Goal: Task Accomplishment & Management: Use online tool/utility

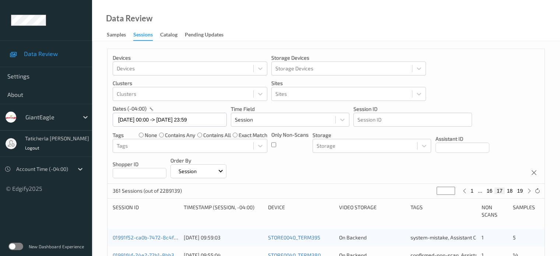
scroll to position [356, 0]
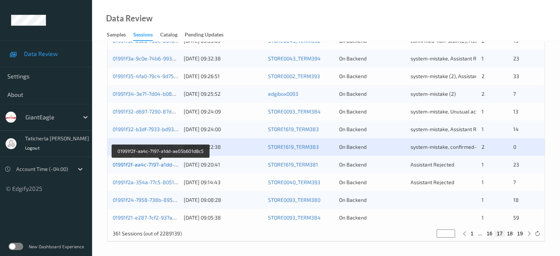
click at [145, 165] on link "01991f2f-aa4c-7197-a1dd-ae05b601d8c5" at bounding box center [161, 164] width 96 height 6
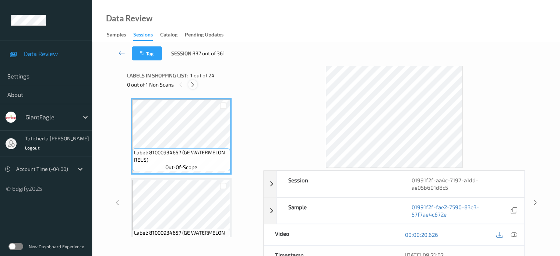
click at [193, 87] on icon at bounding box center [193, 84] width 6 height 7
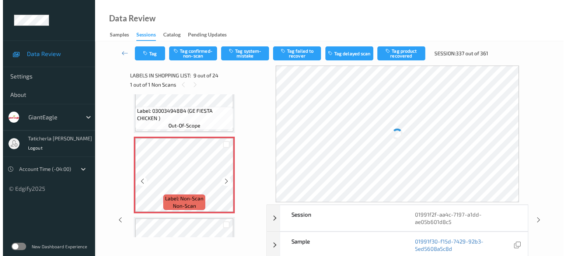
scroll to position [640, 0]
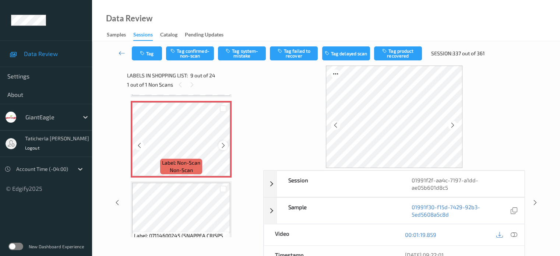
click at [223, 144] on icon at bounding box center [223, 145] width 6 height 7
click at [280, 113] on div at bounding box center [394, 117] width 262 height 102
click at [221, 143] on icon at bounding box center [223, 145] width 6 height 7
click at [513, 231] on icon at bounding box center [514, 234] width 7 height 7
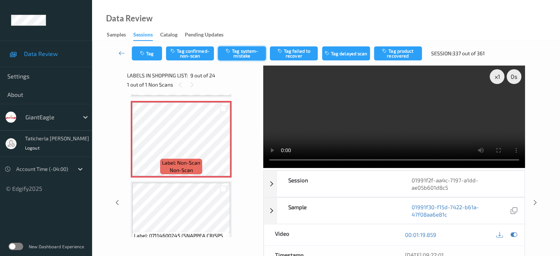
click at [235, 59] on button "Tag system-mistake" at bounding box center [242, 53] width 48 height 14
click at [154, 57] on button "Tag" at bounding box center [147, 53] width 30 height 14
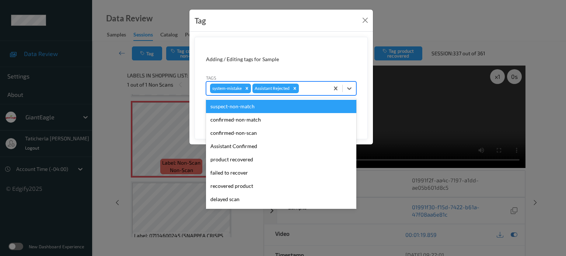
click at [307, 87] on div at bounding box center [312, 88] width 25 height 9
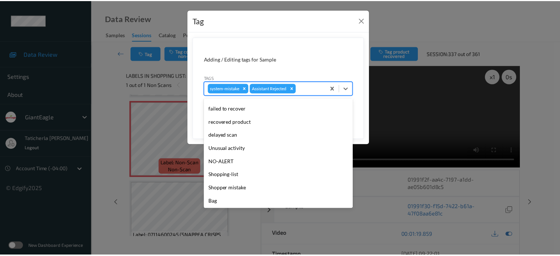
scroll to position [65, 0]
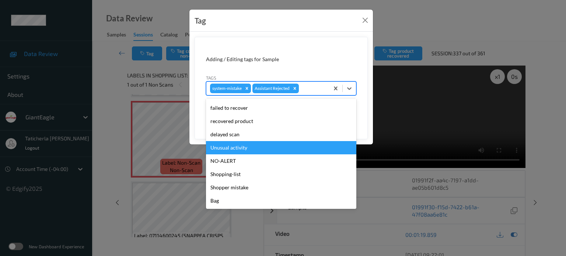
click at [253, 143] on div "Unusual activity" at bounding box center [281, 147] width 150 height 13
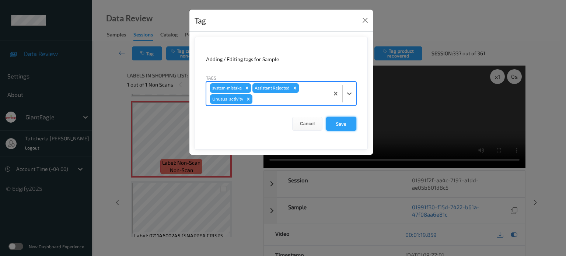
click at [344, 122] on button "Save" at bounding box center [341, 124] width 30 height 14
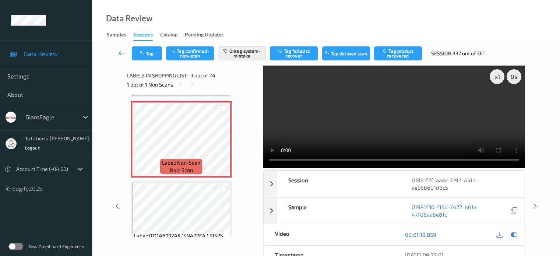
click at [122, 51] on icon at bounding box center [122, 52] width 7 height 7
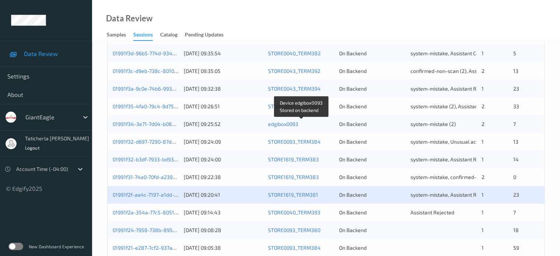
scroll to position [356, 0]
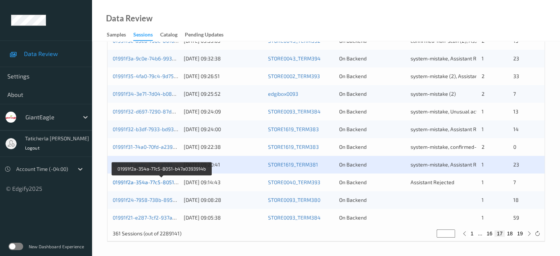
click at [140, 182] on link "01991f2a-354a-77c5-8051-b47a0393914b" at bounding box center [162, 182] width 99 height 6
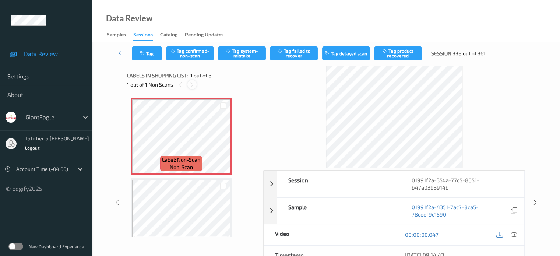
click at [193, 84] on icon at bounding box center [192, 84] width 6 height 7
click at [513, 234] on icon at bounding box center [514, 234] width 7 height 7
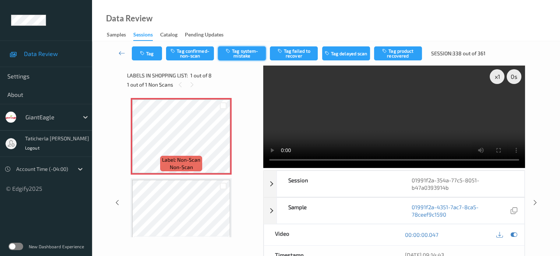
click at [250, 55] on button "Tag system-mistake" at bounding box center [242, 53] width 48 height 14
click at [123, 53] on icon at bounding box center [122, 52] width 7 height 7
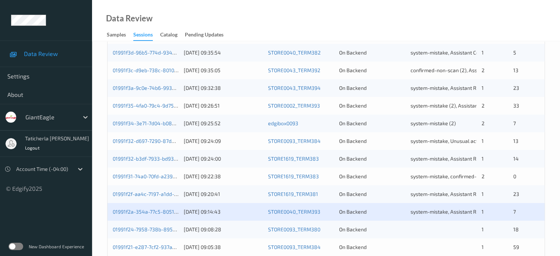
scroll to position [356, 0]
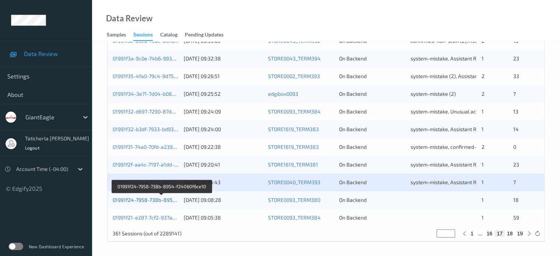
click at [147, 198] on link "01991f24-7958-738b-8954-f24060f6ce10" at bounding box center [162, 200] width 98 height 6
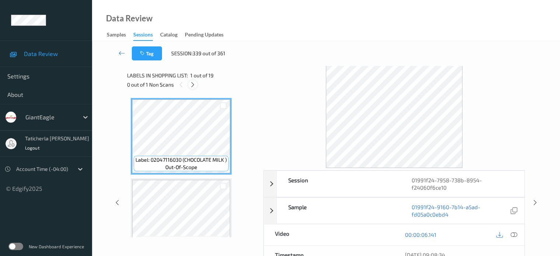
click at [193, 82] on icon at bounding box center [193, 84] width 6 height 7
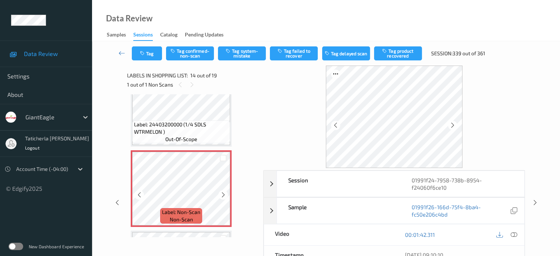
scroll to position [1004, 0]
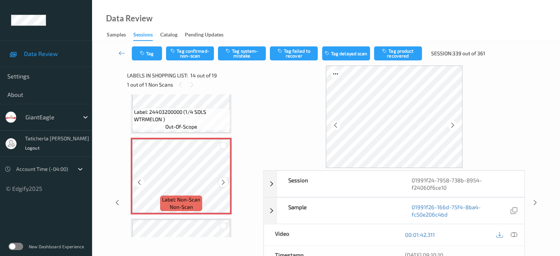
click at [224, 180] on icon at bounding box center [223, 182] width 6 height 7
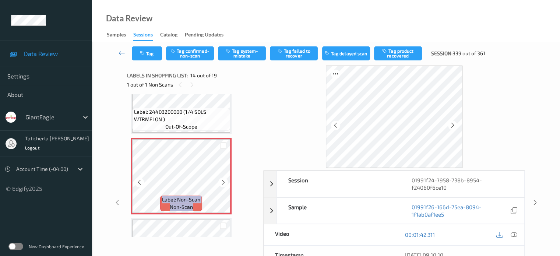
click at [224, 180] on icon at bounding box center [223, 182] width 6 height 7
click at [512, 234] on icon at bounding box center [514, 234] width 7 height 7
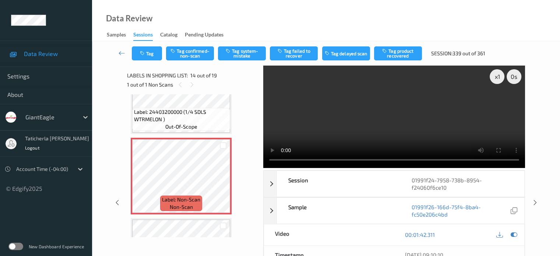
click at [498, 102] on video at bounding box center [394, 117] width 262 height 102
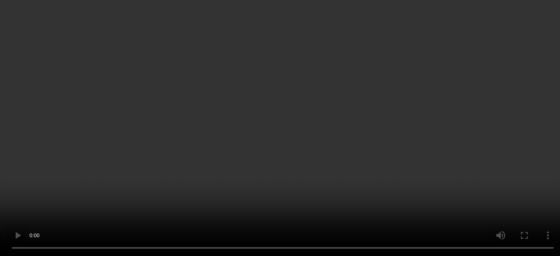
scroll to position [1078, 0]
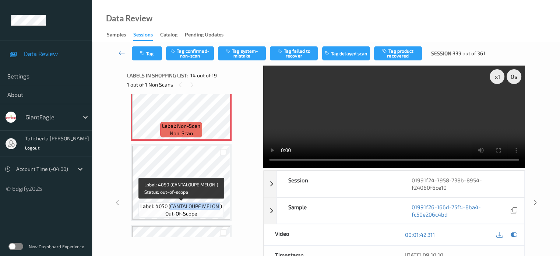
drag, startPoint x: 170, startPoint y: 206, endPoint x: 221, endPoint y: 213, distance: 51.7
click at [221, 213] on div "Label: 4050 (CANTALOUPE MELON ) out-of-scope" at bounding box center [181, 209] width 85 height 15
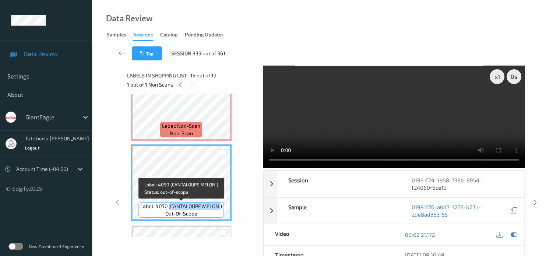
copy span "CANTALOUPE MELON"
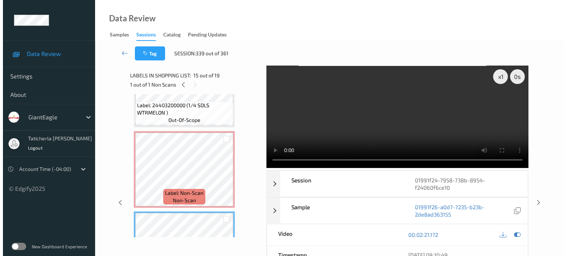
scroll to position [1004, 0]
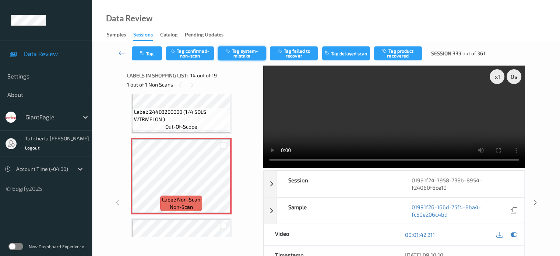
click at [245, 49] on button "Tag system-mistake" at bounding box center [242, 53] width 48 height 14
click at [146, 53] on icon "button" at bounding box center [143, 53] width 6 height 5
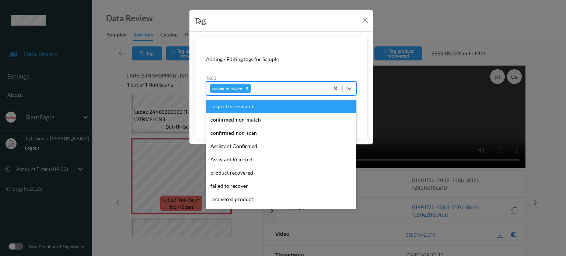
click at [294, 92] on div at bounding box center [288, 88] width 73 height 9
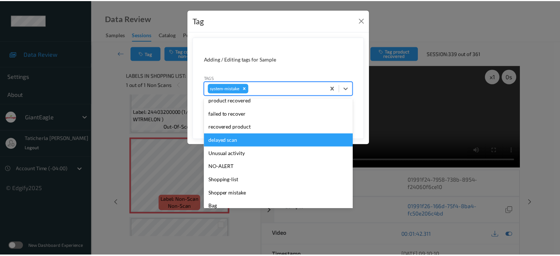
scroll to position [74, 0]
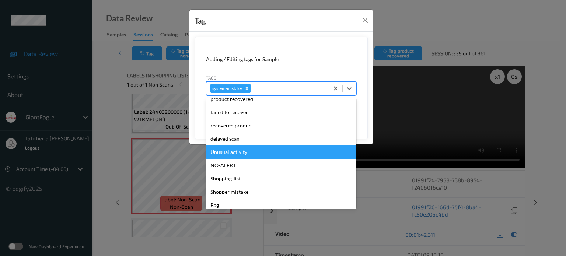
click at [241, 152] on div "Unusual activity" at bounding box center [281, 152] width 150 height 13
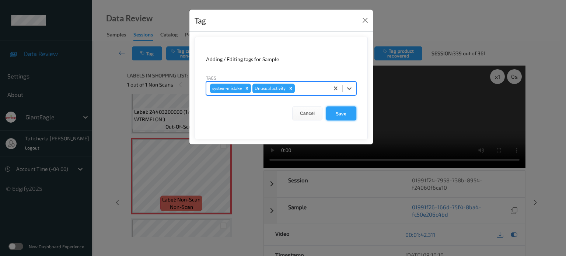
click at [351, 115] on button "Save" at bounding box center [341, 113] width 30 height 14
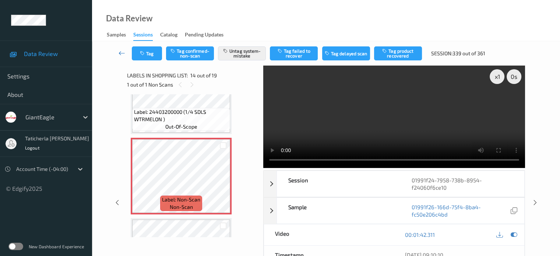
click at [124, 50] on icon at bounding box center [122, 52] width 7 height 7
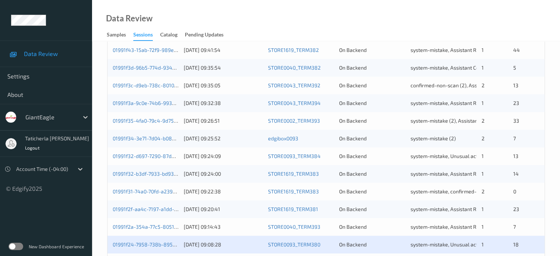
scroll to position [356, 0]
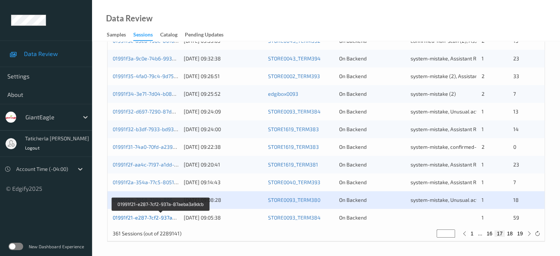
click at [145, 216] on link "01991f21-e287-7cf2-937a-87aeba3a9dcb" at bounding box center [161, 217] width 97 height 6
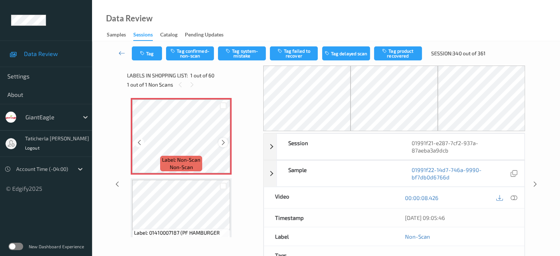
click at [224, 140] on icon at bounding box center [223, 142] width 6 height 7
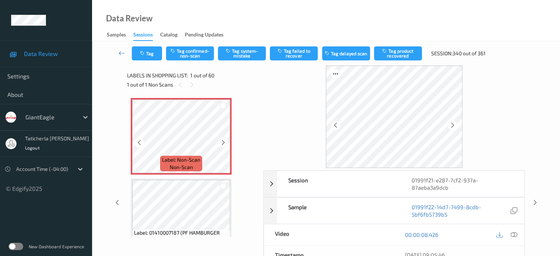
click at [224, 140] on icon at bounding box center [223, 142] width 6 height 7
click at [224, 141] on icon at bounding box center [223, 142] width 6 height 7
click at [221, 143] on icon at bounding box center [223, 142] width 6 height 7
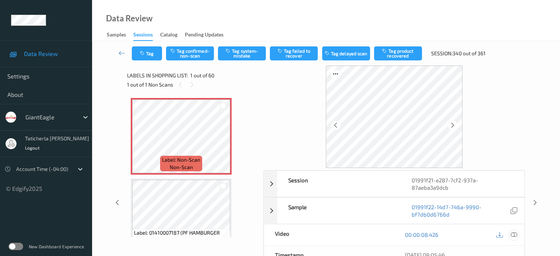
click at [513, 233] on icon at bounding box center [514, 234] width 7 height 7
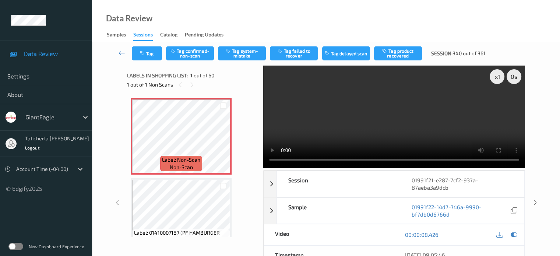
click at [498, 102] on video at bounding box center [394, 117] width 262 height 102
click at [223, 143] on icon at bounding box center [223, 142] width 6 height 7
click at [254, 47] on button "Tag system-mistake" at bounding box center [242, 53] width 48 height 14
click at [156, 55] on button "Tag" at bounding box center [147, 53] width 30 height 14
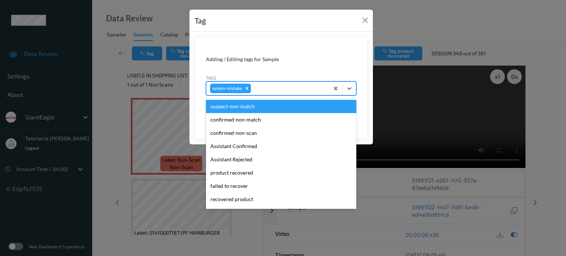
click at [272, 91] on div at bounding box center [288, 88] width 73 height 9
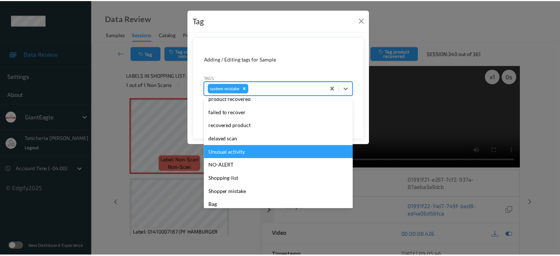
scroll to position [78, 0]
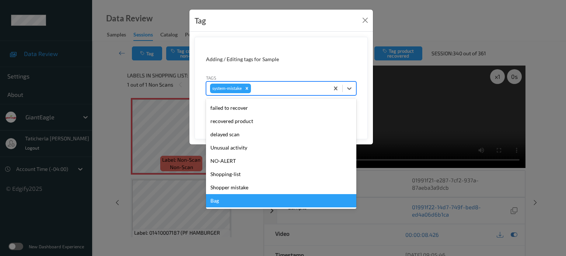
click at [240, 202] on div "Bag" at bounding box center [281, 200] width 150 height 13
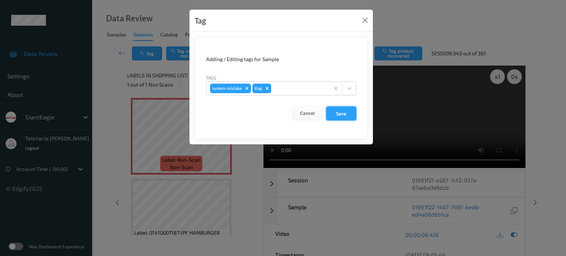
click at [339, 115] on button "Save" at bounding box center [341, 113] width 30 height 14
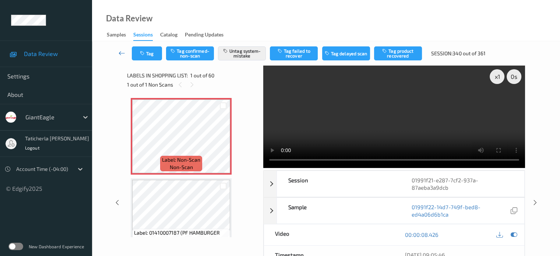
click at [124, 50] on icon at bounding box center [122, 52] width 7 height 7
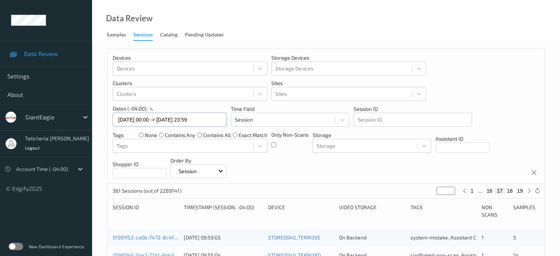
click at [214, 121] on input "06/09/2025 00:00 -> 06/09/2025 23:59" at bounding box center [170, 120] width 114 height 14
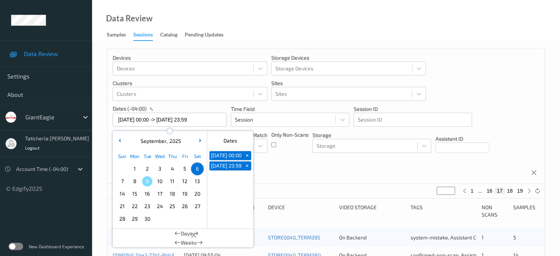
click at [124, 181] on span "7" at bounding box center [122, 181] width 10 height 10
type input "07/09/2025 00:00"
type input "*"
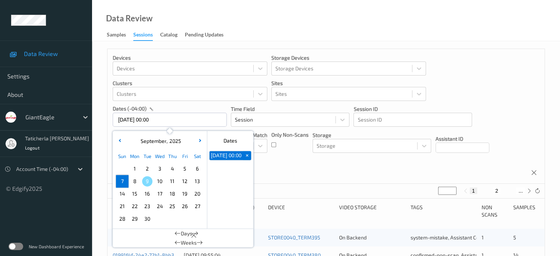
click at [124, 181] on span "7" at bounding box center [122, 181] width 10 height 10
type input "07/09/2025 00:00 -> 07/09/2025 23:59"
click at [488, 192] on button "2" at bounding box center [488, 191] width 7 height 7
type input "*"
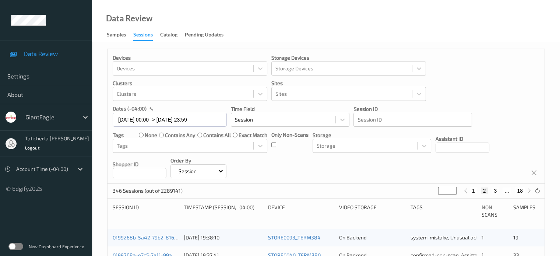
click at [495, 189] on button "3" at bounding box center [495, 191] width 7 height 7
type input "*"
click at [499, 191] on button "4" at bounding box center [499, 191] width 7 height 7
type input "*"
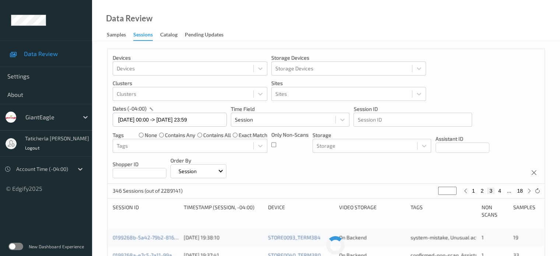
type input "*"
click at [502, 191] on button "5" at bounding box center [502, 191] width 7 height 7
type input "*"
click at [504, 191] on button "6" at bounding box center [502, 191] width 7 height 7
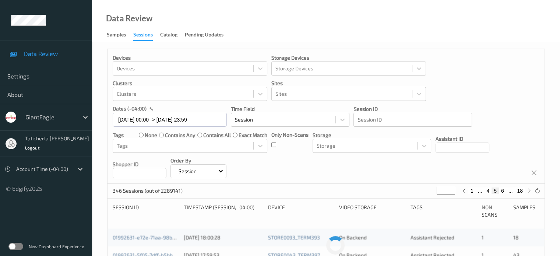
type input "*"
click at [504, 191] on button "7" at bounding box center [502, 191] width 7 height 7
type input "*"
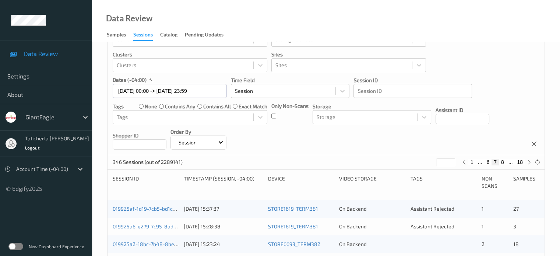
scroll to position [74, 0]
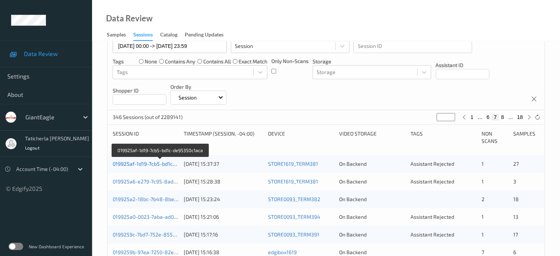
click at [147, 162] on link "019925af-1d19-7cb5-bd1c-de95350c1aca" at bounding box center [161, 164] width 96 height 6
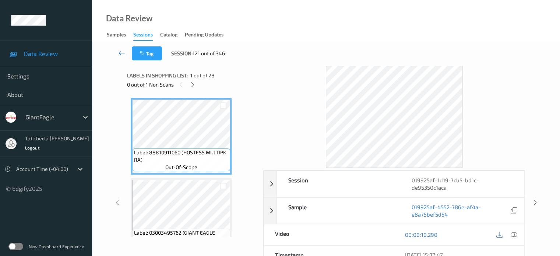
click at [121, 52] on icon at bounding box center [122, 52] width 7 height 7
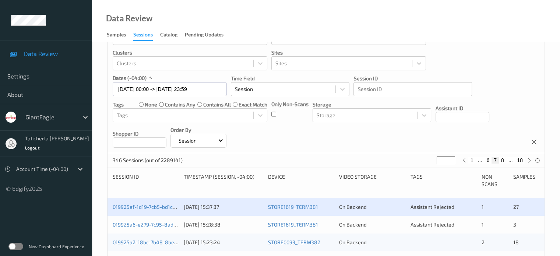
scroll to position [74, 0]
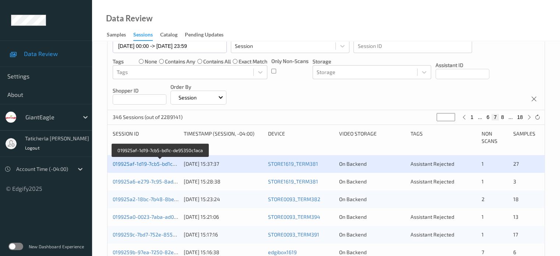
click at [161, 164] on link "019925af-1d19-7cb5-bd1c-de95350c1aca" at bounding box center [161, 164] width 96 height 6
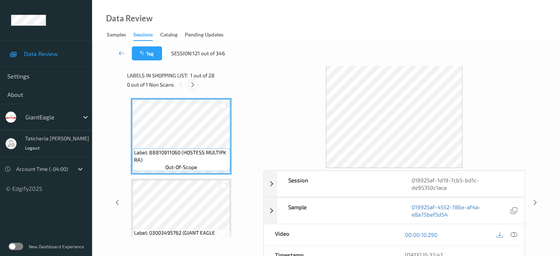
click at [190, 87] on icon at bounding box center [193, 84] width 6 height 7
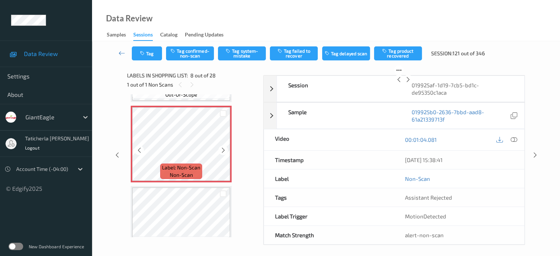
scroll to position [559, 0]
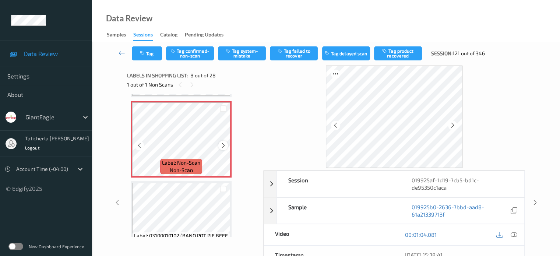
click at [221, 146] on icon at bounding box center [223, 145] width 6 height 7
click at [222, 146] on icon at bounding box center [223, 145] width 6 height 7
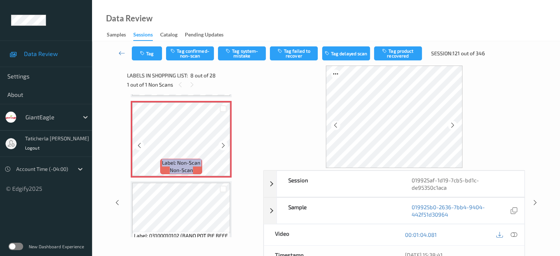
click at [222, 146] on icon at bounding box center [223, 145] width 6 height 7
click at [514, 231] on icon at bounding box center [514, 234] width 7 height 7
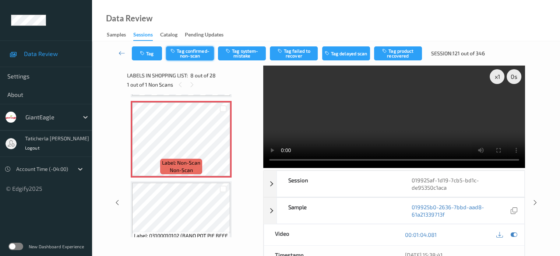
click at [195, 53] on button "Tag confirmed-non-scan" at bounding box center [190, 53] width 48 height 14
click at [186, 53] on div "Tag Tag confirmed-non-scan Tag system-mistake Tag failed to recover Tag delayed…" at bounding box center [326, 53] width 438 height 24
click at [412, 56] on button "Tag product recovered" at bounding box center [398, 53] width 48 height 14
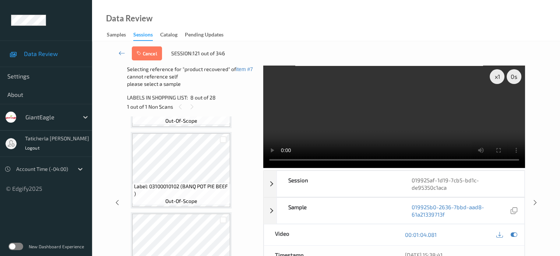
scroll to position [780, 0]
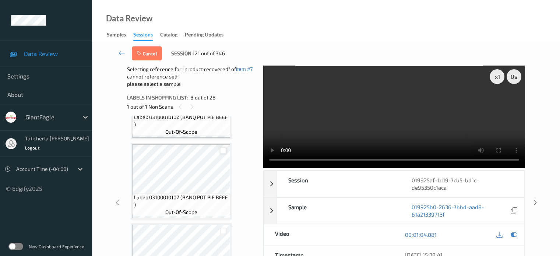
click at [223, 151] on div at bounding box center [223, 150] width 7 height 7
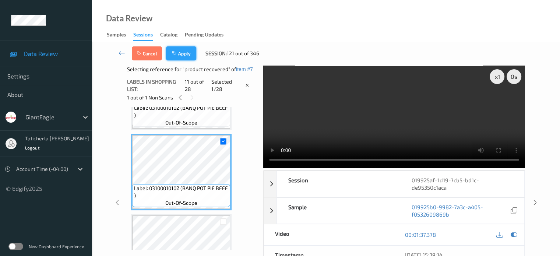
click at [192, 53] on button "Apply" at bounding box center [181, 53] width 30 height 14
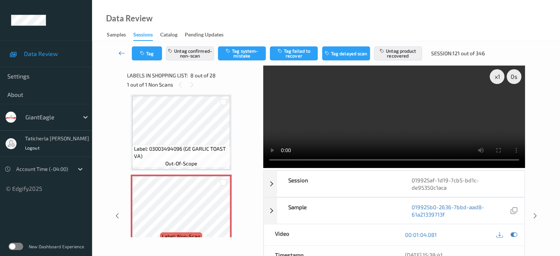
click at [121, 53] on icon at bounding box center [122, 52] width 7 height 7
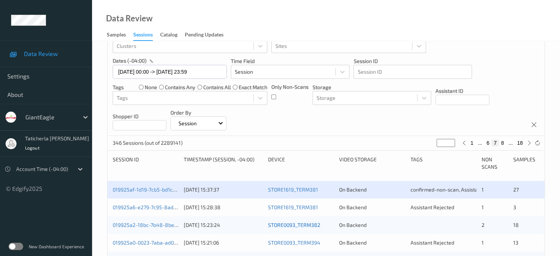
scroll to position [111, 0]
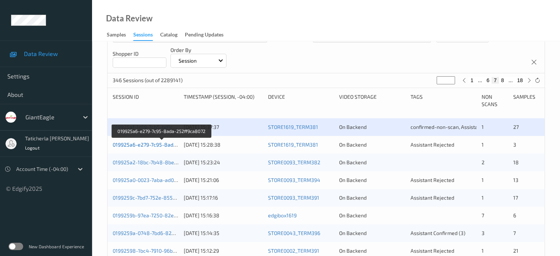
click at [139, 145] on link "019925a6-e279-7c95-8ada-252ff9ca8072" at bounding box center [162, 144] width 99 height 6
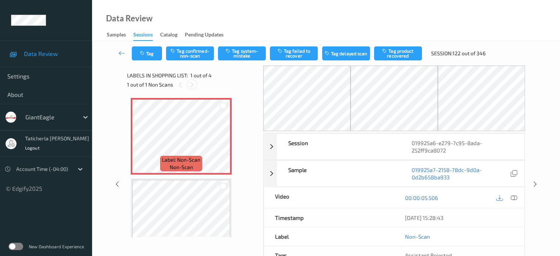
click at [195, 85] on icon at bounding box center [192, 84] width 6 height 7
click at [224, 143] on icon at bounding box center [223, 142] width 6 height 7
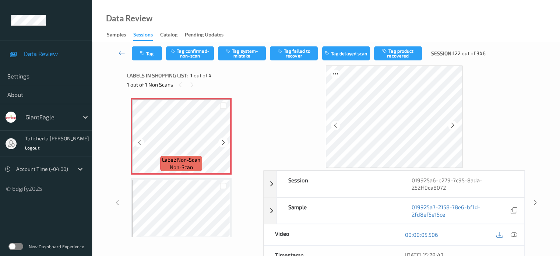
click at [224, 143] on icon at bounding box center [223, 142] width 6 height 7
click at [512, 232] on icon at bounding box center [514, 234] width 7 height 7
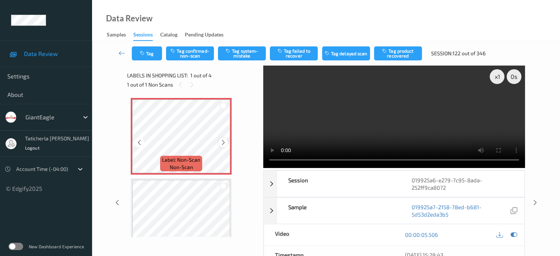
click at [221, 142] on icon at bounding box center [223, 142] width 6 height 7
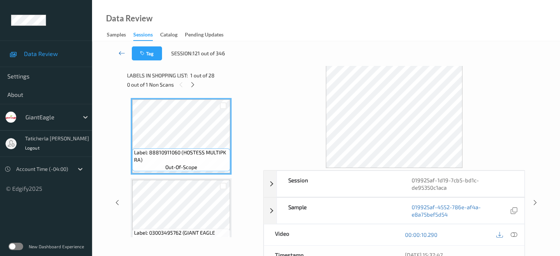
click at [122, 52] on icon at bounding box center [122, 52] width 7 height 7
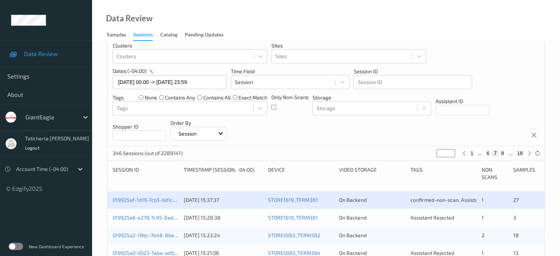
scroll to position [111, 0]
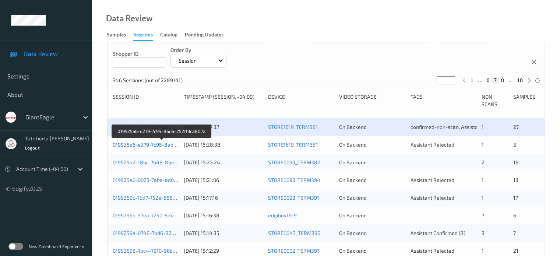
click at [153, 146] on link "019925a6-e279-7c95-8ada-252ff9ca8072" at bounding box center [162, 144] width 99 height 6
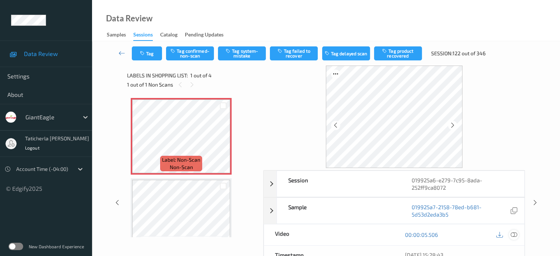
click at [513, 235] on icon at bounding box center [514, 234] width 7 height 7
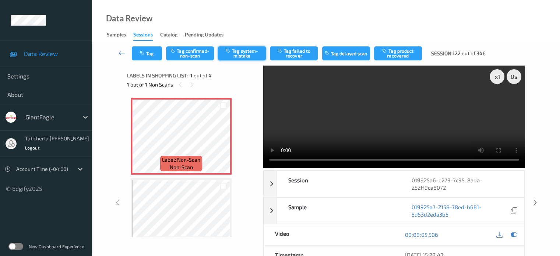
click at [251, 53] on button "Tag system-mistake" at bounding box center [242, 53] width 48 height 14
click at [152, 52] on button "Tag" at bounding box center [147, 53] width 30 height 14
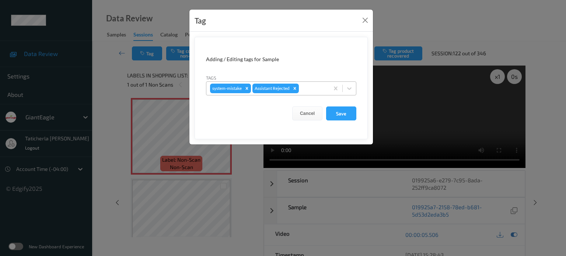
click at [307, 88] on div at bounding box center [312, 88] width 25 height 9
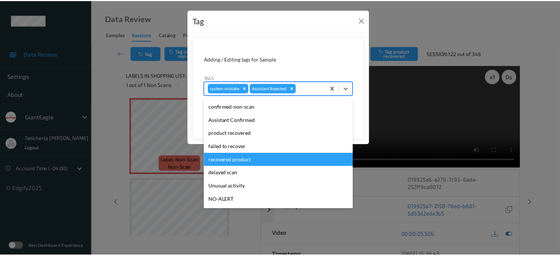
scroll to position [65, 0]
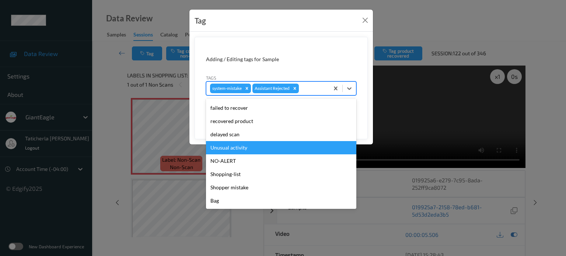
click at [291, 151] on div "Unusual activity" at bounding box center [281, 147] width 150 height 13
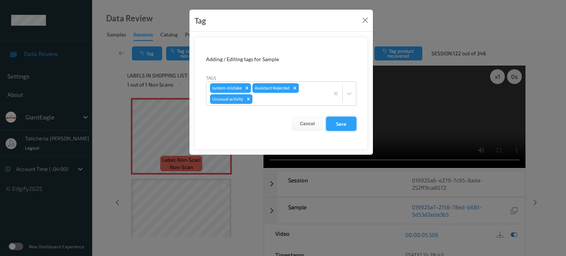
click at [346, 126] on button "Save" at bounding box center [341, 124] width 30 height 14
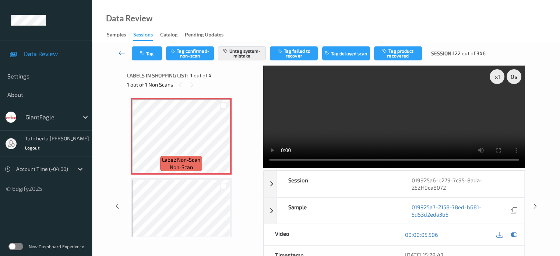
click at [125, 51] on icon at bounding box center [122, 52] width 7 height 7
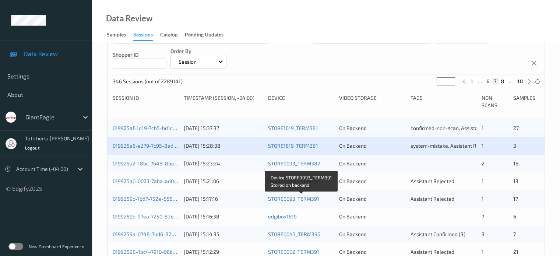
scroll to position [111, 0]
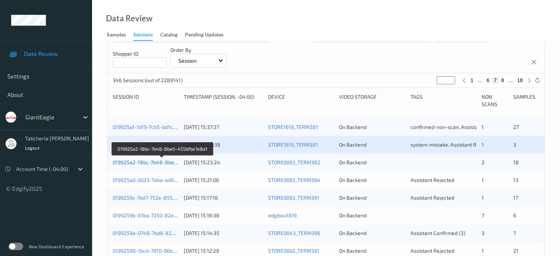
click at [144, 161] on link "019925a2-18bc-7b48-8be0-455bfbe7e8a1" at bounding box center [163, 162] width 101 height 6
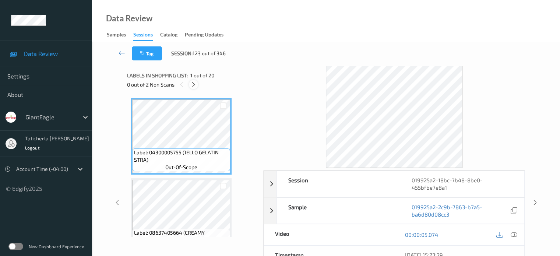
click at [194, 87] on icon at bounding box center [194, 84] width 6 height 7
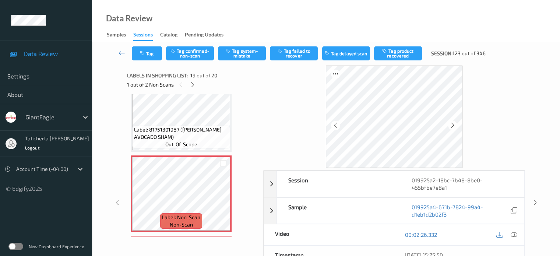
scroll to position [1406, 0]
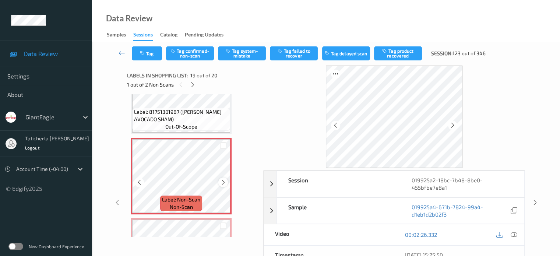
click at [220, 181] on icon at bounding box center [223, 182] width 6 height 7
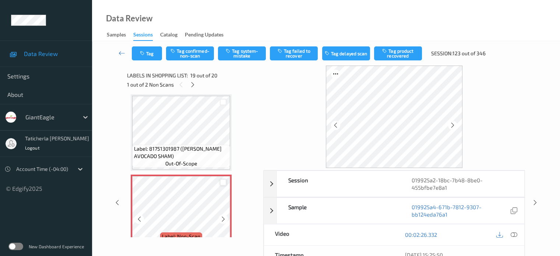
scroll to position [1443, 0]
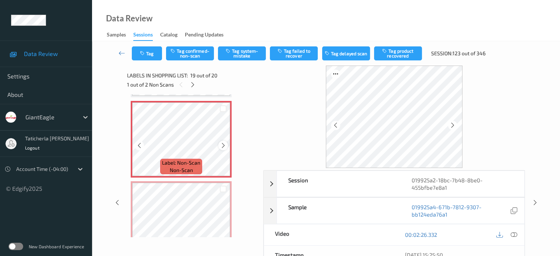
click at [227, 145] on div at bounding box center [223, 145] width 9 height 9
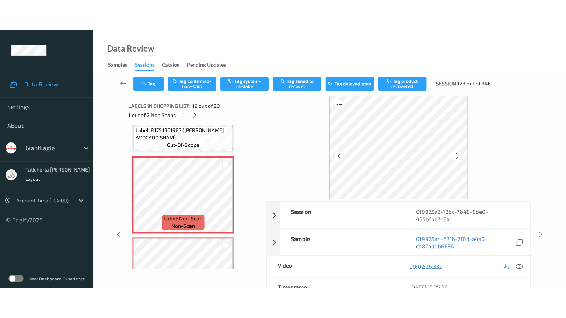
scroll to position [1406, 0]
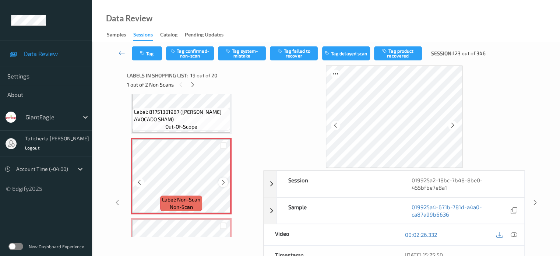
click at [223, 182] on icon at bounding box center [223, 182] width 6 height 7
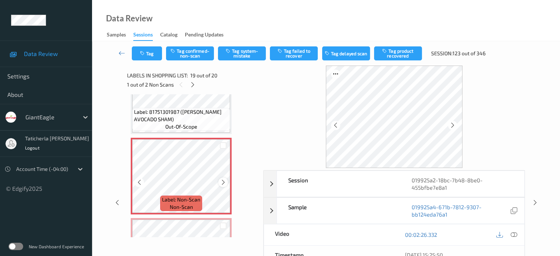
click at [222, 182] on icon at bounding box center [223, 182] width 6 height 7
click at [224, 179] on icon at bounding box center [223, 182] width 6 height 7
click at [513, 235] on icon at bounding box center [514, 234] width 7 height 7
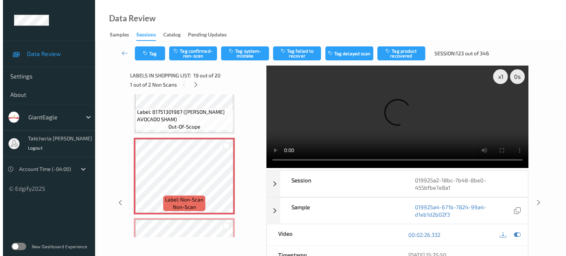
scroll to position [1405, 0]
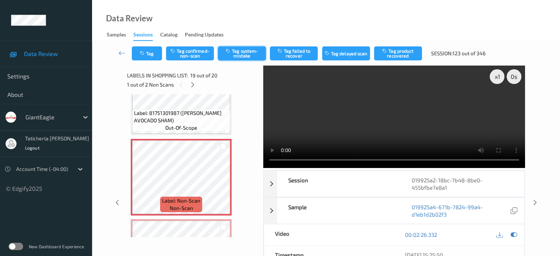
click at [240, 53] on button "Tag system-mistake" at bounding box center [242, 53] width 48 height 14
click at [144, 54] on icon "button" at bounding box center [143, 53] width 6 height 5
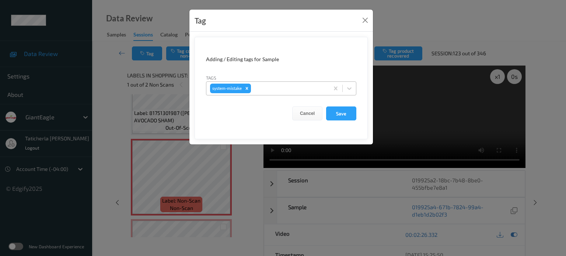
click at [281, 91] on div at bounding box center [288, 88] width 73 height 9
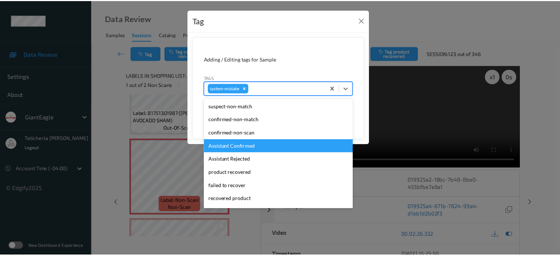
scroll to position [78, 0]
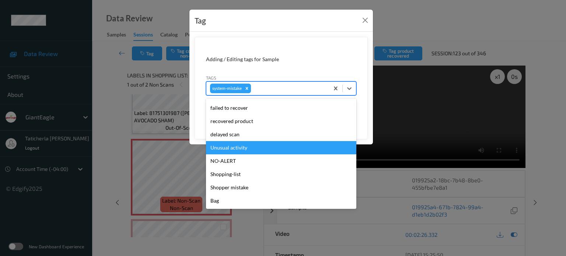
click at [264, 148] on div "Unusual activity" at bounding box center [281, 147] width 150 height 13
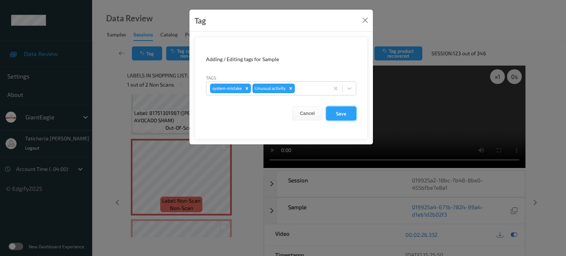
click at [351, 114] on button "Save" at bounding box center [341, 113] width 30 height 14
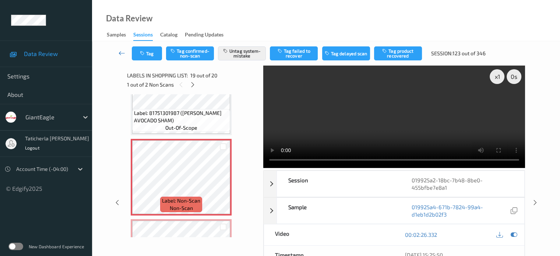
click at [117, 50] on link at bounding box center [122, 53] width 20 height 14
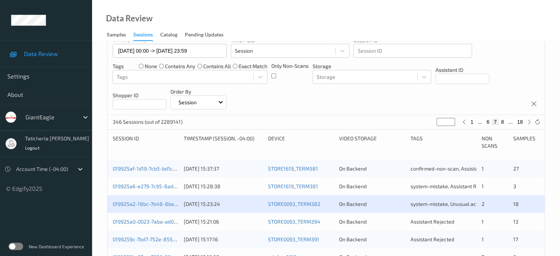
scroll to position [184, 0]
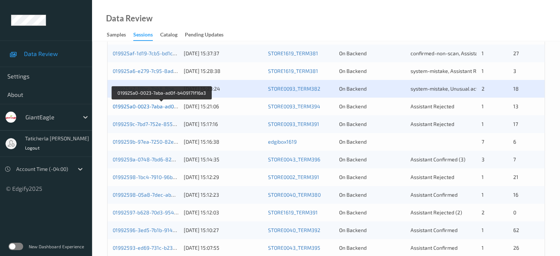
click at [150, 103] on link "019925a0-0023-7aba-ad0f-b409171f16a3" at bounding box center [161, 106] width 97 height 6
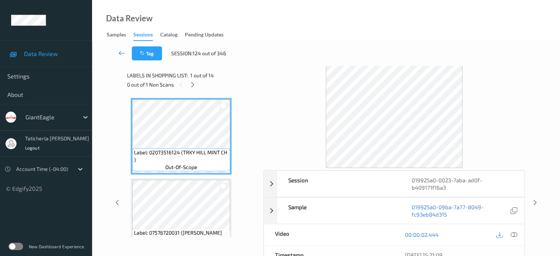
click at [123, 53] on icon at bounding box center [122, 52] width 7 height 7
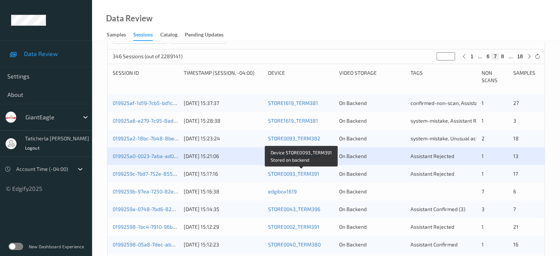
scroll to position [147, 0]
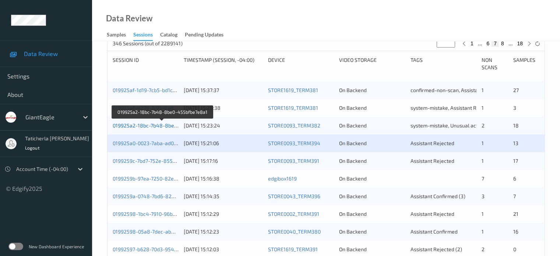
click at [148, 125] on link "019925a2-18bc-7b48-8be0-455bfbe7e8a1" at bounding box center [163, 125] width 101 height 6
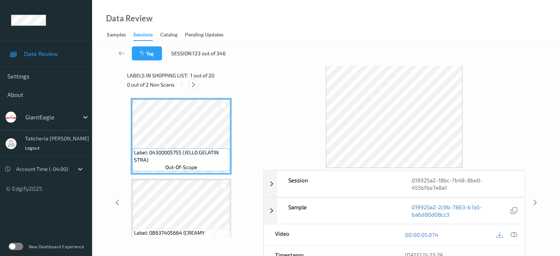
click at [192, 85] on icon at bounding box center [194, 84] width 6 height 7
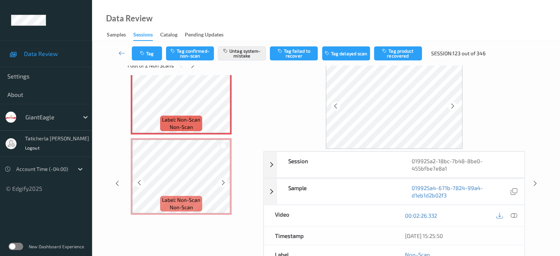
scroll to position [37, 0]
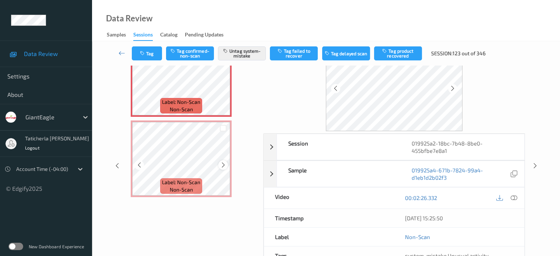
click at [223, 164] on icon at bounding box center [223, 165] width 6 height 7
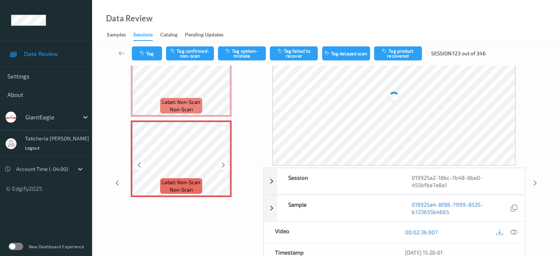
click at [223, 164] on icon at bounding box center [223, 165] width 6 height 7
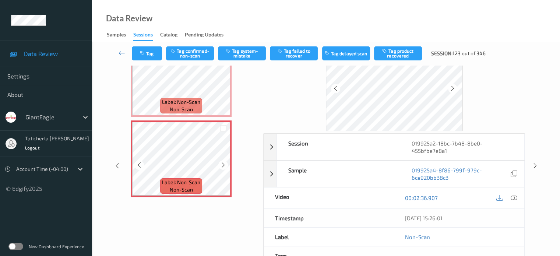
click at [223, 164] on icon at bounding box center [223, 165] width 6 height 7
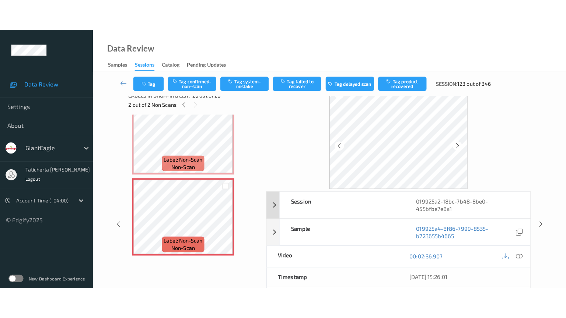
scroll to position [0, 0]
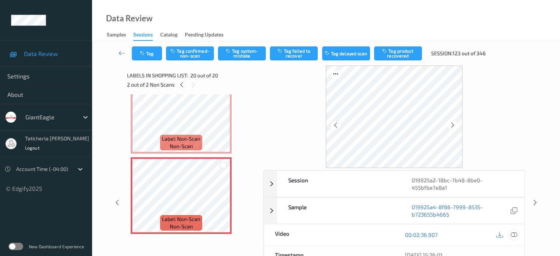
click at [513, 234] on icon at bounding box center [514, 234] width 7 height 7
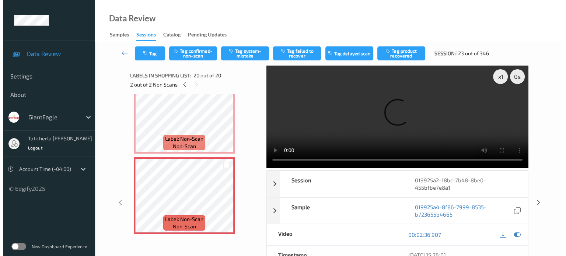
scroll to position [1405, 0]
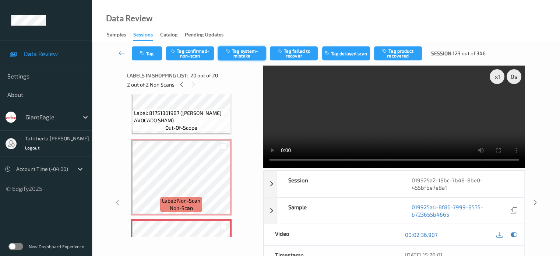
click at [242, 51] on button "Tag system-mistake" at bounding box center [242, 53] width 48 height 14
click at [155, 55] on button "Tag" at bounding box center [147, 53] width 30 height 14
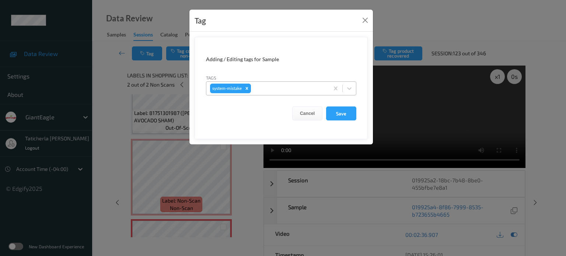
click at [301, 90] on div at bounding box center [288, 88] width 73 height 9
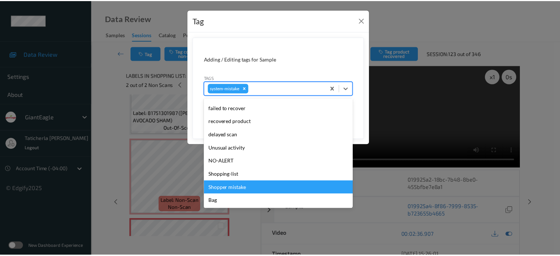
scroll to position [78, 0]
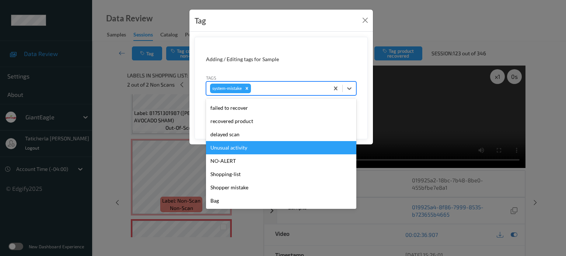
click at [251, 148] on div "Unusual activity" at bounding box center [281, 147] width 150 height 13
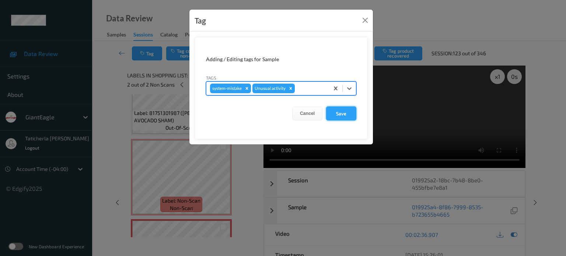
click at [347, 112] on button "Save" at bounding box center [341, 113] width 30 height 14
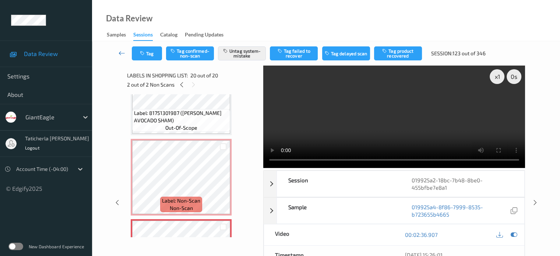
click at [119, 51] on icon at bounding box center [122, 52] width 7 height 7
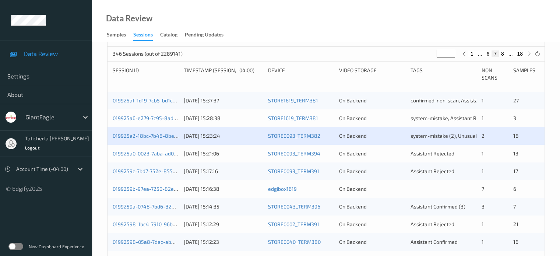
scroll to position [147, 0]
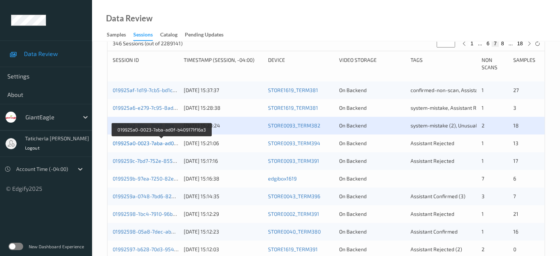
click at [161, 145] on link "019925a0-0023-7aba-ad0f-b409171f16a3" at bounding box center [161, 143] width 97 height 6
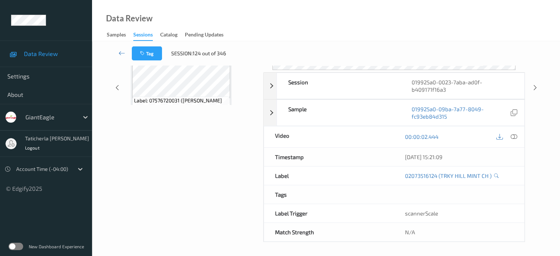
scroll to position [98, 0]
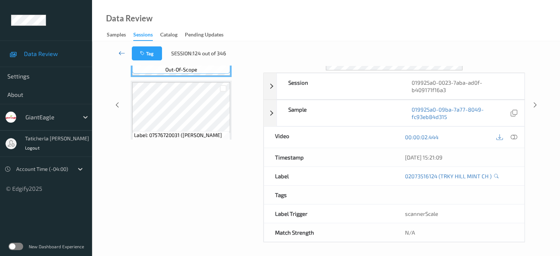
click at [119, 53] on icon at bounding box center [122, 52] width 7 height 7
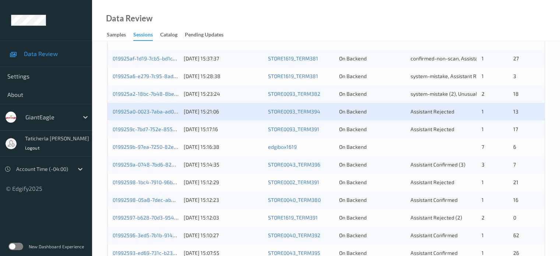
scroll to position [184, 0]
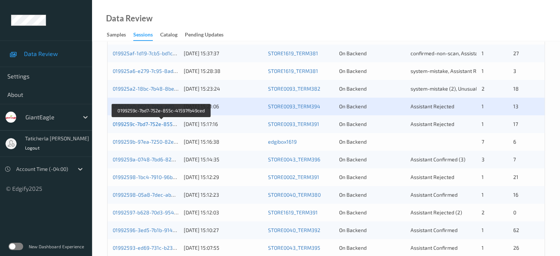
click at [149, 125] on link "0199259c-7bd7-752e-855c-41597fb49ced" at bounding box center [162, 124] width 98 height 6
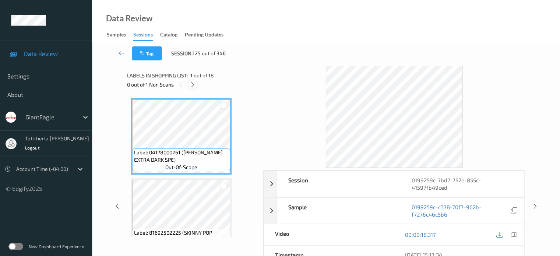
click at [192, 82] on icon at bounding box center [193, 84] width 6 height 7
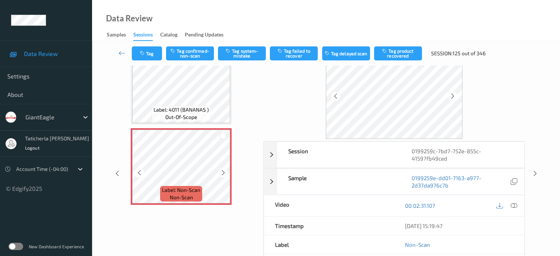
scroll to position [74, 0]
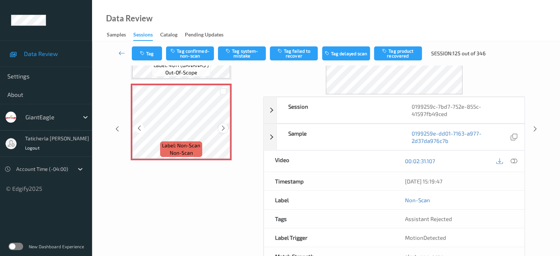
click at [223, 126] on icon at bounding box center [223, 128] width 6 height 7
click at [223, 128] on icon at bounding box center [223, 128] width 6 height 7
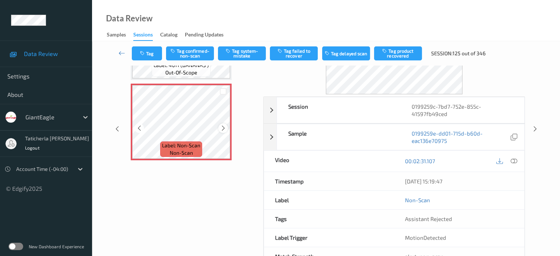
click at [221, 127] on icon at bounding box center [223, 128] width 6 height 7
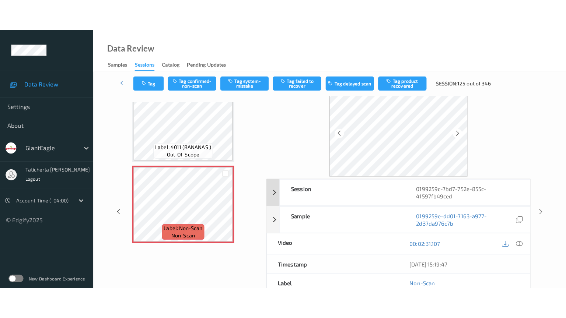
scroll to position [0, 0]
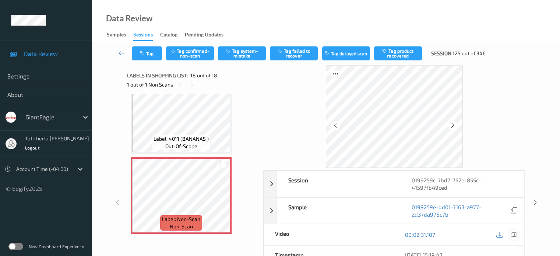
click at [513, 233] on icon at bounding box center [514, 234] width 7 height 7
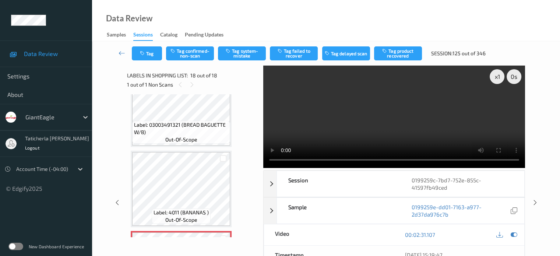
scroll to position [1196, 0]
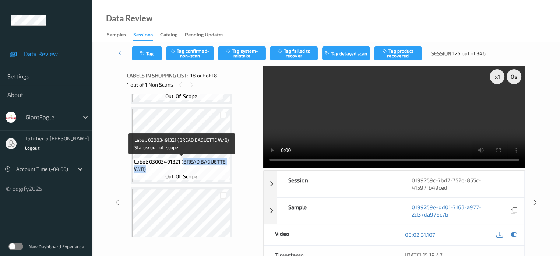
drag, startPoint x: 182, startPoint y: 162, endPoint x: 226, endPoint y: 169, distance: 44.0
click at [226, 169] on span "Label: 03003491321 (BREAD BAGUETTE W/B)" at bounding box center [181, 165] width 94 height 15
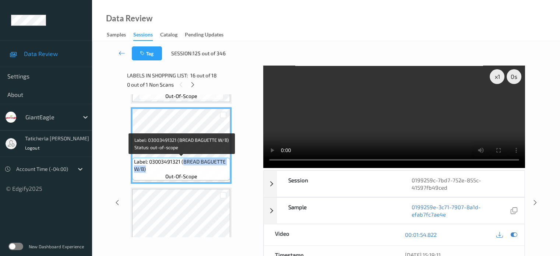
copy span "BREAD BAGUETTE W/B)"
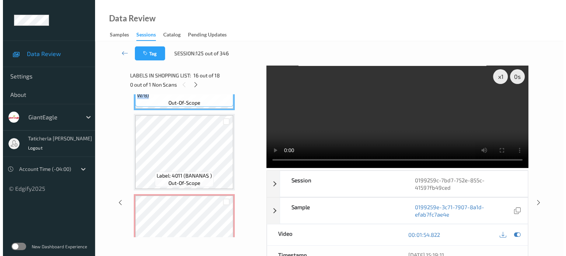
scroll to position [1306, 0]
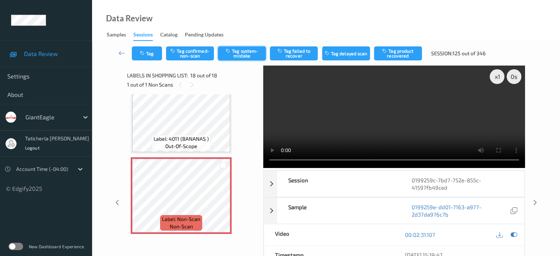
click at [251, 47] on button "Tag system-mistake" at bounding box center [242, 53] width 48 height 14
click at [151, 56] on button "Tag" at bounding box center [147, 53] width 30 height 14
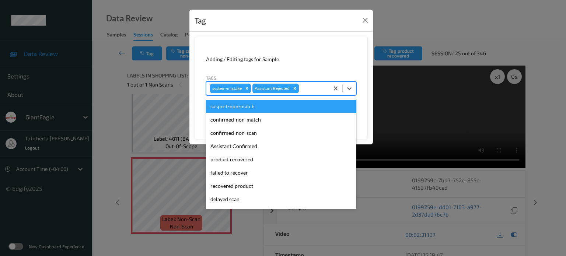
click at [315, 92] on div at bounding box center [312, 88] width 25 height 9
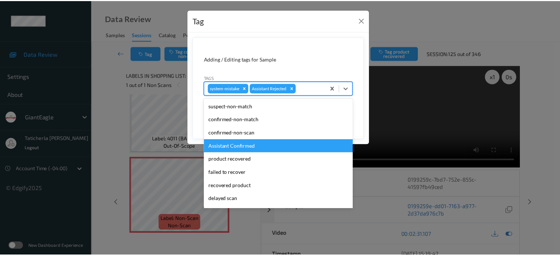
scroll to position [37, 0]
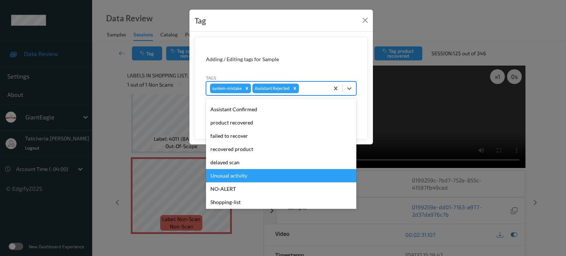
drag, startPoint x: 252, startPoint y: 175, endPoint x: 394, endPoint y: 120, distance: 151.6
click at [258, 172] on div "Unusual activity" at bounding box center [281, 175] width 150 height 13
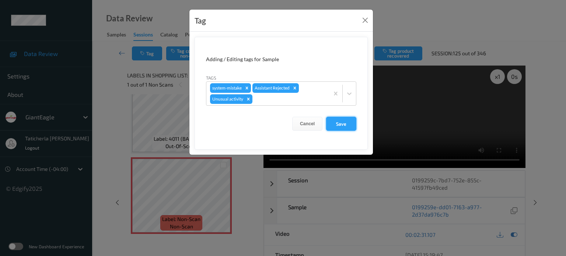
click at [350, 122] on button "Save" at bounding box center [341, 124] width 30 height 14
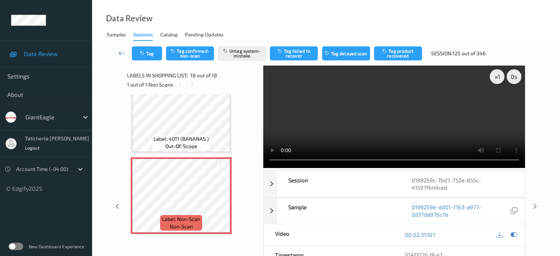
click at [121, 53] on icon at bounding box center [122, 52] width 7 height 7
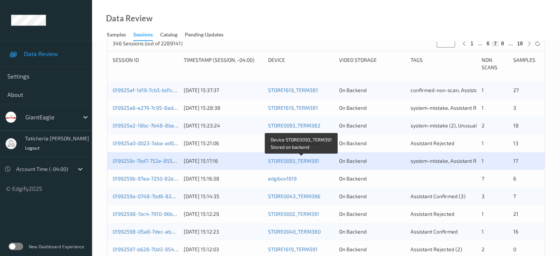
scroll to position [221, 0]
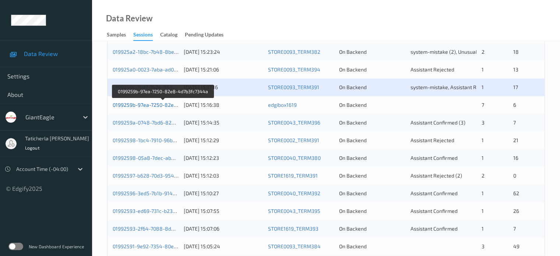
click at [162, 103] on link "0199259b-97ea-7250-82e8-4d7b3fc7344a" at bounding box center [163, 105] width 101 height 6
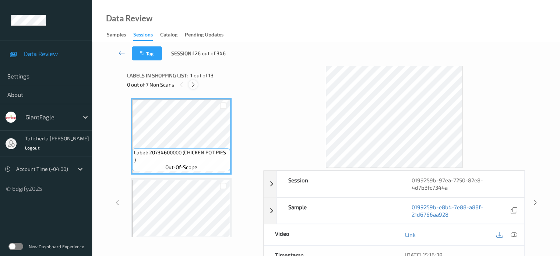
click at [194, 84] on icon at bounding box center [193, 84] width 6 height 7
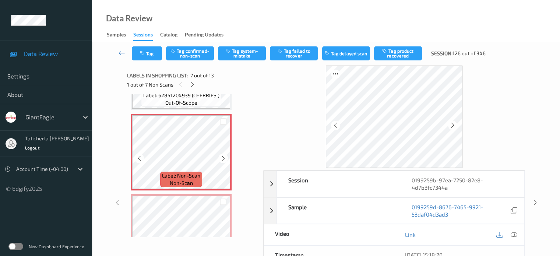
scroll to position [479, 0]
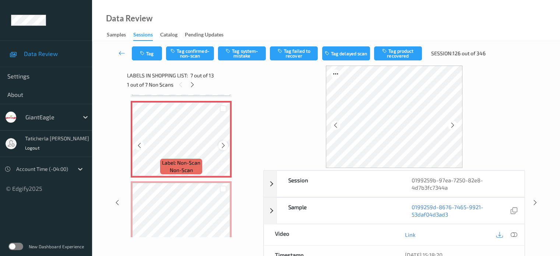
click at [224, 147] on icon at bounding box center [223, 145] width 6 height 7
click at [223, 145] on icon at bounding box center [223, 145] width 6 height 7
click at [514, 235] on icon at bounding box center [514, 234] width 7 height 7
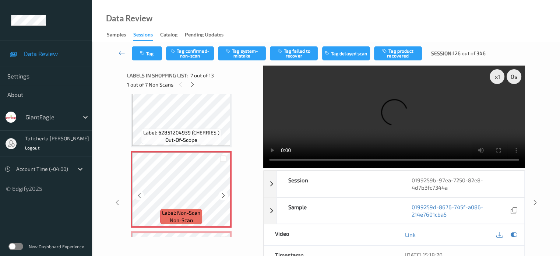
scroll to position [442, 0]
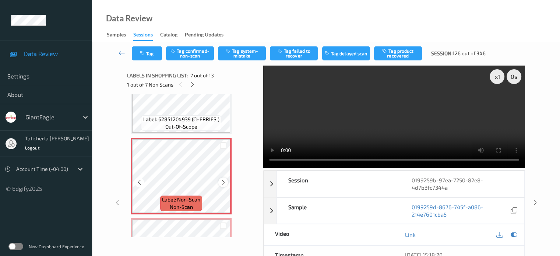
click at [221, 181] on icon at bounding box center [223, 182] width 6 height 7
click at [222, 181] on icon at bounding box center [223, 182] width 6 height 7
click at [223, 181] on icon at bounding box center [223, 182] width 6 height 7
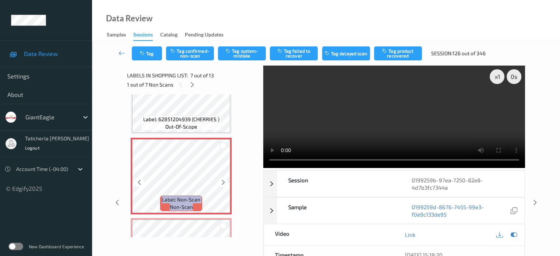
click at [223, 181] on icon at bounding box center [223, 182] width 6 height 7
click at [493, 161] on video at bounding box center [394, 117] width 262 height 102
click at [223, 181] on icon at bounding box center [223, 182] width 6 height 7
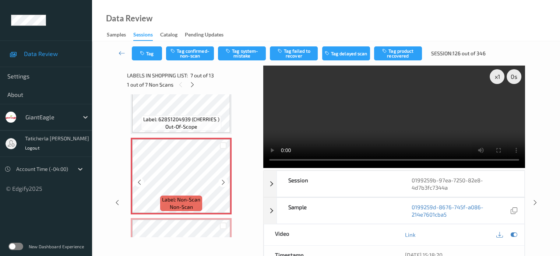
click at [223, 181] on icon at bounding box center [223, 182] width 6 height 7
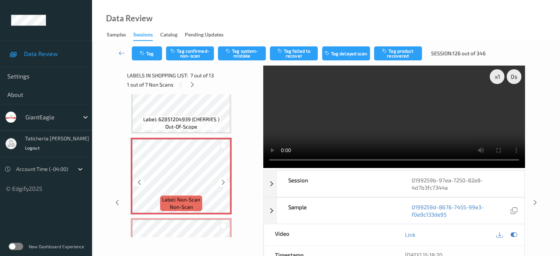
click at [223, 181] on icon at bounding box center [223, 182] width 6 height 7
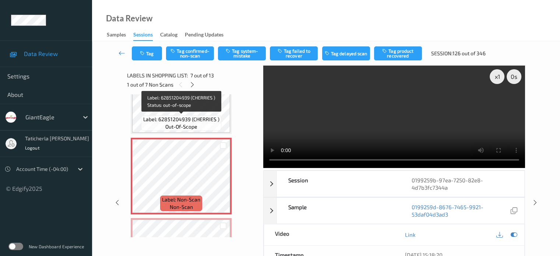
click at [207, 116] on span "Label: 62851204939 (CHERRIES )" at bounding box center [181, 119] width 76 height 7
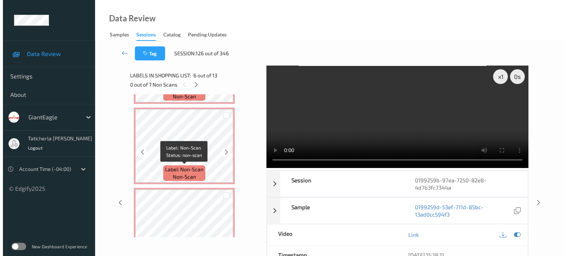
scroll to position [516, 0]
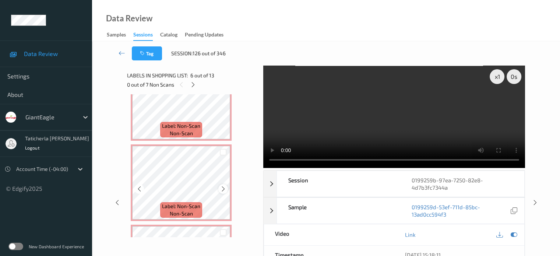
click at [223, 189] on icon at bounding box center [223, 189] width 6 height 7
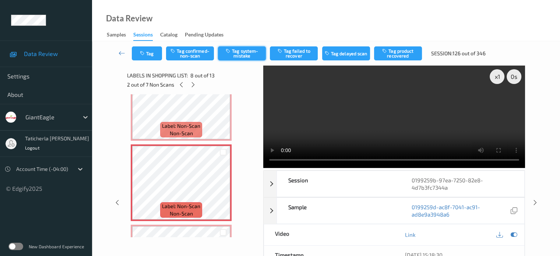
click at [248, 55] on button "Tag system-mistake" at bounding box center [242, 53] width 48 height 14
click at [159, 56] on button "Tag" at bounding box center [147, 53] width 30 height 14
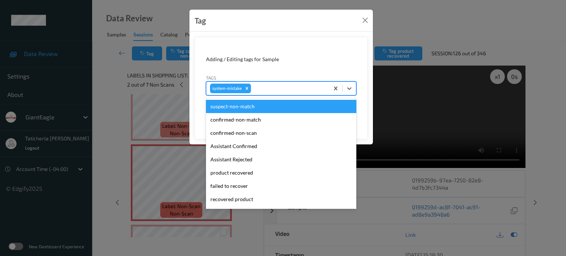
click at [266, 88] on div at bounding box center [288, 88] width 73 height 9
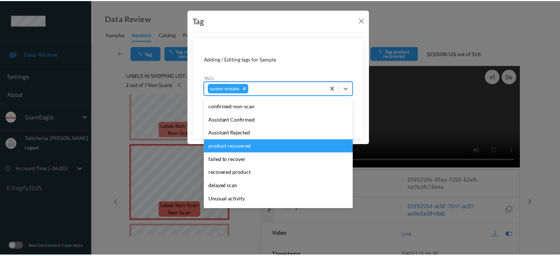
scroll to position [37, 0]
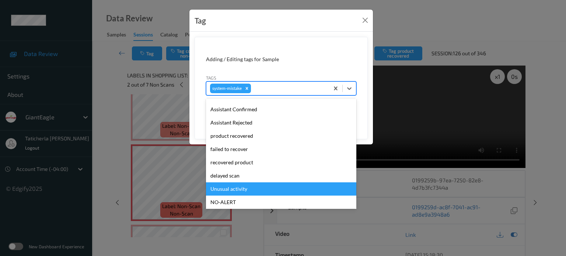
click at [247, 190] on div "Unusual activity" at bounding box center [281, 188] width 150 height 13
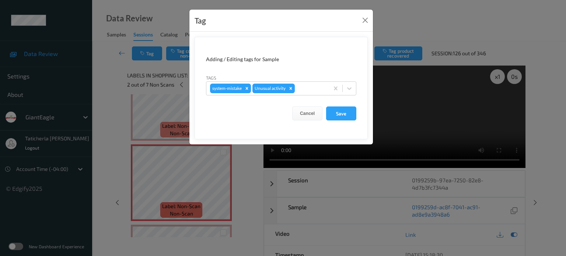
click at [342, 106] on div "Cancel Save" at bounding box center [281, 113] width 150 height 14
click at [342, 112] on button "Save" at bounding box center [341, 113] width 30 height 14
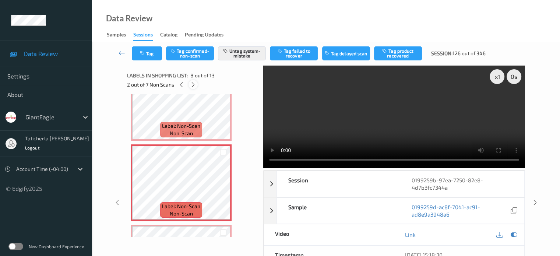
click at [193, 85] on icon at bounding box center [193, 84] width 6 height 7
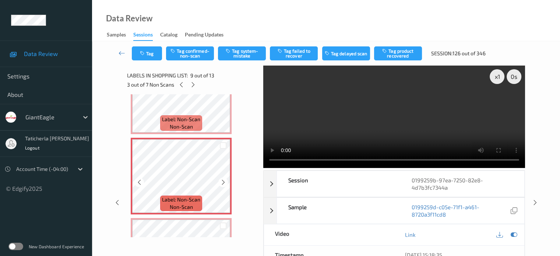
scroll to position [566, 0]
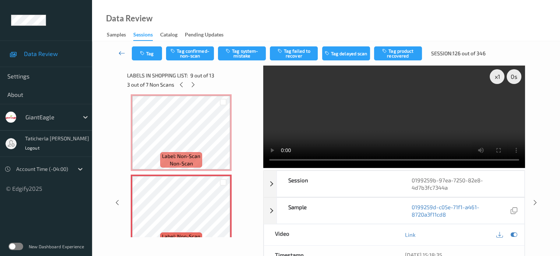
click at [121, 53] on icon at bounding box center [122, 52] width 7 height 7
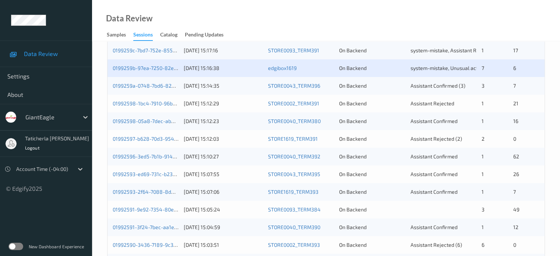
scroll to position [184, 0]
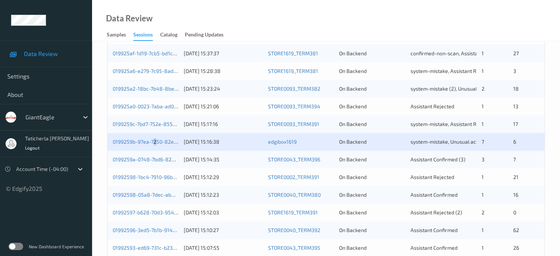
click at [153, 146] on div "0199259b-97ea-7250-82e8-4d7b3fc7344a 07/09/2025 15:16:38 edgibox1619 On Backend…" at bounding box center [326, 142] width 437 height 18
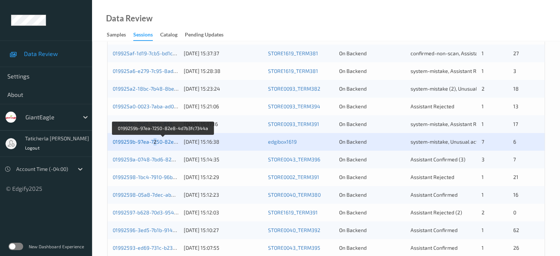
click at [156, 139] on link "0199259b-97ea-7250-82e8-4d7b3fc7344a" at bounding box center [163, 142] width 101 height 6
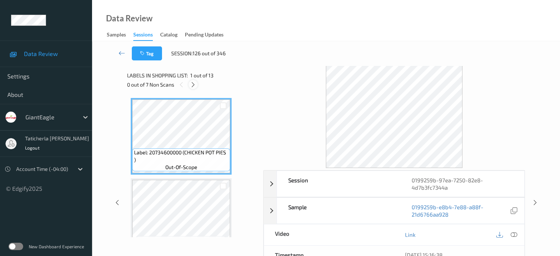
click at [194, 83] on icon at bounding box center [193, 84] width 6 height 7
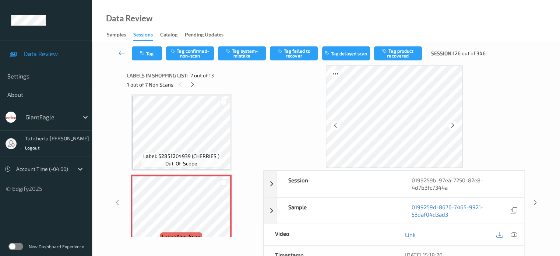
scroll to position [479, 0]
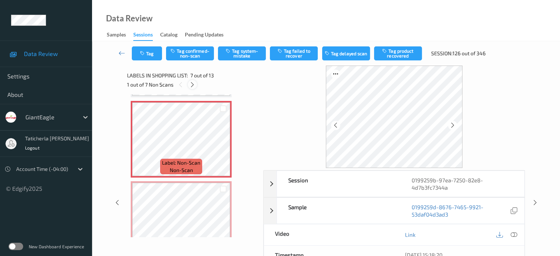
click at [193, 82] on icon at bounding box center [192, 84] width 6 height 7
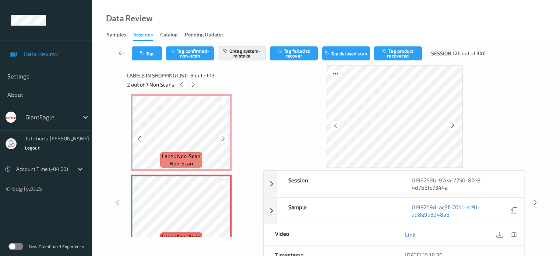
scroll to position [449, 0]
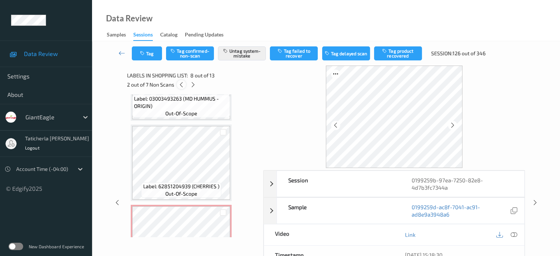
click at [180, 85] on icon at bounding box center [181, 84] width 6 height 7
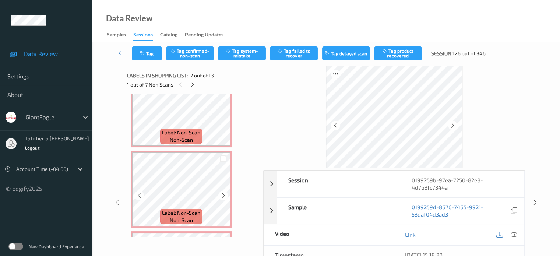
scroll to position [553, 0]
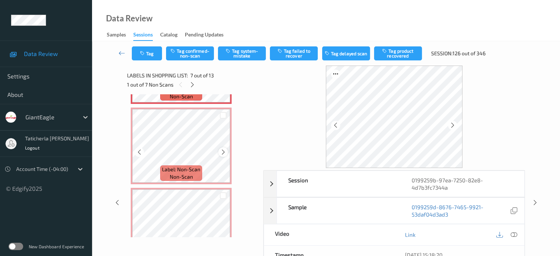
click at [223, 152] on icon at bounding box center [223, 152] width 6 height 7
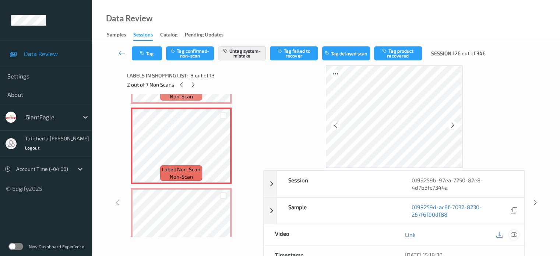
click at [512, 234] on icon at bounding box center [514, 234] width 7 height 7
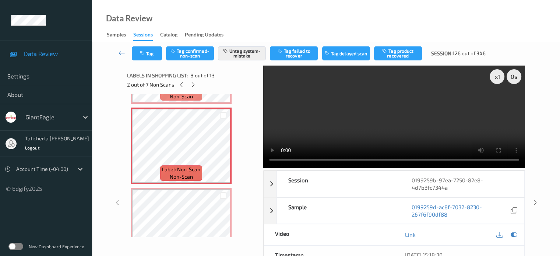
click at [498, 102] on video at bounding box center [394, 117] width 262 height 102
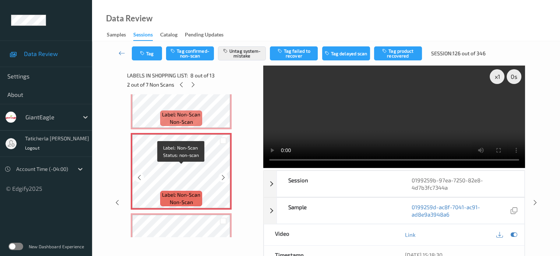
scroll to position [516, 0]
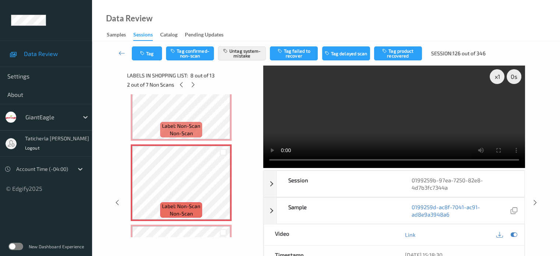
click at [405, 130] on video at bounding box center [394, 117] width 262 height 102
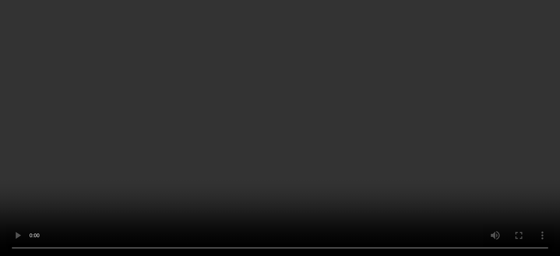
scroll to position [553, 0]
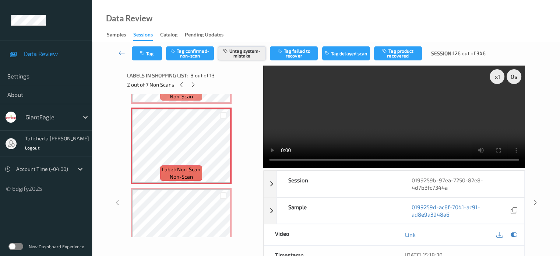
click at [247, 51] on button "Untag system-mistake" at bounding box center [242, 53] width 48 height 14
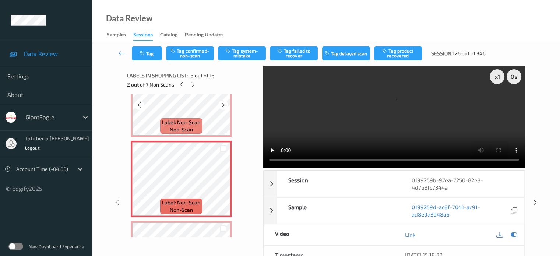
scroll to position [537, 0]
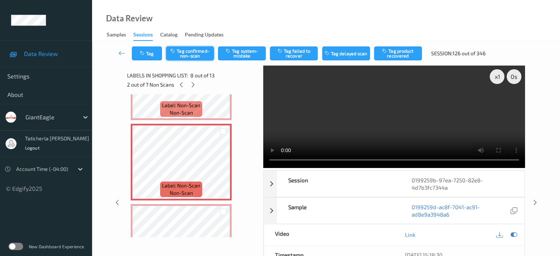
click at [195, 52] on button "Tag confirmed-non-scan" at bounding box center [190, 53] width 48 height 14
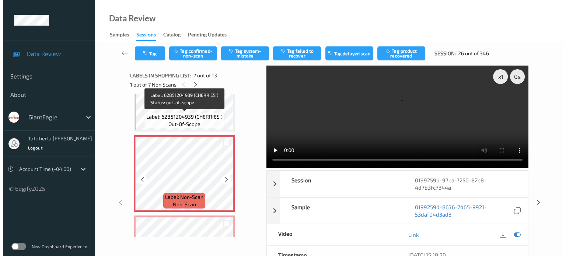
scroll to position [463, 0]
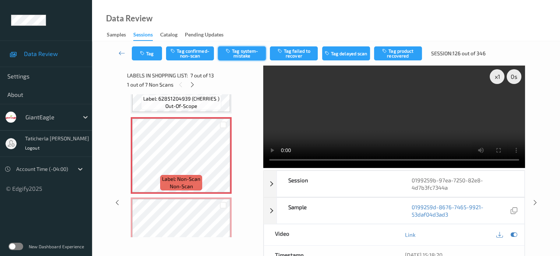
click at [254, 51] on button "Tag system-mistake" at bounding box center [242, 53] width 48 height 14
click at [155, 57] on button "Tag" at bounding box center [147, 53] width 30 height 14
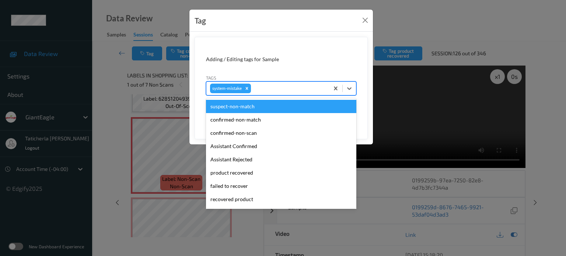
click at [296, 88] on div at bounding box center [288, 88] width 73 height 9
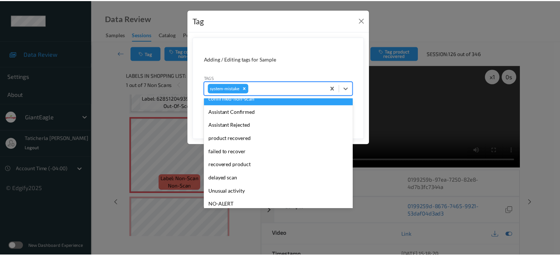
scroll to position [74, 0]
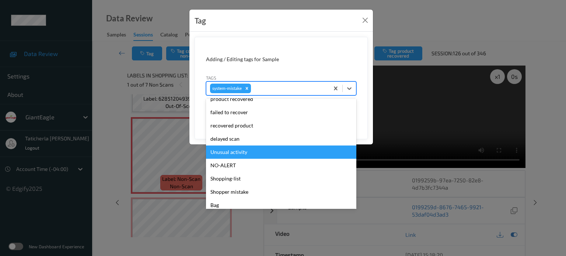
click at [255, 153] on div "Unusual activity" at bounding box center [281, 152] width 150 height 13
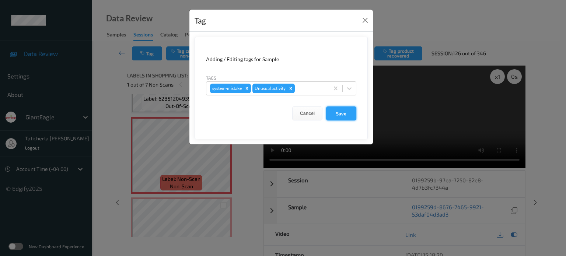
click at [343, 111] on button "Save" at bounding box center [341, 113] width 30 height 14
click at [342, 106] on button "Save" at bounding box center [341, 113] width 30 height 14
click at [340, 112] on button "Save" at bounding box center [341, 113] width 30 height 14
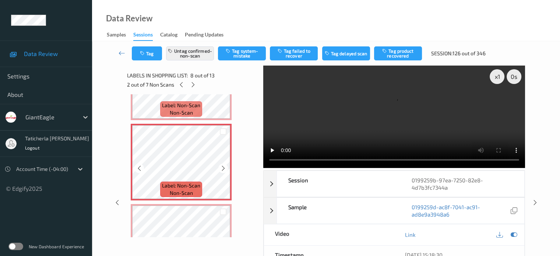
scroll to position [610, 0]
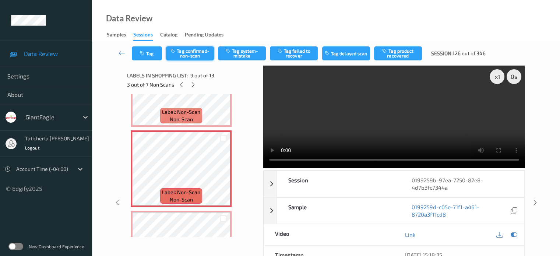
click at [194, 57] on button "Tag confirmed-non-scan" at bounding box center [190, 53] width 48 height 14
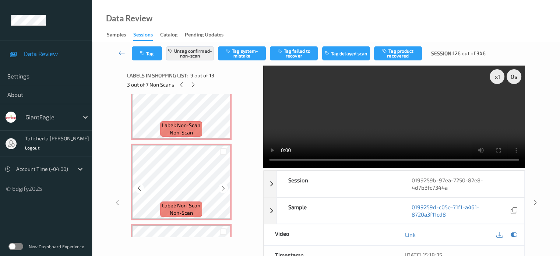
scroll to position [721, 0]
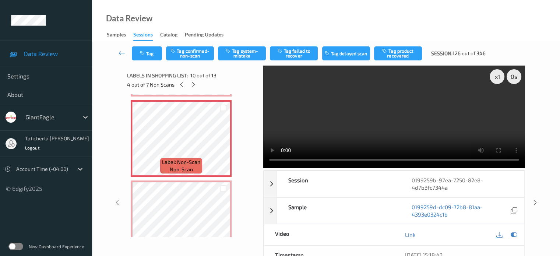
click at [496, 19] on div "Data Review Samples Sessions Catalog Pending Updates" at bounding box center [326, 20] width 468 height 41
click at [536, 102] on div "x 1 0 s Session 0199259b-97ea-7250-82e8-4d7b3fc7344a Session ID 0199259b-97ea-7…" at bounding box center [326, 203] width 438 height 275
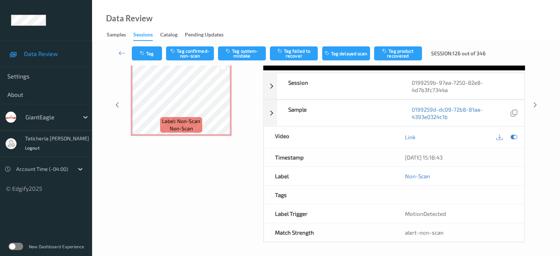
scroll to position [61, 0]
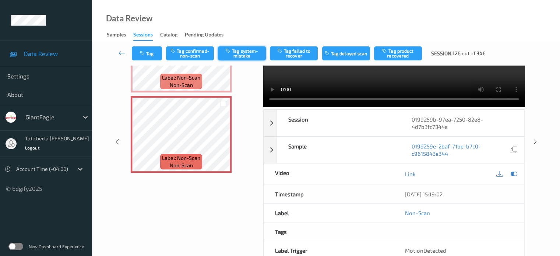
click at [251, 53] on button "Tag system-mistake" at bounding box center [242, 53] width 48 height 14
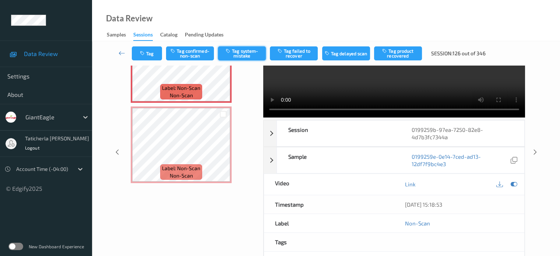
click at [252, 48] on button "Tag system-mistake" at bounding box center [242, 53] width 48 height 14
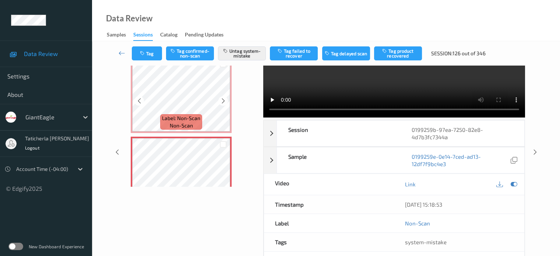
scroll to position [794, 0]
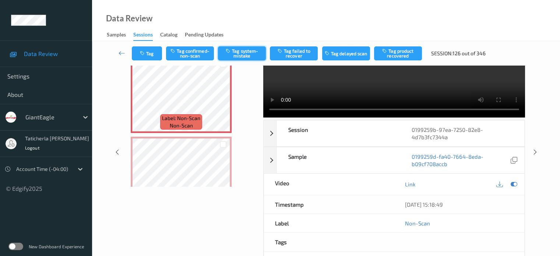
click at [249, 52] on button "Tag system-mistake" at bounding box center [242, 53] width 48 height 14
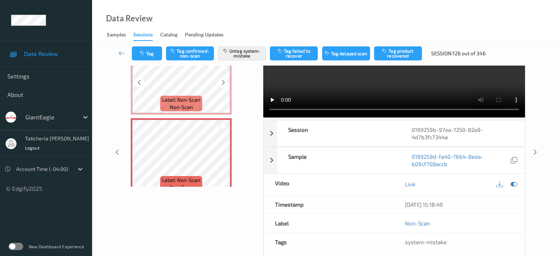
scroll to position [721, 0]
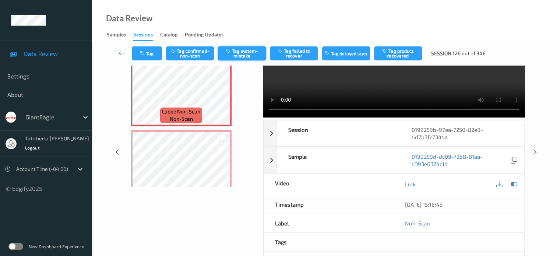
click at [247, 49] on button "Tag system-mistake" at bounding box center [242, 53] width 48 height 14
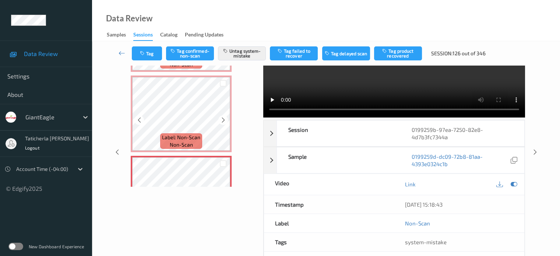
scroll to position [610, 0]
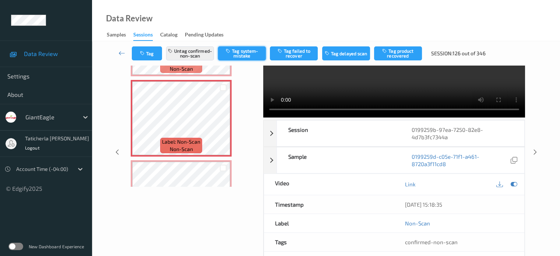
click at [255, 50] on button "Tag system-mistake" at bounding box center [242, 53] width 48 height 14
click at [199, 51] on button "Untag confirmed-non-scan" at bounding box center [190, 53] width 48 height 14
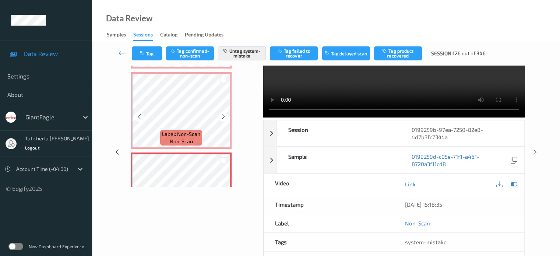
scroll to position [537, 0]
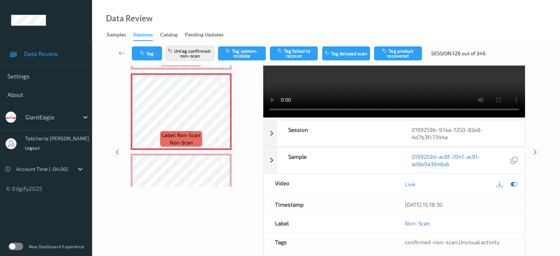
click at [189, 59] on button "Untag confirmed-non-scan" at bounding box center [190, 53] width 48 height 14
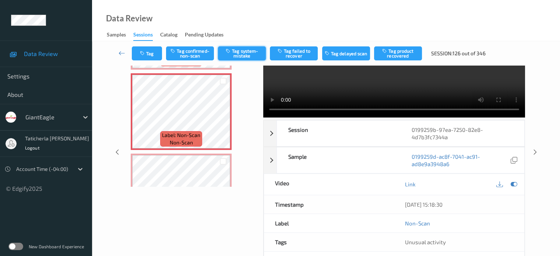
click at [238, 51] on button "Tag system-mistake" at bounding box center [242, 53] width 48 height 14
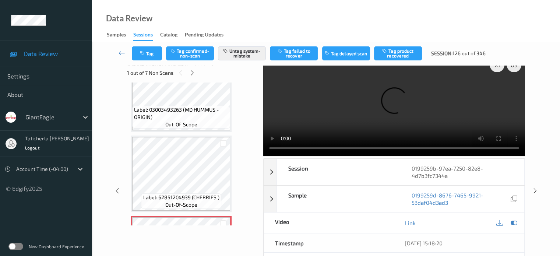
scroll to position [0, 0]
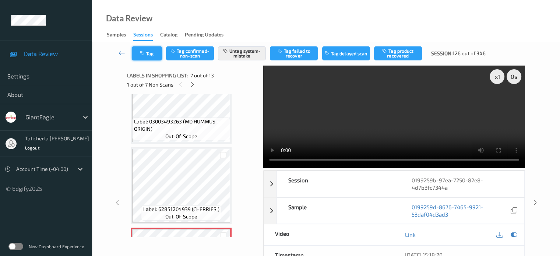
click at [152, 54] on button "Tag" at bounding box center [147, 53] width 30 height 14
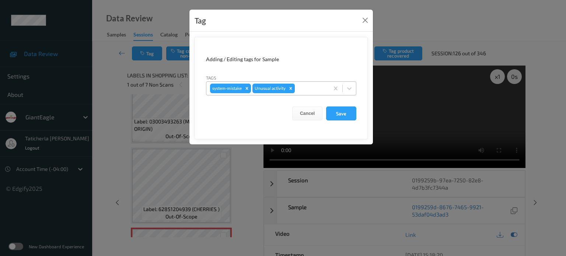
click at [291, 88] on icon "Remove Unusual activity" at bounding box center [291, 88] width 3 height 3
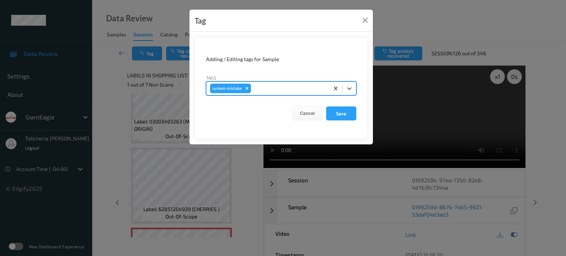
click at [358, 113] on form "Adding / Editing tags for Sample Tags option system-mistake, selected. Select i…" at bounding box center [281, 88] width 173 height 102
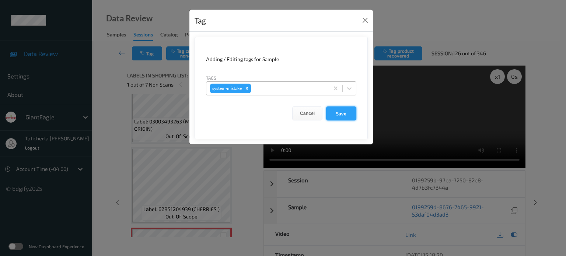
click at [354, 113] on button "Save" at bounding box center [341, 113] width 30 height 14
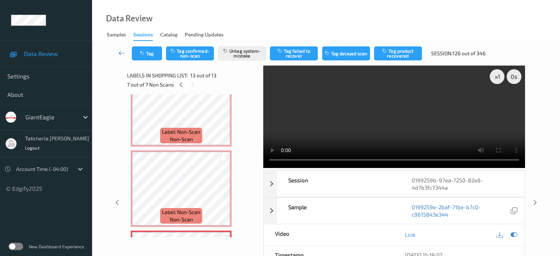
click at [124, 52] on icon at bounding box center [122, 52] width 7 height 7
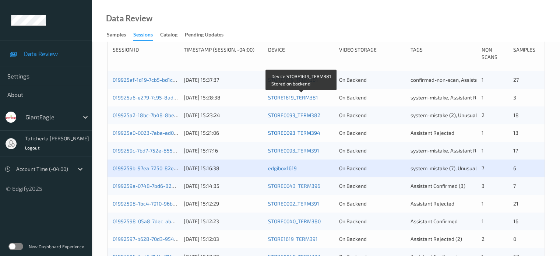
scroll to position [221, 0]
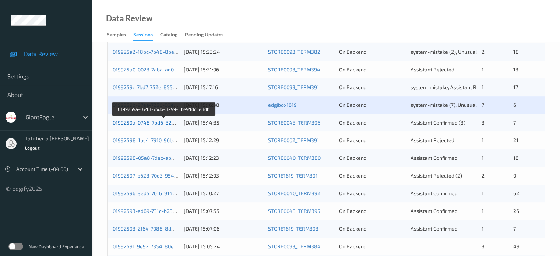
click at [153, 120] on link "0199259a-0748-7bd6-8299-5be94dc5e8db" at bounding box center [164, 122] width 103 height 6
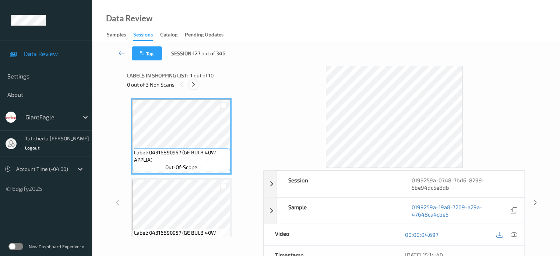
click at [197, 82] on icon at bounding box center [194, 84] width 6 height 7
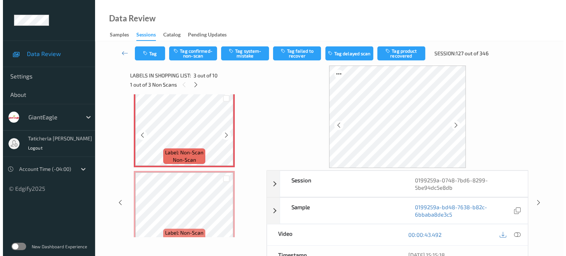
scroll to position [158, 0]
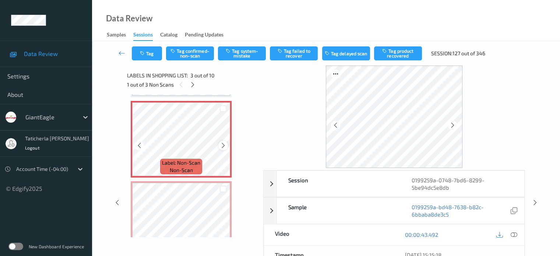
click at [224, 145] on icon at bounding box center [223, 145] width 6 height 7
click at [221, 143] on icon at bounding box center [223, 145] width 6 height 7
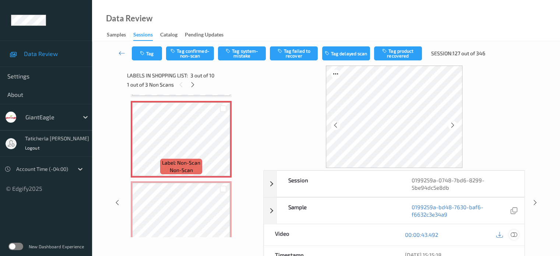
click at [513, 234] on icon at bounding box center [514, 234] width 7 height 7
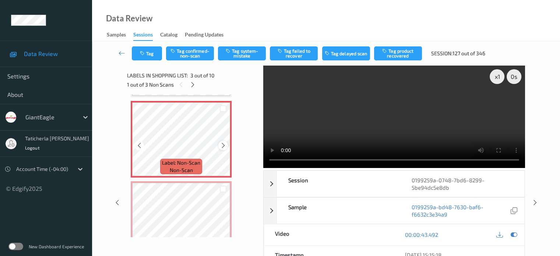
click at [223, 143] on icon at bounding box center [223, 145] width 6 height 7
click at [221, 142] on icon at bounding box center [223, 145] width 6 height 7
click at [222, 144] on icon at bounding box center [223, 145] width 6 height 7
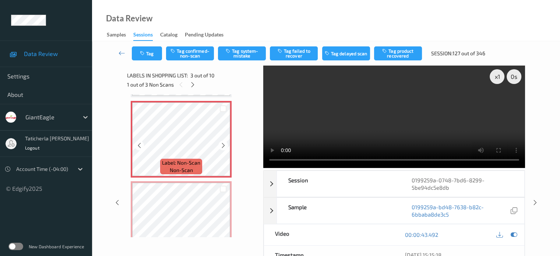
click at [222, 144] on icon at bounding box center [223, 145] width 6 height 7
click at [244, 50] on button "Tag system-mistake" at bounding box center [242, 53] width 48 height 14
click at [151, 51] on button "Tag" at bounding box center [147, 53] width 30 height 14
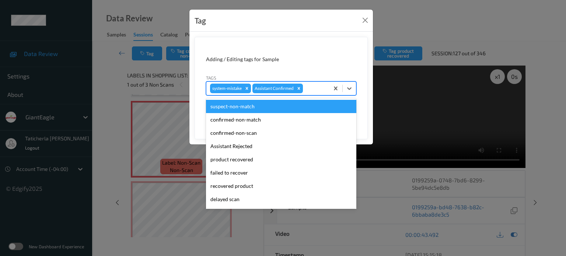
drag, startPoint x: 319, startPoint y: 90, endPoint x: 314, endPoint y: 115, distance: 25.8
click at [318, 89] on div at bounding box center [314, 88] width 21 height 9
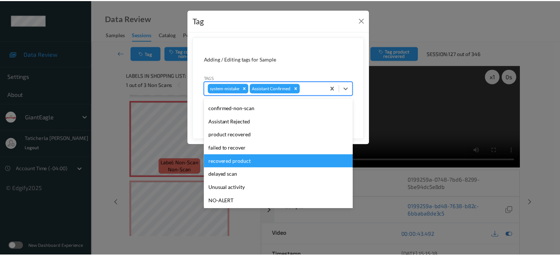
scroll to position [37, 0]
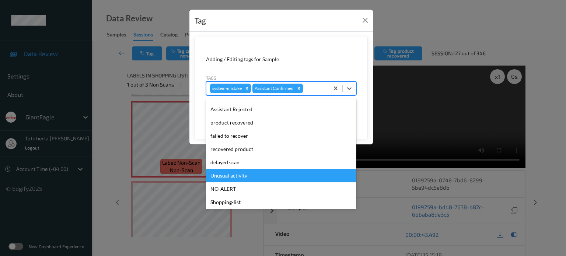
click at [266, 180] on div "Unusual activity" at bounding box center [281, 175] width 150 height 13
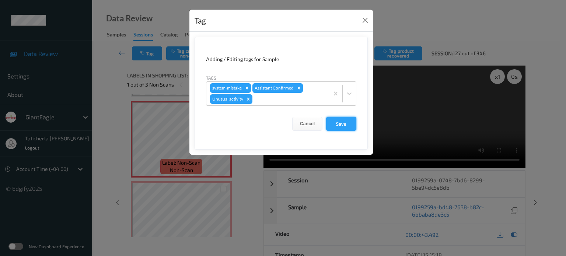
click at [342, 127] on button "Save" at bounding box center [341, 124] width 30 height 14
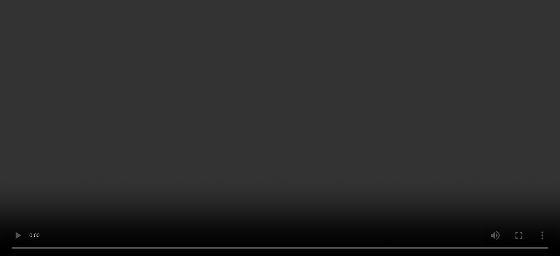
scroll to position [231, 0]
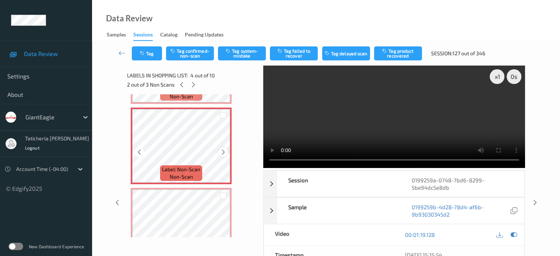
click at [224, 150] on icon at bounding box center [223, 152] width 6 height 7
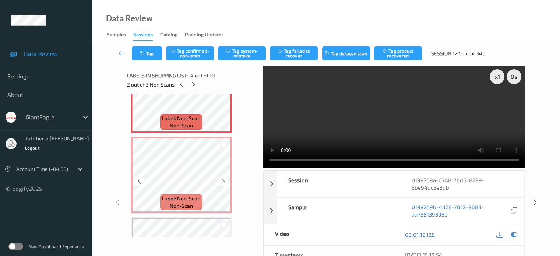
scroll to position [295, 0]
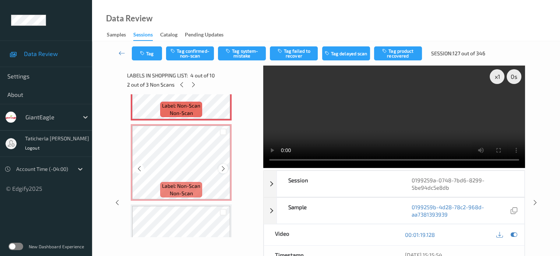
click at [220, 170] on icon at bounding box center [223, 168] width 6 height 7
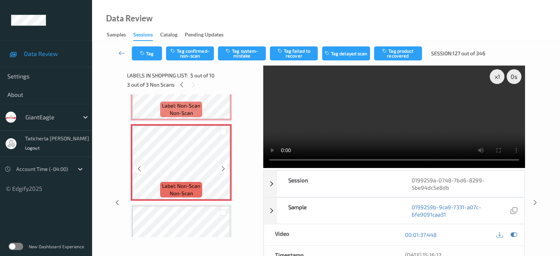
click at [220, 170] on icon at bounding box center [223, 168] width 6 height 7
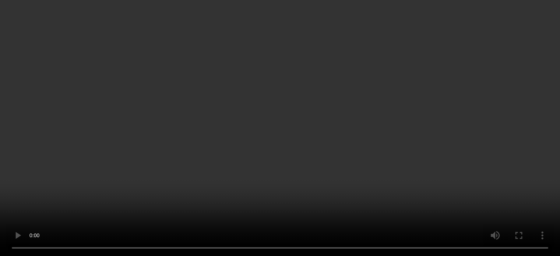
scroll to position [258, 0]
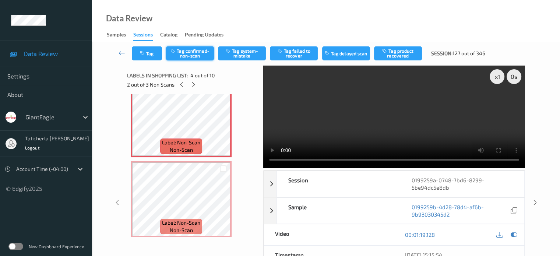
click at [197, 53] on button "Tag confirmed-non-scan" at bounding box center [190, 53] width 48 height 14
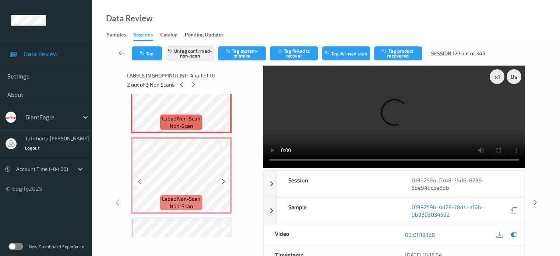
scroll to position [295, 0]
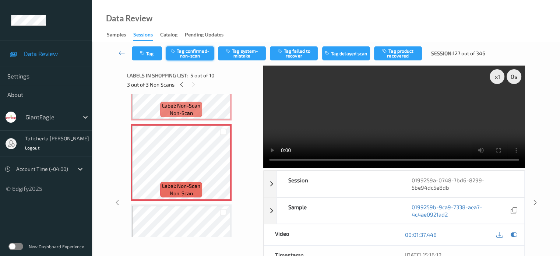
click at [192, 53] on button "Tag confirmed-non-scan" at bounding box center [190, 53] width 48 height 14
click at [308, 53] on button "Tag failed to recover" at bounding box center [294, 53] width 48 height 14
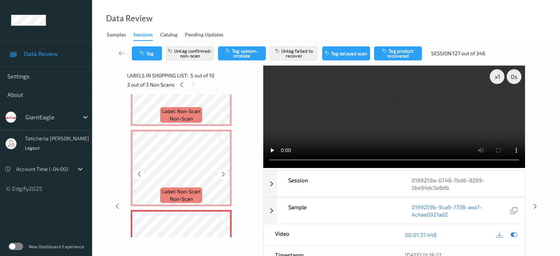
scroll to position [221, 0]
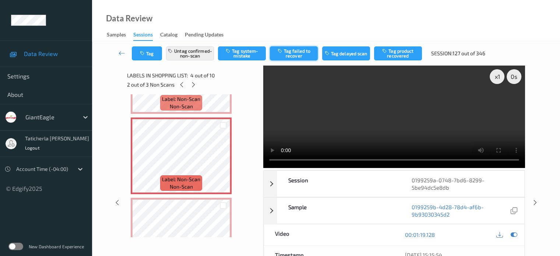
click at [293, 48] on button "Tag failed to recover" at bounding box center [294, 53] width 48 height 14
click at [180, 84] on icon at bounding box center [182, 84] width 6 height 7
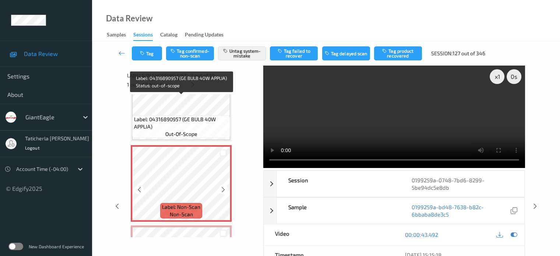
scroll to position [158, 0]
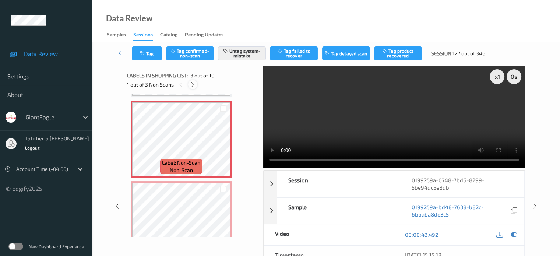
click at [193, 84] on icon at bounding box center [193, 84] width 6 height 7
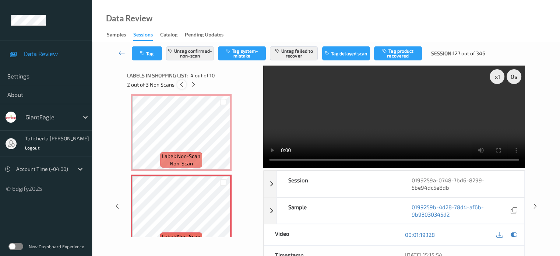
click at [180, 84] on icon at bounding box center [182, 84] width 6 height 7
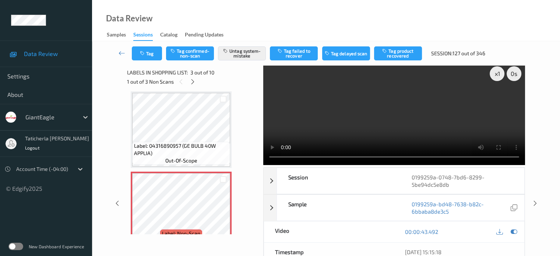
scroll to position [0, 0]
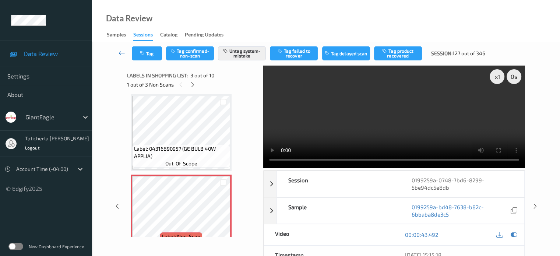
click at [121, 53] on icon at bounding box center [122, 52] width 7 height 7
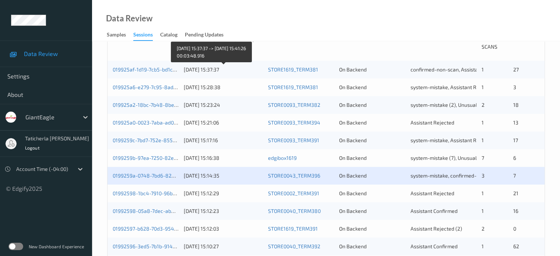
scroll to position [258, 0]
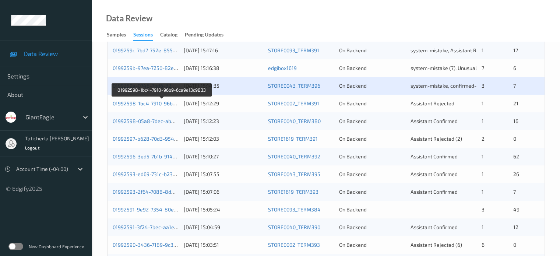
click at [153, 102] on link "01992598-1bc4-7910-96b9-6ca9e13c9833" at bounding box center [162, 103] width 99 height 6
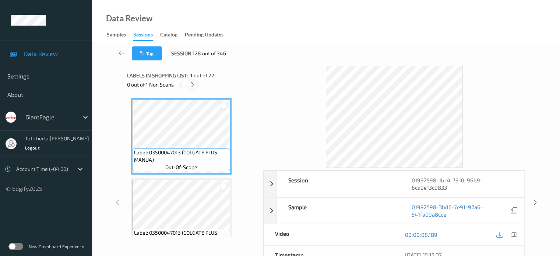
click at [191, 87] on icon at bounding box center [193, 84] width 6 height 7
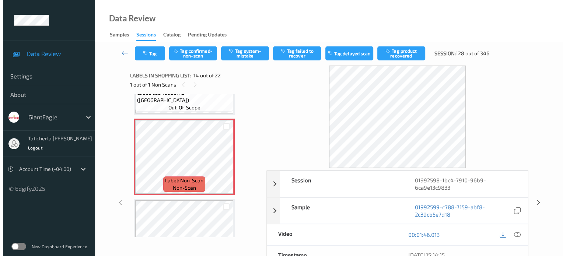
scroll to position [1041, 0]
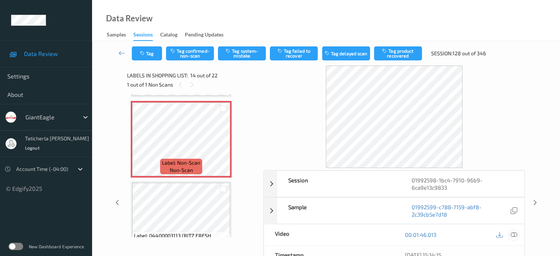
click at [513, 234] on icon at bounding box center [514, 234] width 7 height 7
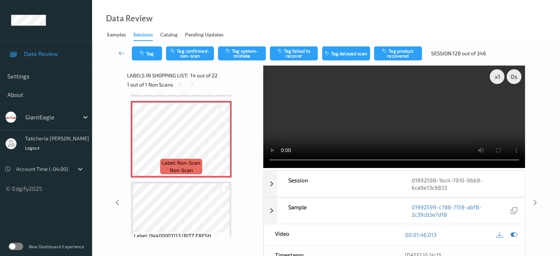
click at [498, 102] on video at bounding box center [394, 117] width 262 height 102
click at [245, 56] on button "Tag system-mistake" at bounding box center [242, 53] width 48 height 14
click at [146, 56] on button "Tag" at bounding box center [147, 53] width 30 height 14
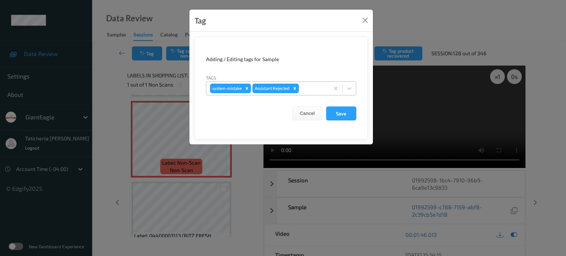
click at [309, 85] on div at bounding box center [312, 88] width 25 height 9
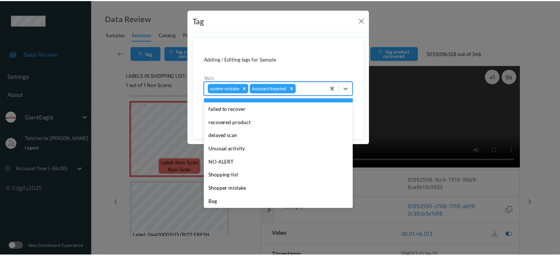
scroll to position [65, 0]
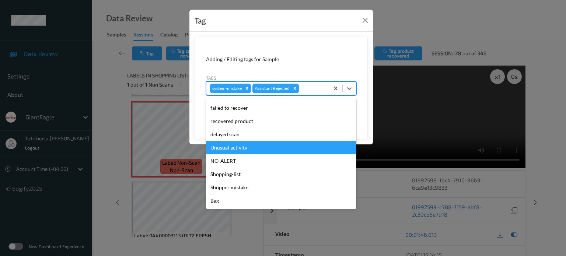
click at [244, 147] on div "Unusual activity" at bounding box center [281, 147] width 150 height 13
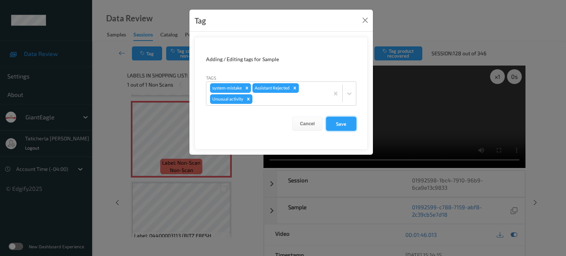
click at [338, 120] on button "Save" at bounding box center [341, 124] width 30 height 14
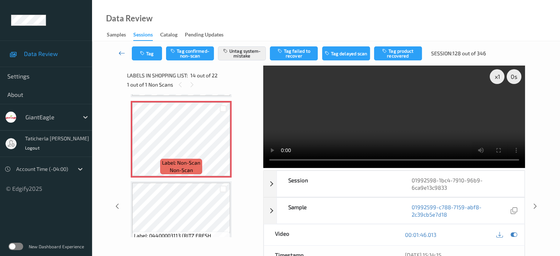
click at [121, 49] on icon at bounding box center [122, 52] width 7 height 7
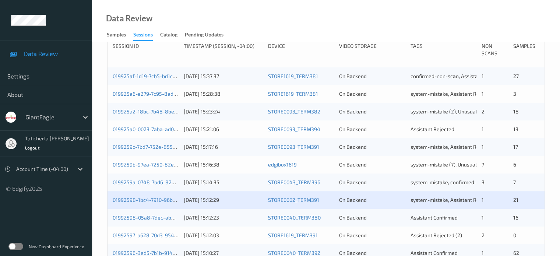
scroll to position [221, 0]
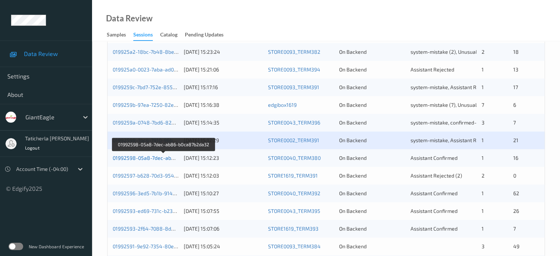
click at [158, 156] on link "01992598-05a8-7dec-ab86-b0ca87b2da32" at bounding box center [164, 158] width 102 height 6
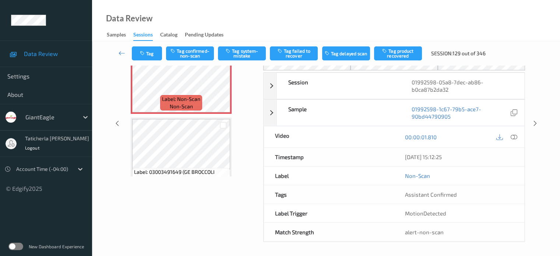
scroll to position [24, 0]
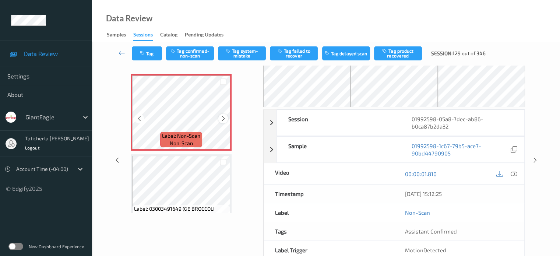
click at [221, 118] on icon at bounding box center [223, 118] width 6 height 7
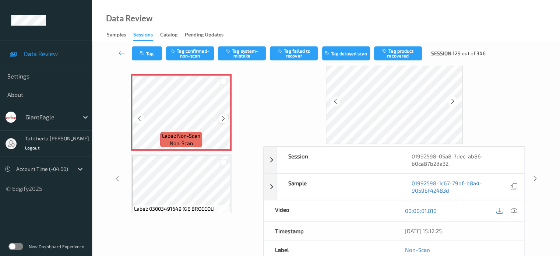
click at [226, 115] on icon at bounding box center [223, 118] width 6 height 7
click at [513, 209] on icon at bounding box center [514, 210] width 7 height 7
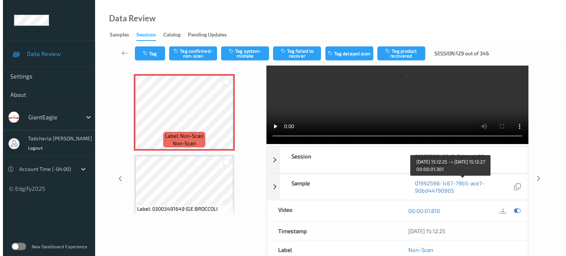
scroll to position [0, 0]
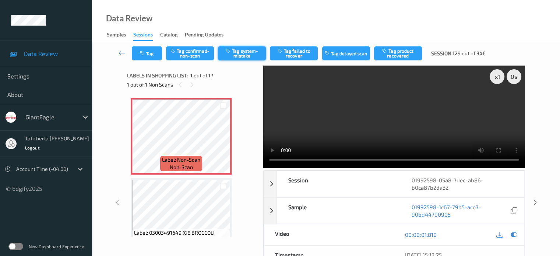
click at [245, 52] on button "Tag system-mistake" at bounding box center [242, 53] width 48 height 14
click at [151, 50] on button "Tag" at bounding box center [147, 53] width 30 height 14
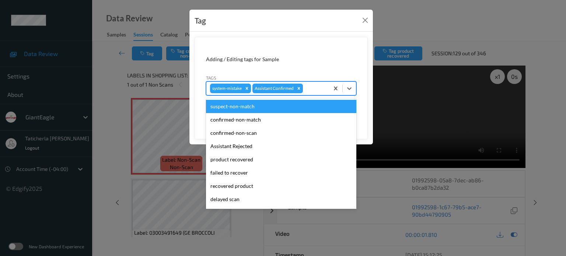
click at [314, 87] on div at bounding box center [314, 88] width 21 height 9
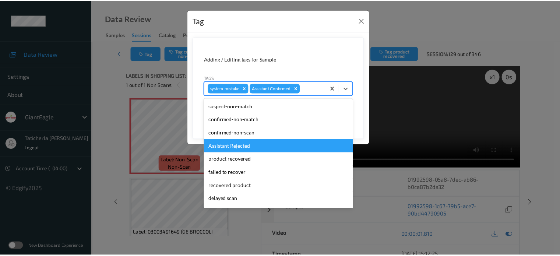
scroll to position [65, 0]
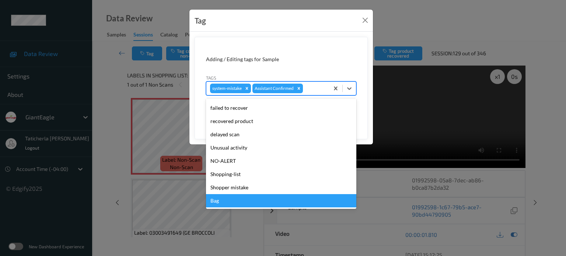
click at [240, 201] on div "Bag" at bounding box center [281, 200] width 150 height 13
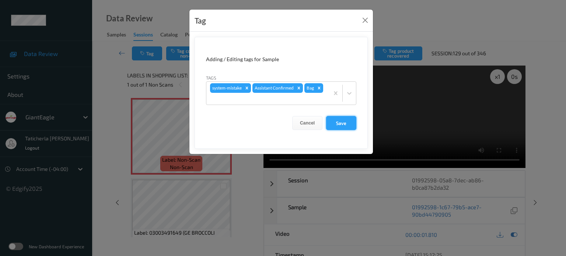
click at [336, 122] on button "Save" at bounding box center [341, 123] width 30 height 14
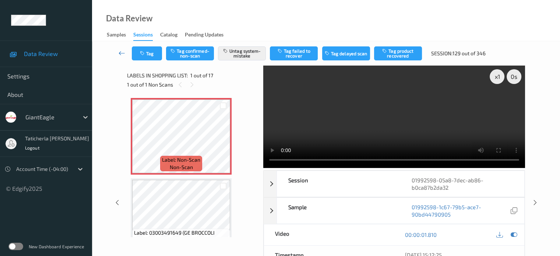
click at [122, 50] on icon at bounding box center [122, 52] width 7 height 7
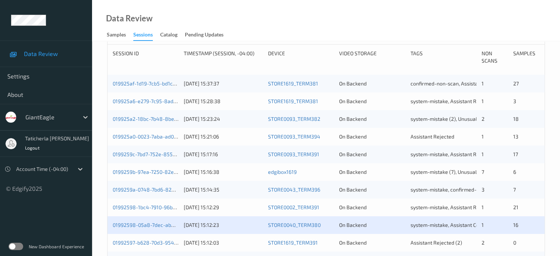
scroll to position [221, 0]
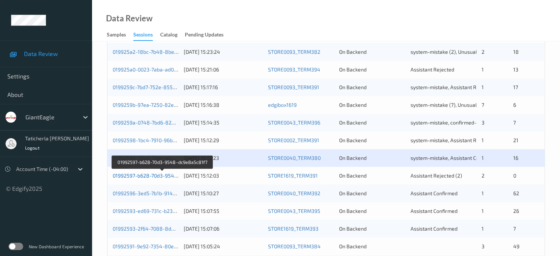
click at [162, 178] on link "01992597-b628-70d3-9548-dc9e8a5c81f7" at bounding box center [163, 175] width 100 height 6
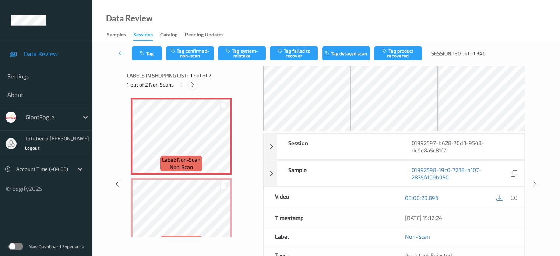
click at [192, 83] on icon at bounding box center [193, 84] width 6 height 7
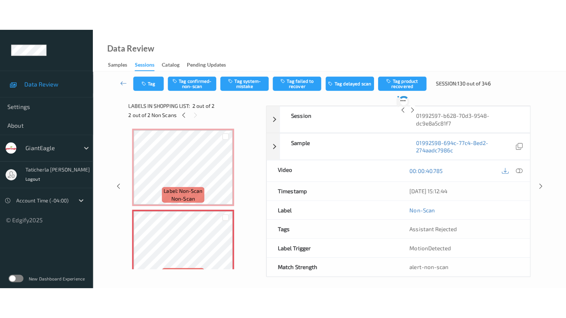
scroll to position [4, 0]
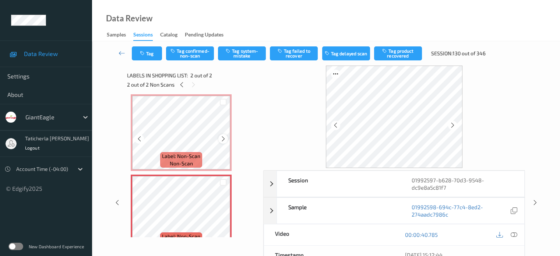
click at [222, 137] on icon at bounding box center [223, 139] width 6 height 7
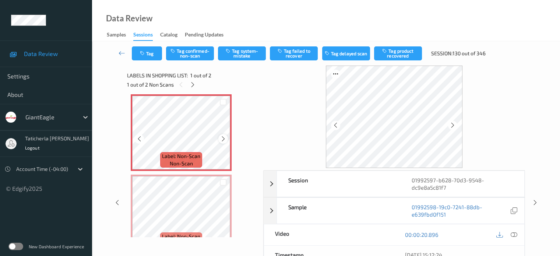
click at [223, 138] on icon at bounding box center [223, 139] width 6 height 7
click at [514, 233] on icon at bounding box center [514, 234] width 7 height 7
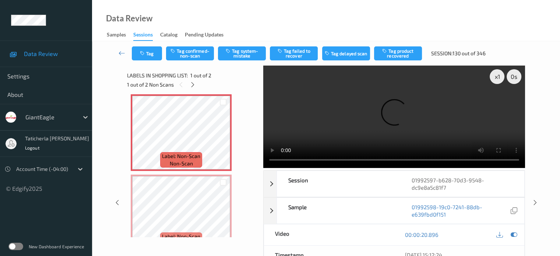
scroll to position [0, 0]
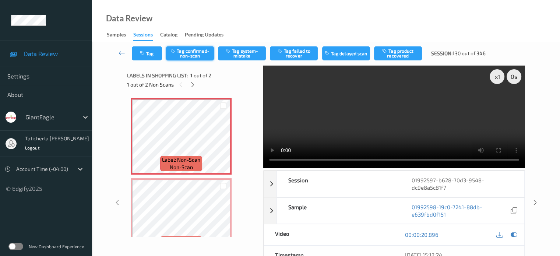
click at [192, 50] on button "Tag confirmed-non-scan" at bounding box center [190, 53] width 48 height 14
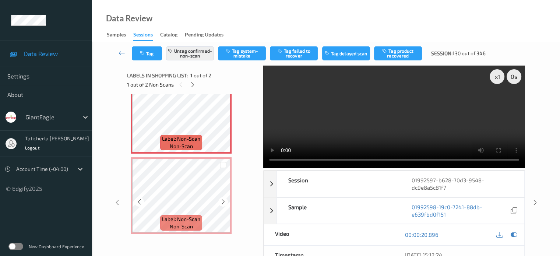
scroll to position [74, 0]
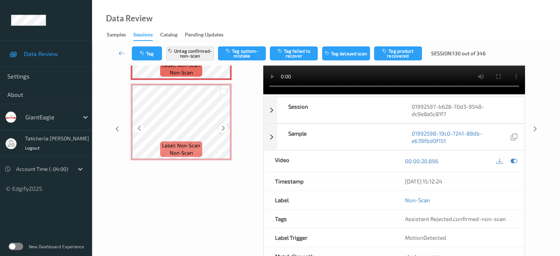
click at [220, 126] on icon at bounding box center [223, 128] width 6 height 7
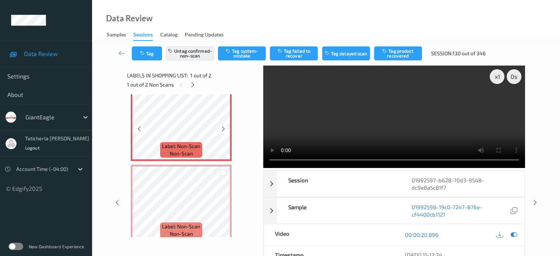
scroll to position [21, 0]
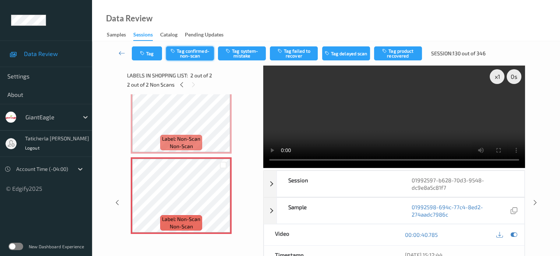
click at [190, 55] on button "Tag confirmed-non-scan" at bounding box center [190, 53] width 48 height 14
click at [296, 57] on button "Tag failed to recover" at bounding box center [294, 53] width 48 height 14
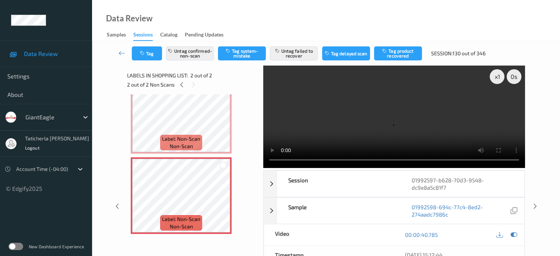
click at [247, 72] on div "Labels in shopping list: 2 out of 2" at bounding box center [192, 75] width 131 height 9
click at [239, 80] on div "2 out of 2 Non Scans" at bounding box center [192, 84] width 131 height 9
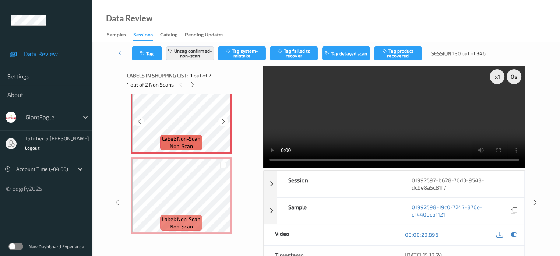
scroll to position [0, 0]
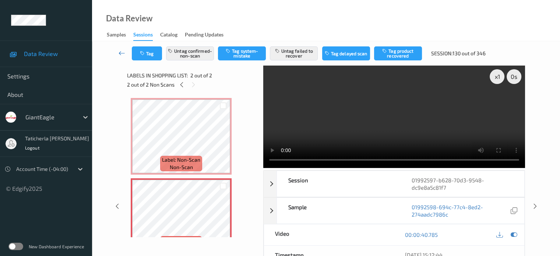
click at [119, 52] on icon at bounding box center [122, 52] width 7 height 7
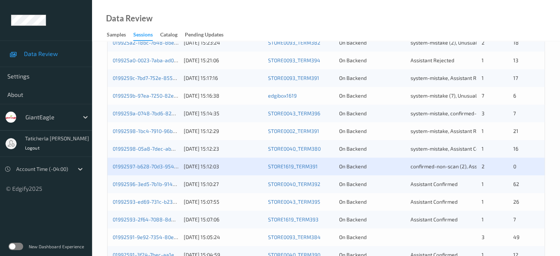
scroll to position [258, 0]
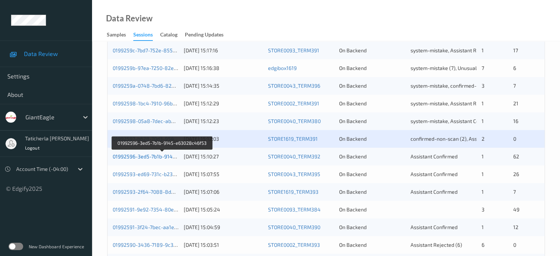
click at [161, 155] on link "01992596-3ed5-7b1b-9145-e63028c46f53" at bounding box center [163, 156] width 100 height 6
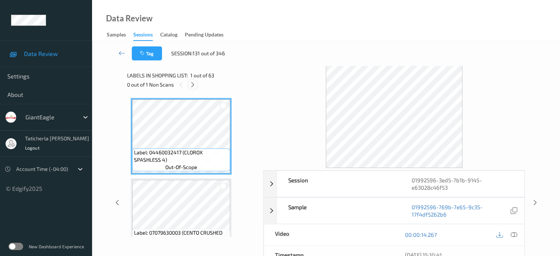
click at [191, 85] on icon at bounding box center [193, 84] width 6 height 7
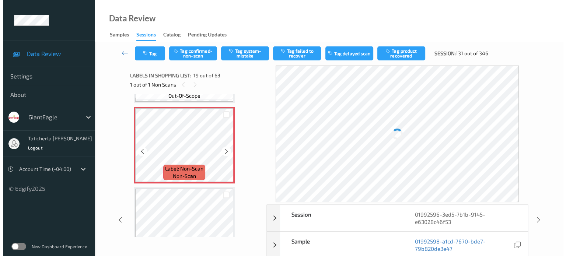
scroll to position [1443, 0]
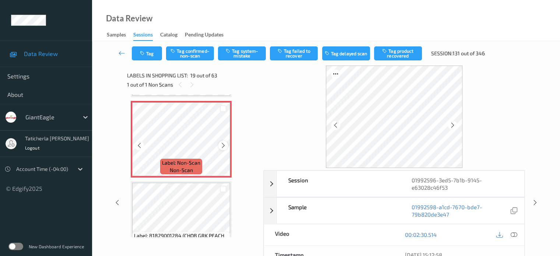
click at [222, 144] on icon at bounding box center [223, 145] width 6 height 7
click at [513, 233] on icon at bounding box center [514, 234] width 7 height 7
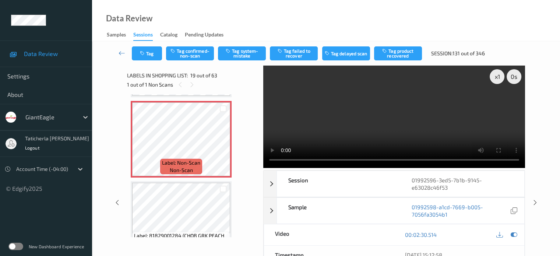
click at [498, 104] on video at bounding box center [394, 117] width 262 height 102
click at [248, 56] on button "Tag system-mistake" at bounding box center [242, 53] width 48 height 14
click at [153, 53] on button "Tag" at bounding box center [147, 53] width 30 height 14
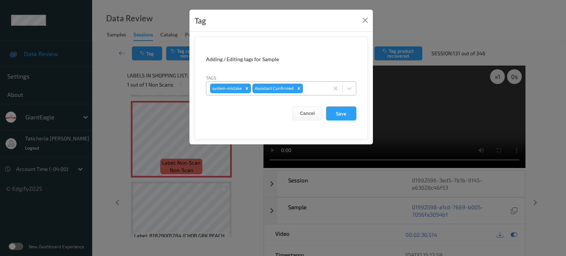
click at [316, 88] on div at bounding box center [314, 88] width 21 height 9
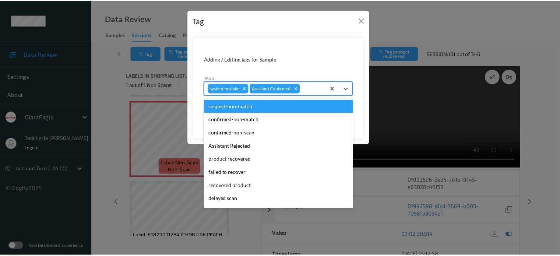
scroll to position [65, 0]
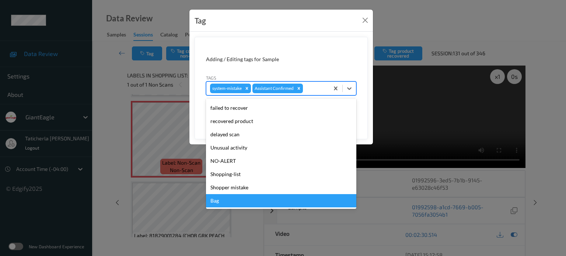
click at [252, 202] on div "Bag" at bounding box center [281, 200] width 150 height 13
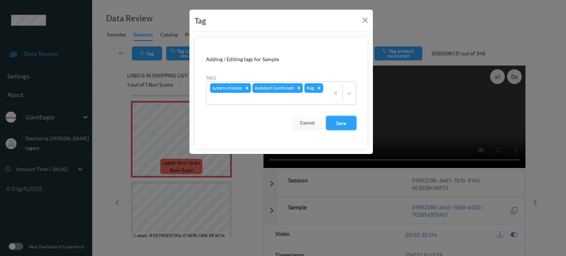
click at [339, 120] on button "Save" at bounding box center [341, 123] width 30 height 14
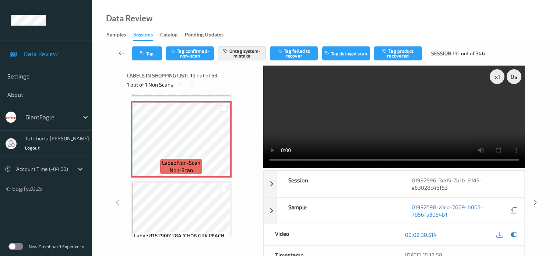
click at [126, 51] on link at bounding box center [122, 53] width 20 height 14
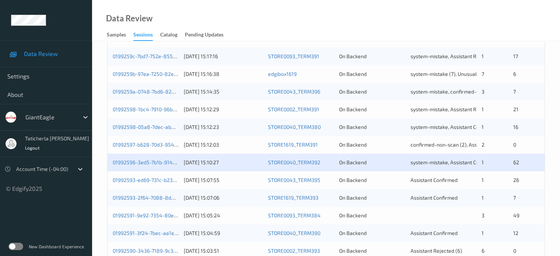
scroll to position [295, 0]
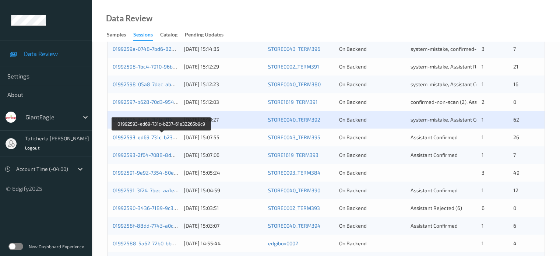
click at [144, 136] on link "01992593-ed69-731c-b237-61e32265b9c9" at bounding box center [162, 137] width 99 height 6
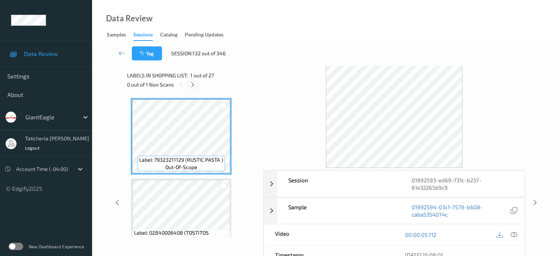
click at [193, 83] on icon at bounding box center [193, 84] width 6 height 7
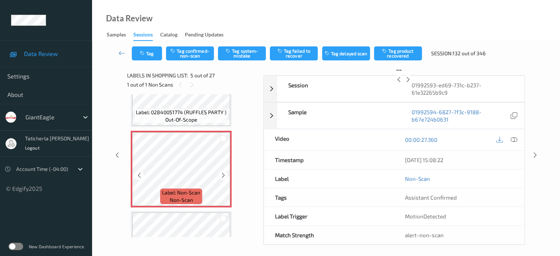
scroll to position [318, 0]
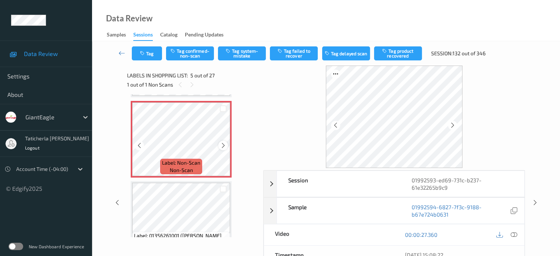
click at [223, 146] on icon at bounding box center [223, 145] width 6 height 7
click at [514, 233] on icon at bounding box center [514, 234] width 7 height 7
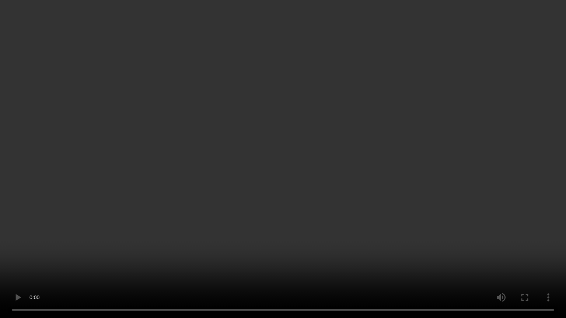
click at [538, 223] on video at bounding box center [283, 159] width 566 height 318
click at [483, 212] on video at bounding box center [283, 159] width 566 height 318
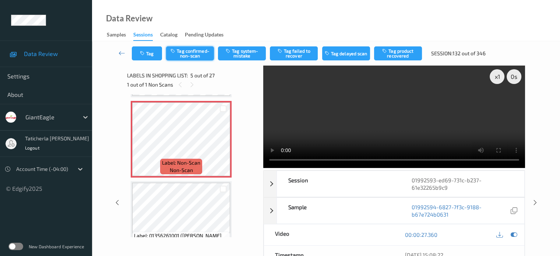
click at [189, 56] on button "Tag confirmed-non-scan" at bounding box center [190, 53] width 48 height 14
click at [401, 55] on button "Tag product recovered" at bounding box center [398, 53] width 48 height 14
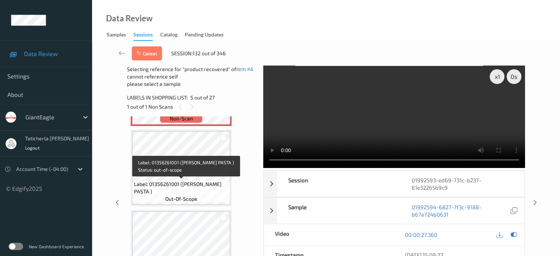
scroll to position [429, 0]
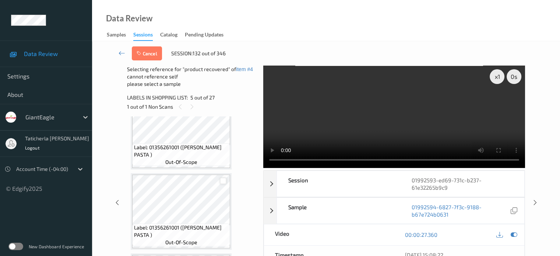
click at [223, 183] on div at bounding box center [223, 181] width 7 height 7
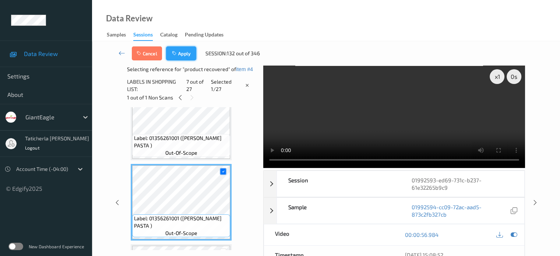
click at [183, 59] on button "Apply" at bounding box center [181, 53] width 30 height 14
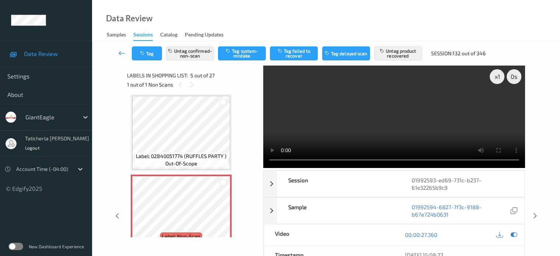
click at [119, 52] on icon at bounding box center [122, 52] width 7 height 7
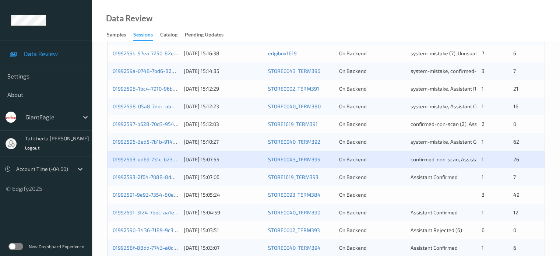
scroll to position [332, 0]
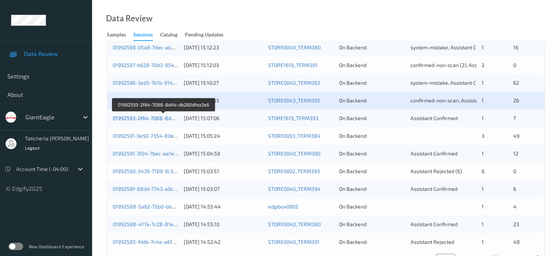
click at [164, 119] on link "01992593-2f64-7088-8d4b-db260dfea3e6" at bounding box center [163, 118] width 101 height 6
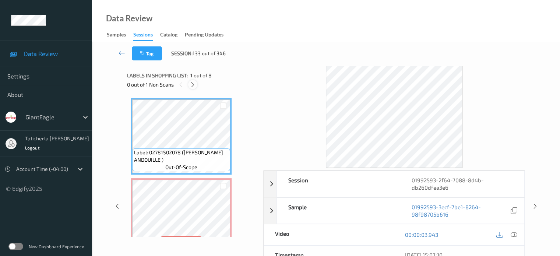
click at [192, 84] on icon at bounding box center [193, 84] width 6 height 7
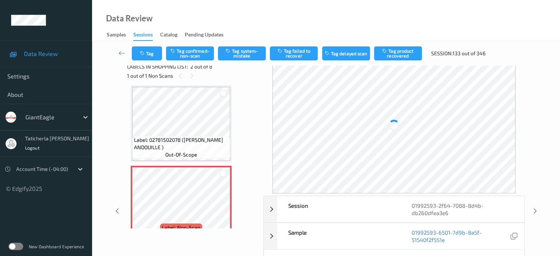
scroll to position [74, 0]
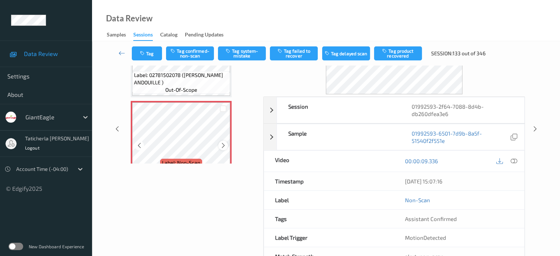
click at [226, 144] on icon at bounding box center [223, 145] width 6 height 7
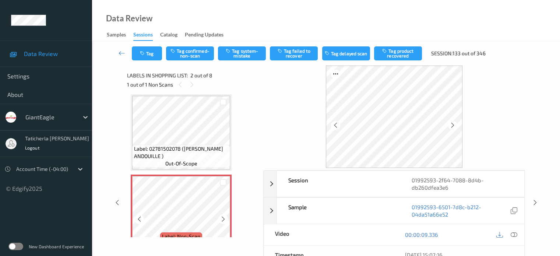
scroll to position [77, 0]
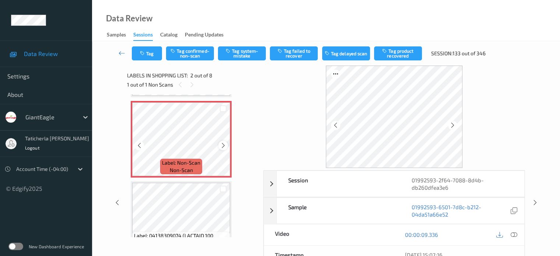
click at [223, 144] on icon at bounding box center [223, 145] width 6 height 7
click at [513, 234] on icon at bounding box center [514, 234] width 7 height 7
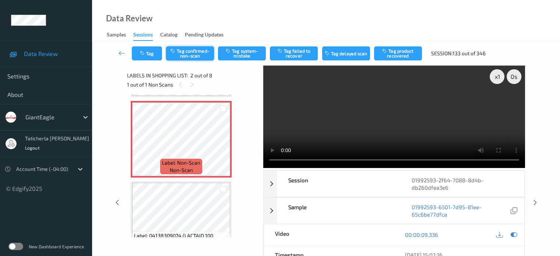
click at [188, 55] on button "Tag confirmed-non-scan" at bounding box center [190, 53] width 48 height 14
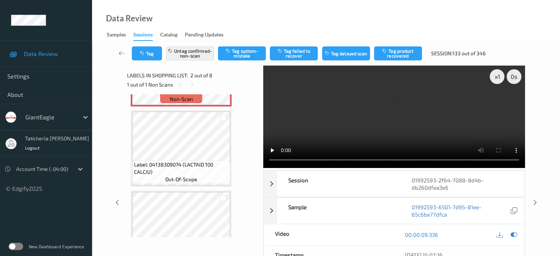
scroll to position [151, 0]
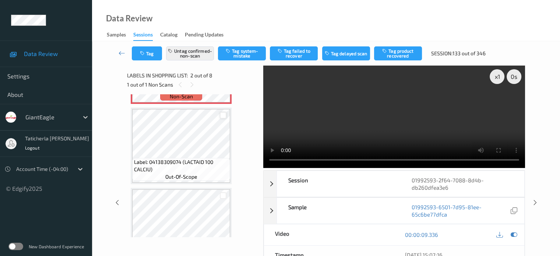
click at [222, 117] on div at bounding box center [223, 115] width 7 height 7
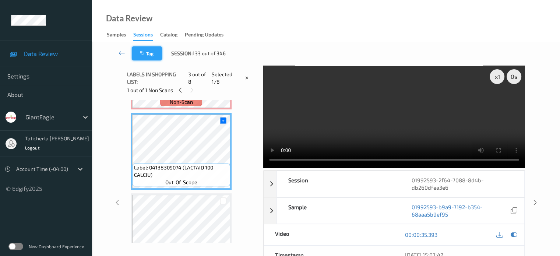
click at [147, 53] on button "Tag" at bounding box center [147, 53] width 30 height 14
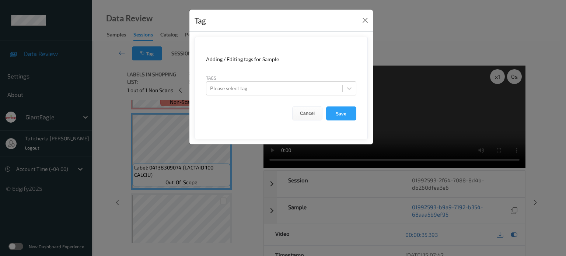
drag, startPoint x: 150, startPoint y: 111, endPoint x: 153, endPoint y: 105, distance: 5.9
click at [151, 111] on div "Tag Adding / Editing tags for Sample Tags Please select tag Cancel Save" at bounding box center [283, 128] width 566 height 256
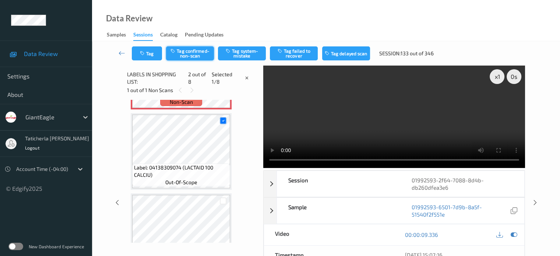
click at [180, 50] on button "Tag confirmed-non-scan" at bounding box center [190, 53] width 48 height 14
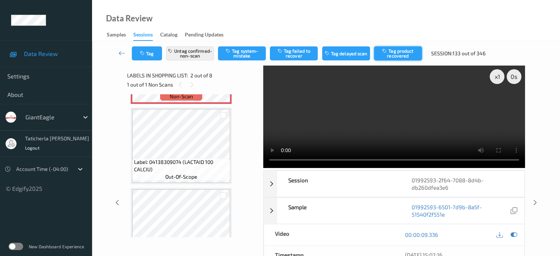
click at [403, 56] on button "Tag product recovered" at bounding box center [398, 53] width 48 height 14
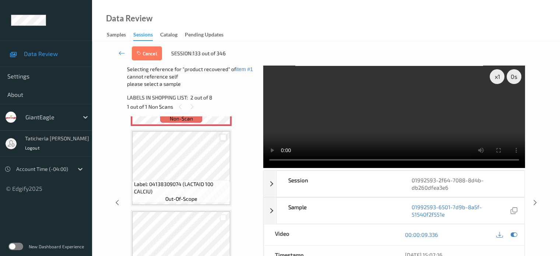
click at [223, 137] on div at bounding box center [223, 137] width 7 height 7
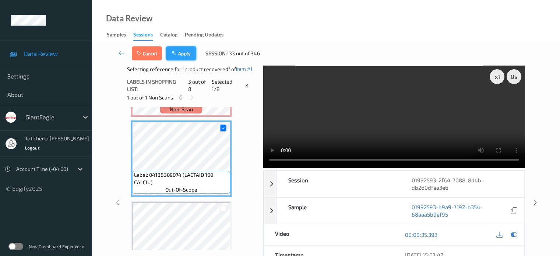
click at [181, 56] on button "Apply" at bounding box center [181, 53] width 30 height 14
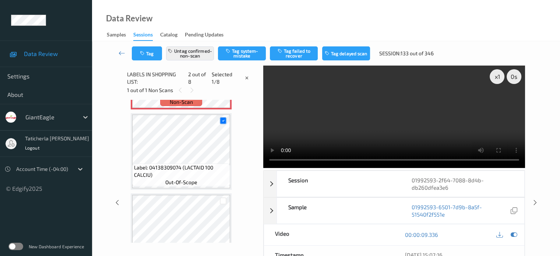
scroll to position [4, 0]
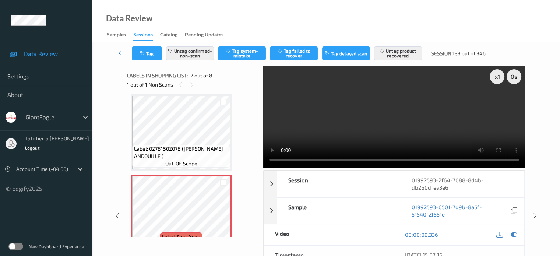
click at [121, 51] on icon at bounding box center [122, 52] width 7 height 7
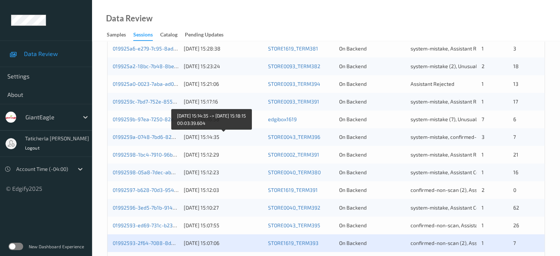
scroll to position [295, 0]
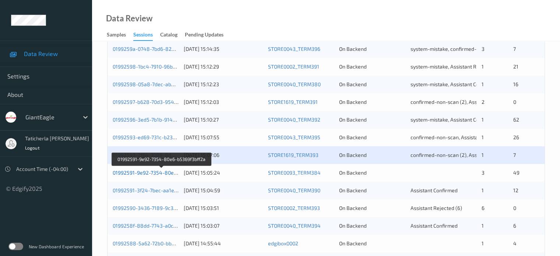
click at [155, 172] on link "01992591-9e92-7354-80e6-b5369f3bff2a" at bounding box center [162, 173] width 98 height 6
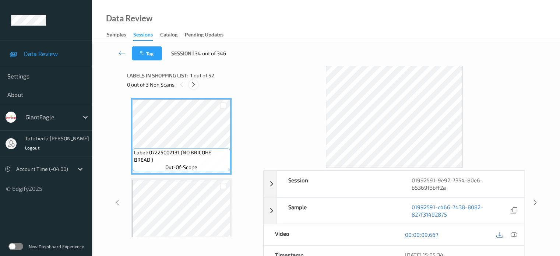
click at [191, 85] on icon at bounding box center [194, 84] width 6 height 7
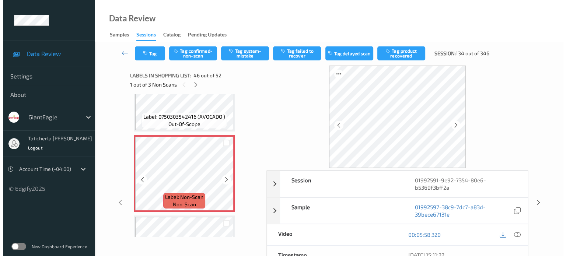
scroll to position [3612, 0]
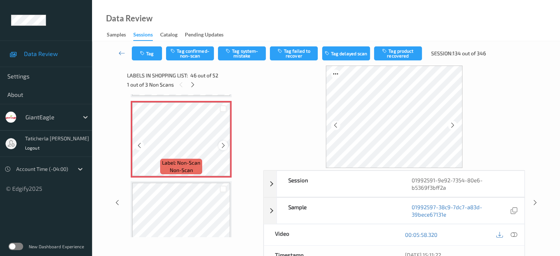
click at [223, 143] on icon at bounding box center [223, 145] width 6 height 7
click at [223, 146] on icon at bounding box center [223, 145] width 6 height 7
click at [514, 234] on icon at bounding box center [514, 234] width 7 height 7
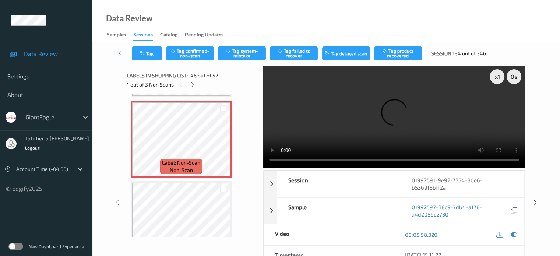
click at [497, 104] on video at bounding box center [394, 117] width 262 height 102
click at [243, 50] on button "Tag system-mistake" at bounding box center [242, 53] width 48 height 14
click at [192, 52] on button "Tag confirmed-non-scan" at bounding box center [190, 53] width 48 height 14
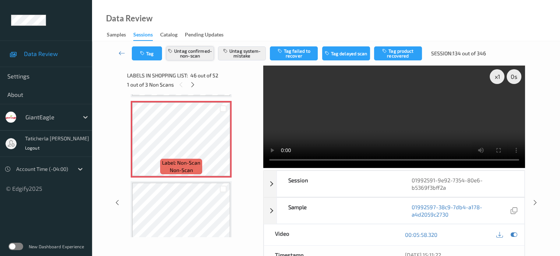
click at [194, 53] on button "Untag confirmed-non-scan" at bounding box center [190, 53] width 48 height 14
click at [150, 56] on button "Tag" at bounding box center [147, 53] width 30 height 14
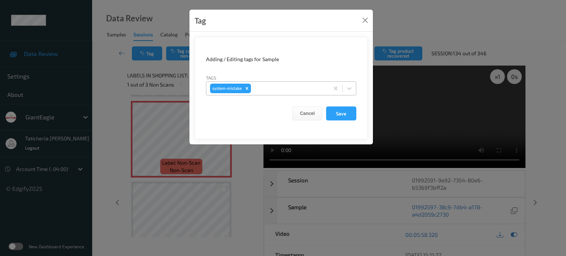
click at [293, 89] on div at bounding box center [288, 88] width 73 height 9
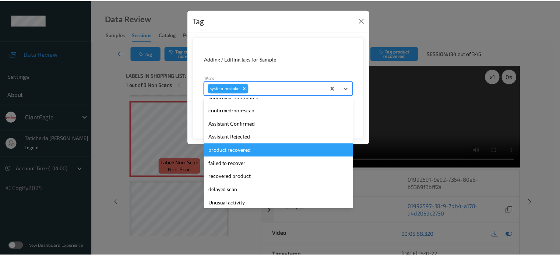
scroll to position [78, 0]
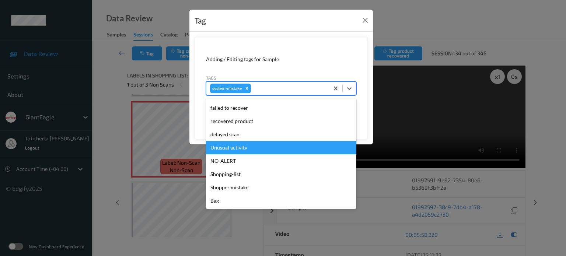
click at [251, 145] on div "Unusual activity" at bounding box center [281, 147] width 150 height 13
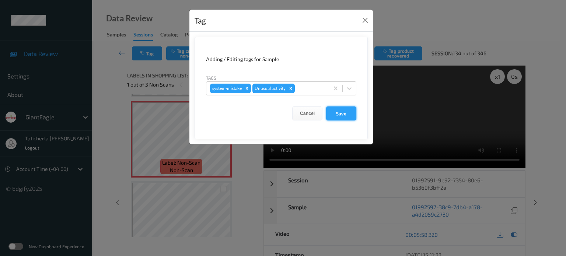
click at [347, 115] on button "Save" at bounding box center [341, 113] width 30 height 14
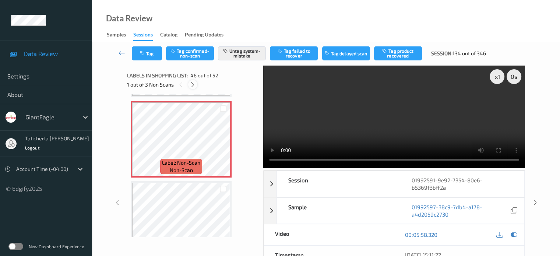
click at [191, 81] on div at bounding box center [192, 84] width 9 height 9
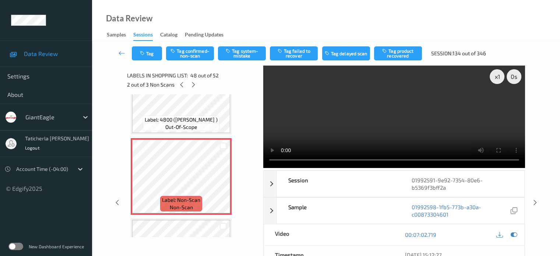
scroll to position [3736, 0]
click at [224, 180] on icon at bounding box center [223, 182] width 6 height 7
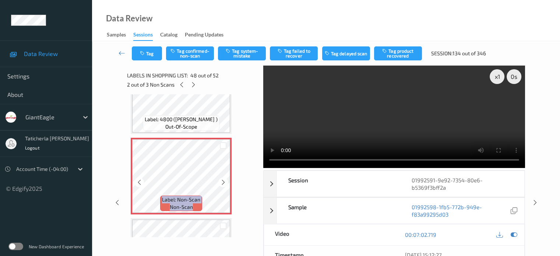
click at [224, 180] on icon at bounding box center [223, 182] width 6 height 7
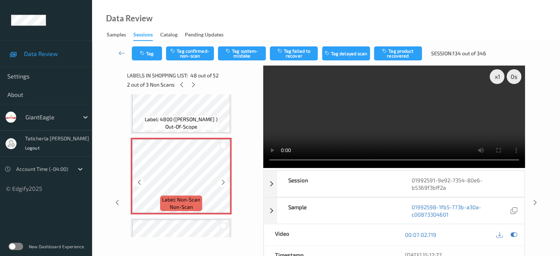
click at [224, 180] on icon at bounding box center [223, 182] width 6 height 7
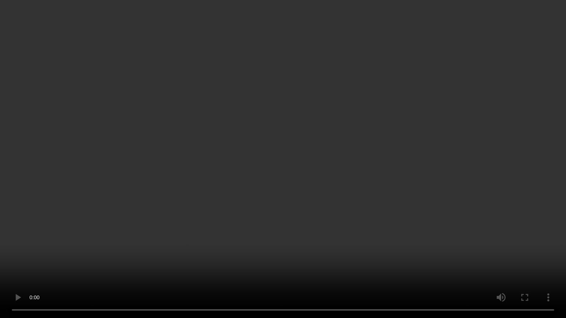
click at [443, 256] on video at bounding box center [283, 159] width 566 height 318
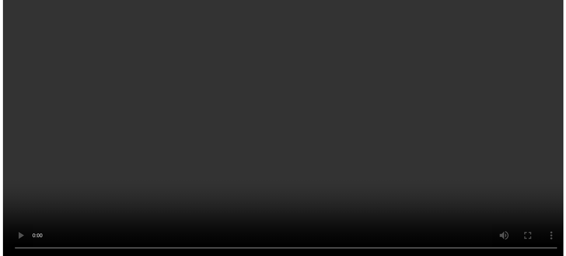
scroll to position [3809, 0]
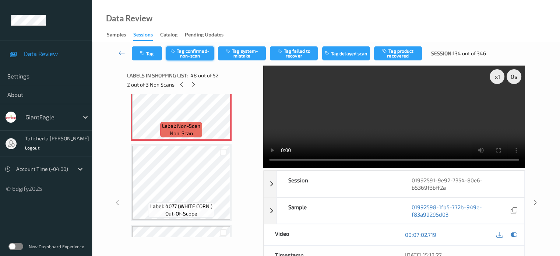
click at [198, 50] on button "Tag confirmed-non-scan" at bounding box center [190, 53] width 48 height 14
click at [197, 52] on button "Untag confirmed-non-scan" at bounding box center [190, 53] width 48 height 14
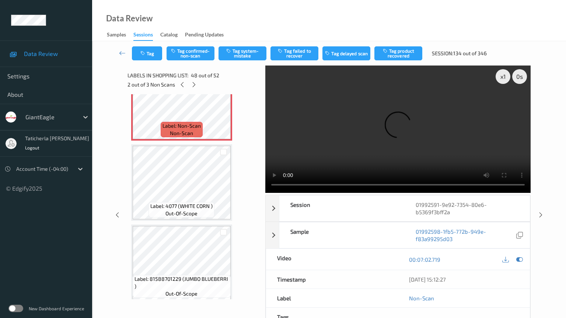
click at [391, 193] on video at bounding box center [397, 129] width 265 height 127
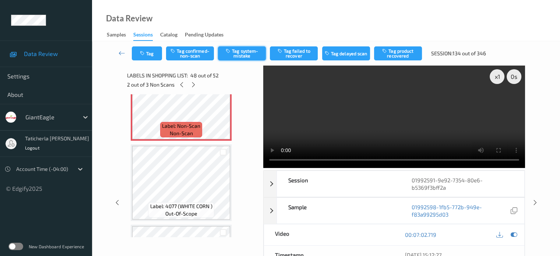
click at [242, 50] on button "Tag system-mistake" at bounding box center [242, 53] width 48 height 14
click at [155, 52] on button "Tag" at bounding box center [147, 53] width 30 height 14
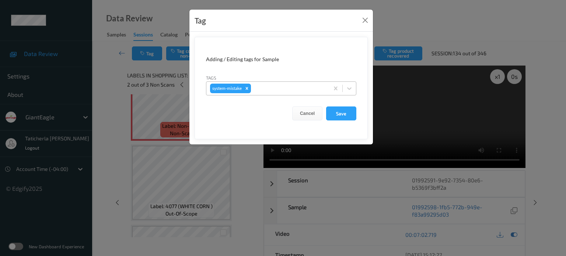
click at [281, 85] on div at bounding box center [288, 88] width 73 height 9
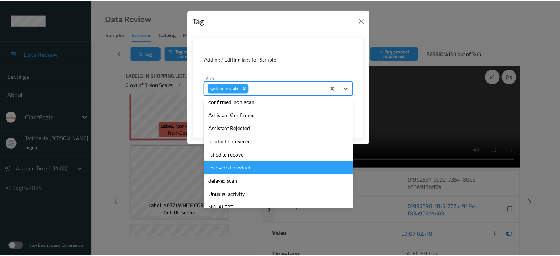
scroll to position [74, 0]
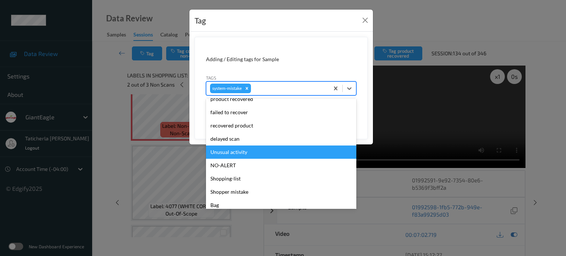
drag, startPoint x: 268, startPoint y: 154, endPoint x: 311, endPoint y: 134, distance: 47.1
click at [268, 154] on div "Unusual activity" at bounding box center [281, 152] width 150 height 13
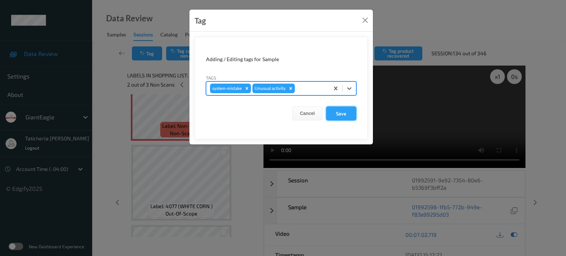
click at [340, 110] on button "Save" at bounding box center [341, 113] width 30 height 14
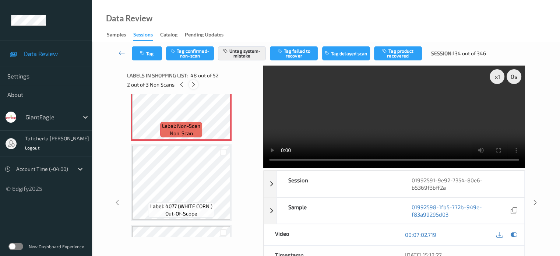
click at [196, 84] on icon at bounding box center [194, 84] width 6 height 7
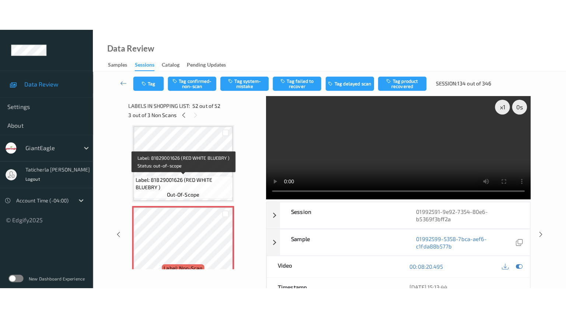
scroll to position [4037, 0]
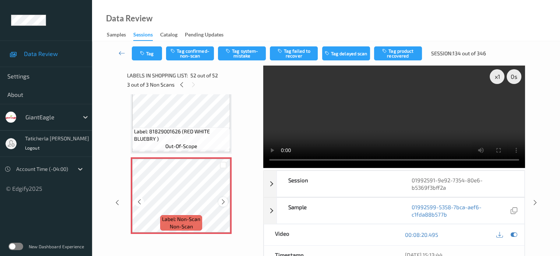
click at [221, 199] on icon at bounding box center [223, 202] width 6 height 7
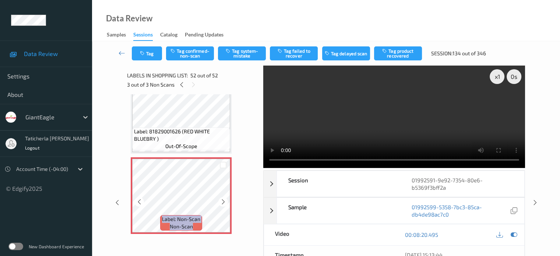
click at [221, 199] on icon at bounding box center [223, 202] width 6 height 7
click at [222, 199] on icon at bounding box center [223, 202] width 6 height 7
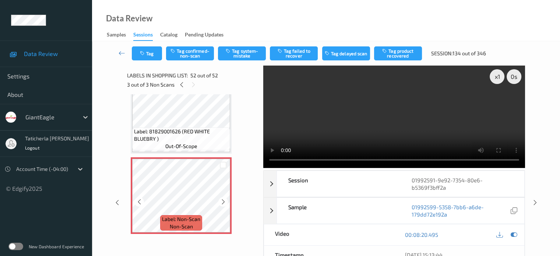
click at [222, 199] on icon at bounding box center [223, 202] width 6 height 7
click at [221, 201] on icon at bounding box center [223, 202] width 6 height 7
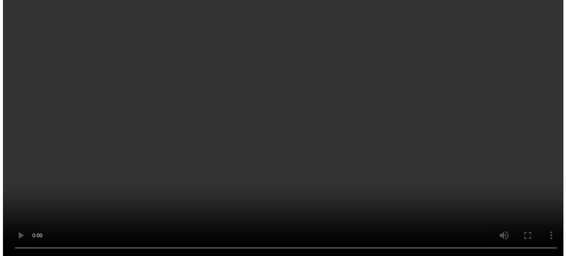
scroll to position [4012, 0]
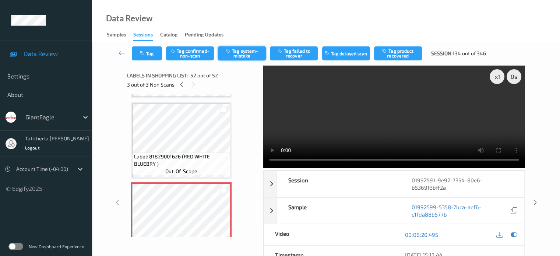
click at [248, 52] on button "Tag system-mistake" at bounding box center [242, 53] width 48 height 14
click at [154, 53] on button "Tag" at bounding box center [147, 53] width 30 height 14
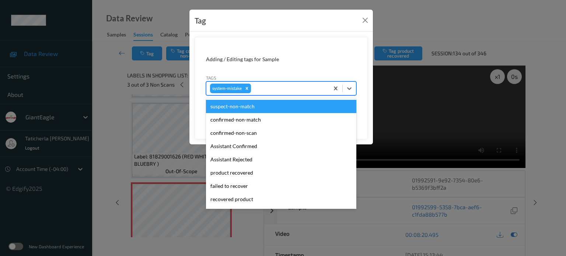
click at [268, 92] on div at bounding box center [288, 88] width 73 height 9
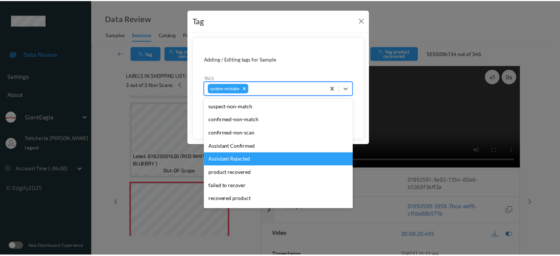
scroll to position [78, 0]
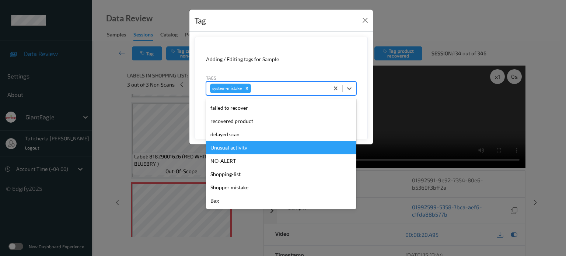
drag, startPoint x: 245, startPoint y: 150, endPoint x: 282, endPoint y: 133, distance: 40.2
click at [245, 149] on div "Unusual activity" at bounding box center [281, 147] width 150 height 13
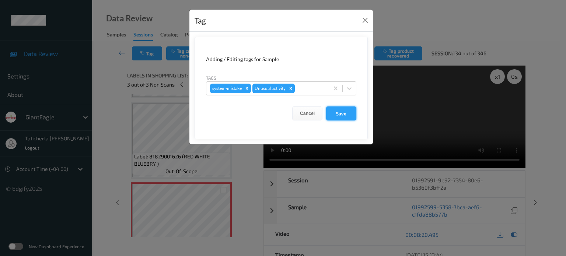
click at [351, 111] on button "Save" at bounding box center [341, 113] width 30 height 14
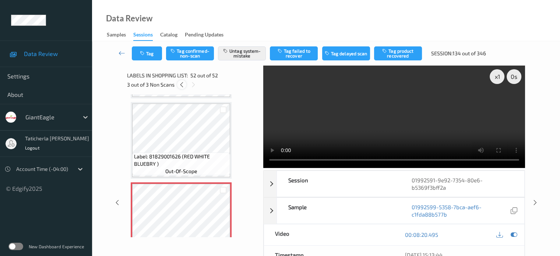
click at [181, 85] on icon at bounding box center [182, 84] width 6 height 7
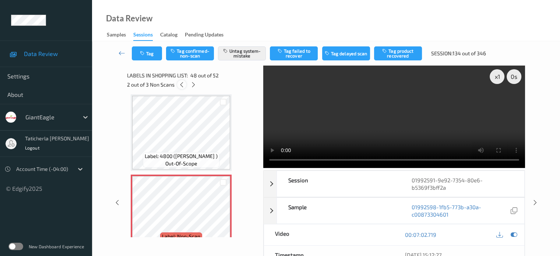
click at [183, 83] on icon at bounding box center [182, 84] width 6 height 7
click at [123, 53] on icon at bounding box center [122, 52] width 7 height 7
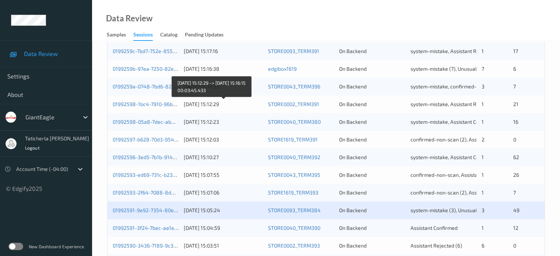
scroll to position [295, 0]
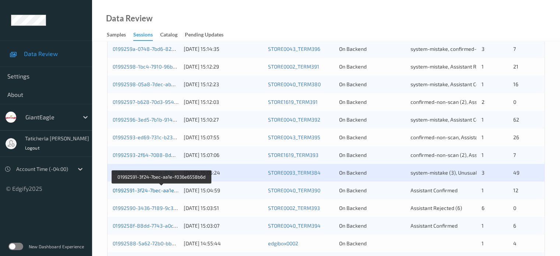
click at [145, 192] on link "01992591-3f24-7bec-aa1e-f036e6558b6d" at bounding box center [162, 190] width 98 height 6
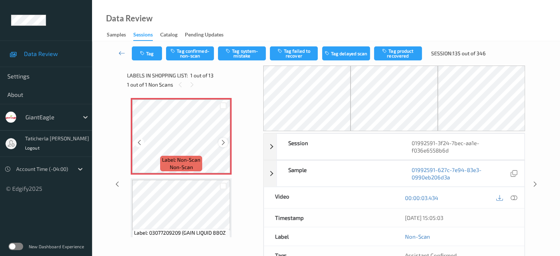
click at [225, 144] on icon at bounding box center [223, 142] width 6 height 7
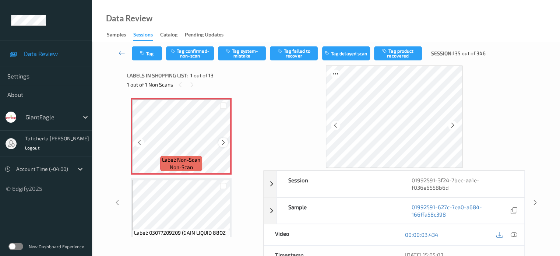
click at [224, 144] on icon at bounding box center [223, 142] width 6 height 7
click at [513, 234] on icon at bounding box center [514, 234] width 7 height 7
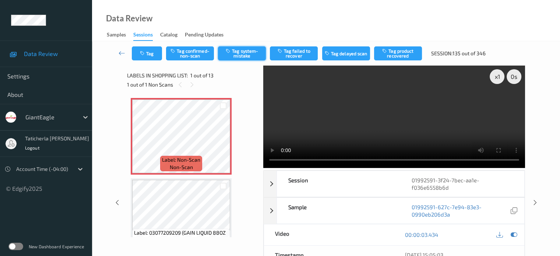
click at [239, 53] on button "Tag system-mistake" at bounding box center [242, 53] width 48 height 14
click at [151, 52] on button "Tag" at bounding box center [147, 53] width 30 height 14
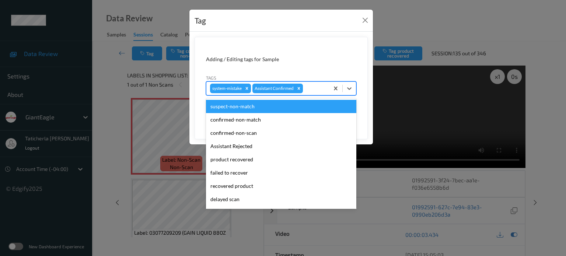
click at [310, 83] on div "system-mistake Assistant Confirmed" at bounding box center [267, 88] width 123 height 13
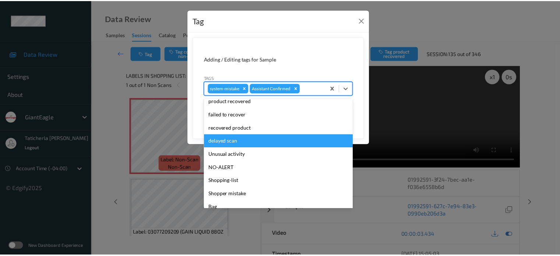
scroll to position [65, 0]
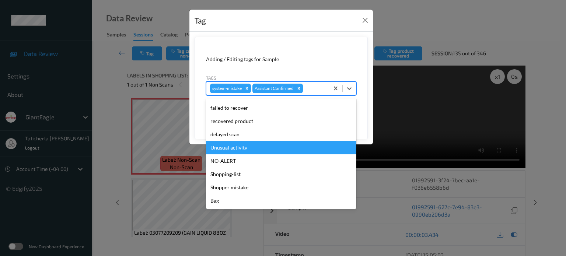
drag, startPoint x: 265, startPoint y: 149, endPoint x: 294, endPoint y: 138, distance: 31.3
click at [266, 149] on div "Unusual activity" at bounding box center [281, 147] width 150 height 13
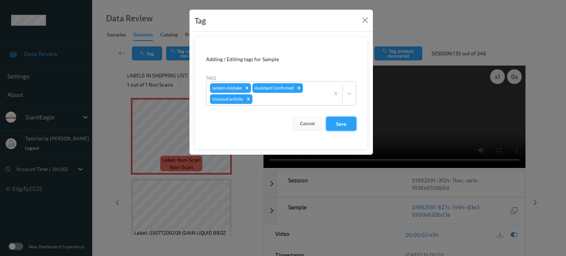
click at [340, 120] on button "Save" at bounding box center [341, 124] width 30 height 14
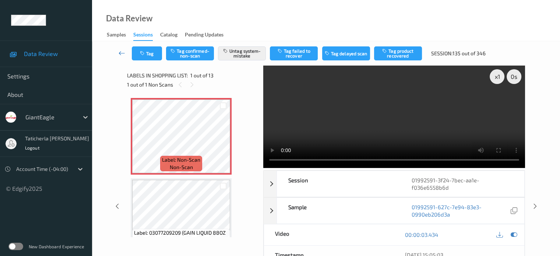
click at [122, 54] on icon at bounding box center [122, 52] width 7 height 7
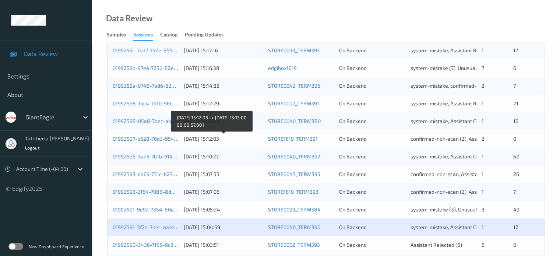
scroll to position [356, 0]
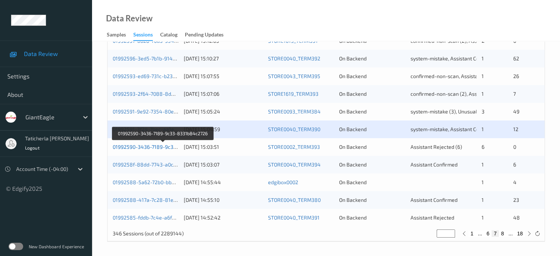
click at [151, 148] on link "01992590-3436-7189-9c33-8331b84c2726" at bounding box center [163, 147] width 101 height 6
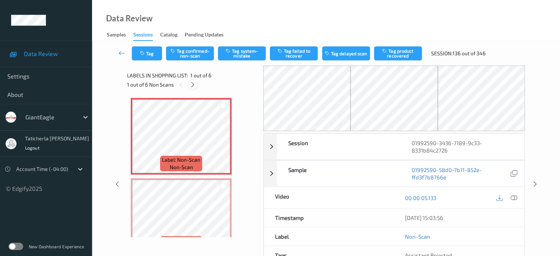
click at [193, 85] on icon at bounding box center [193, 84] width 6 height 7
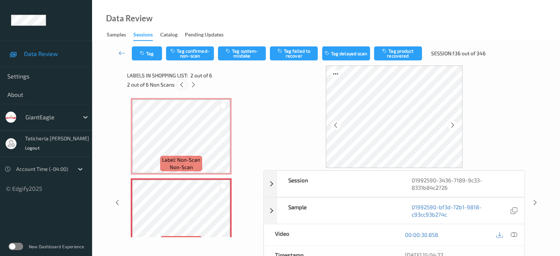
click at [183, 86] on icon at bounding box center [182, 84] width 6 height 7
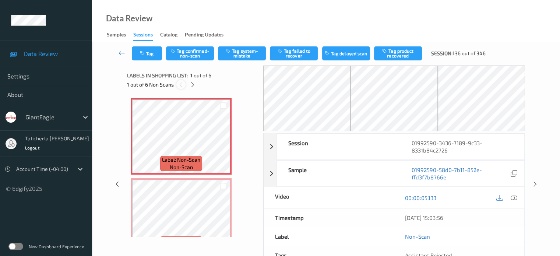
scroll to position [4, 0]
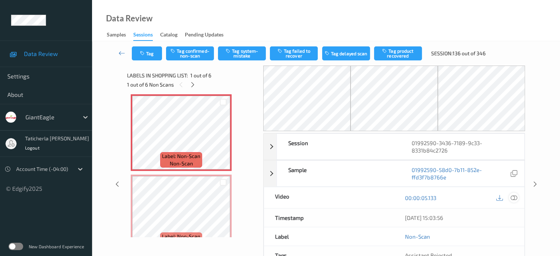
click at [514, 198] on icon at bounding box center [514, 198] width 7 height 7
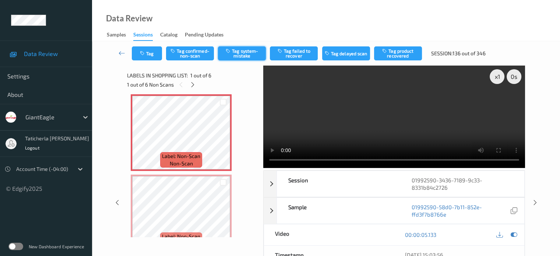
click at [249, 51] on button "Tag system-mistake" at bounding box center [242, 53] width 48 height 14
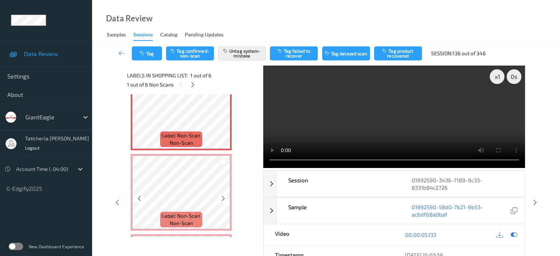
scroll to position [37, 0]
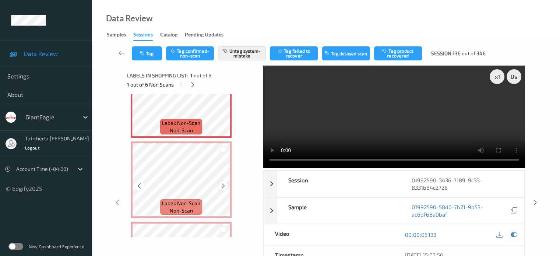
click at [225, 186] on icon at bounding box center [223, 186] width 6 height 7
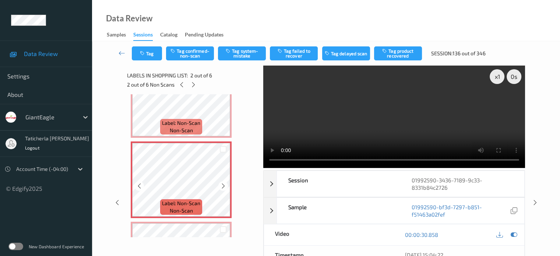
click at [225, 186] on icon at bounding box center [223, 186] width 6 height 7
click at [224, 186] on icon at bounding box center [223, 186] width 6 height 7
click at [249, 53] on button "Tag system-mistake" at bounding box center [242, 53] width 48 height 14
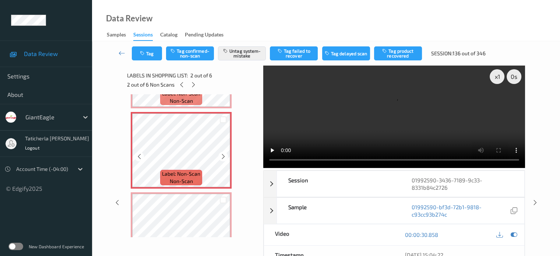
scroll to position [111, 0]
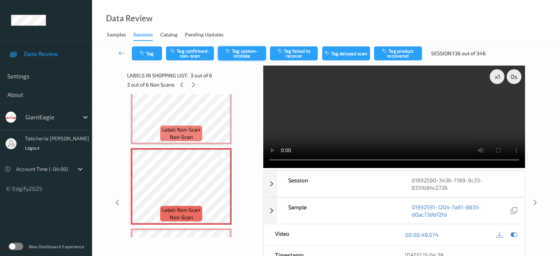
click at [257, 51] on button "Tag system-mistake" at bounding box center [242, 53] width 48 height 14
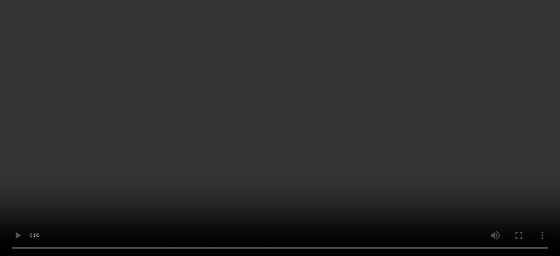
scroll to position [195, 0]
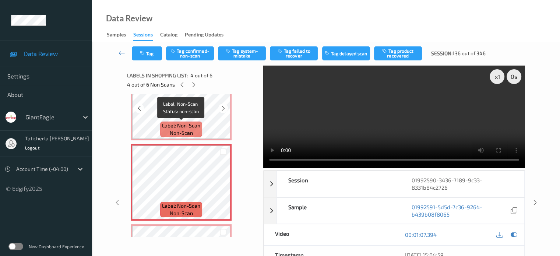
click at [194, 123] on span "Label: Non-Scan" at bounding box center [181, 125] width 38 height 7
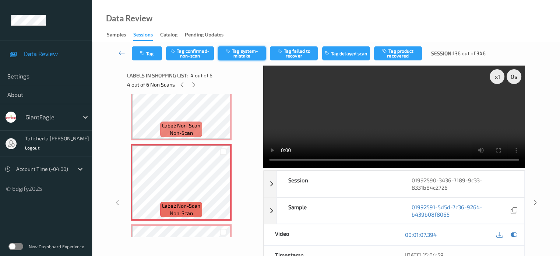
click at [255, 51] on button "Tag system-mistake" at bounding box center [242, 53] width 48 height 14
click at [153, 49] on button "Tag" at bounding box center [147, 53] width 30 height 14
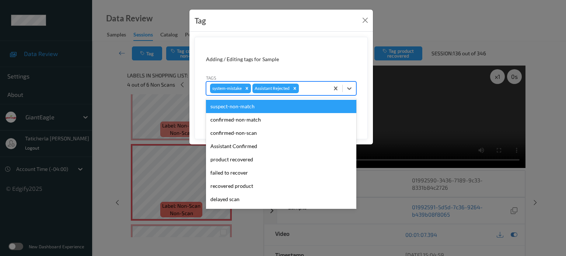
click at [315, 86] on div at bounding box center [312, 88] width 25 height 9
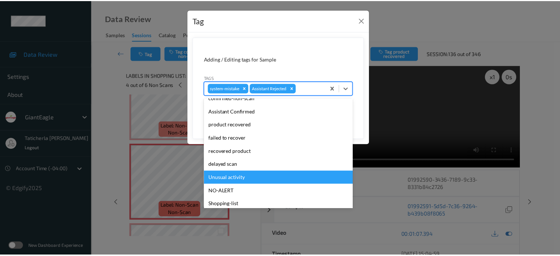
scroll to position [65, 0]
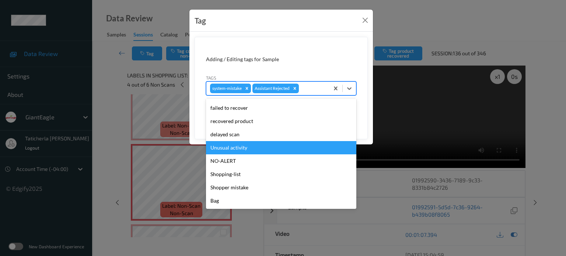
click at [263, 148] on div "Unusual activity" at bounding box center [281, 147] width 150 height 13
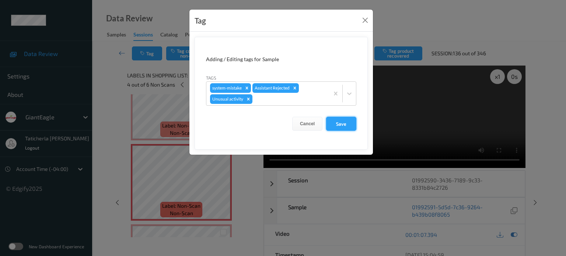
click at [348, 120] on button "Save" at bounding box center [341, 124] width 30 height 14
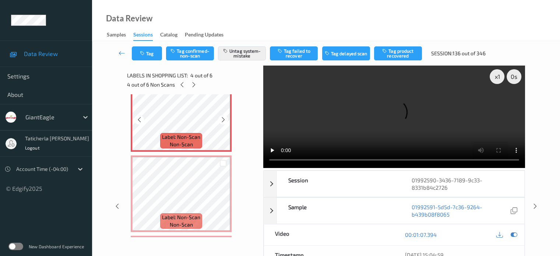
scroll to position [269, 0]
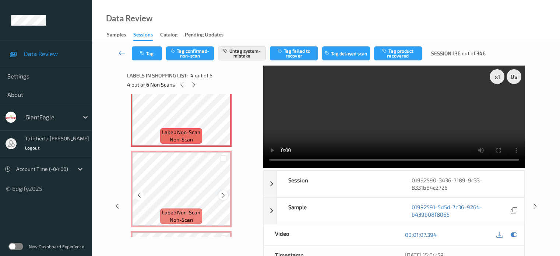
click at [223, 196] on icon at bounding box center [223, 195] width 6 height 7
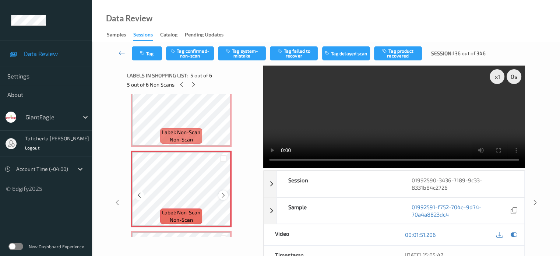
click at [227, 196] on div at bounding box center [223, 195] width 9 height 9
click at [248, 48] on button "Tag system-mistake" at bounding box center [242, 53] width 48 height 14
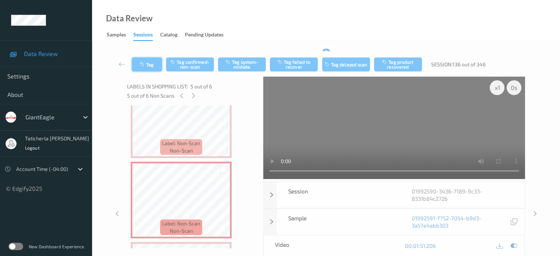
click at [146, 60] on button "Tag" at bounding box center [147, 64] width 30 height 14
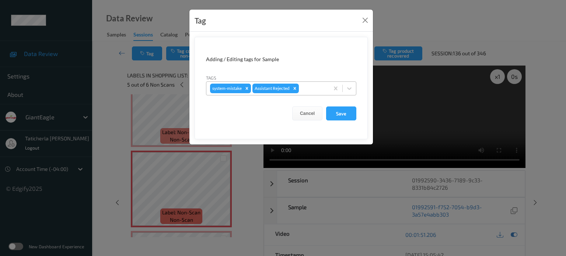
click at [315, 90] on div at bounding box center [312, 88] width 25 height 9
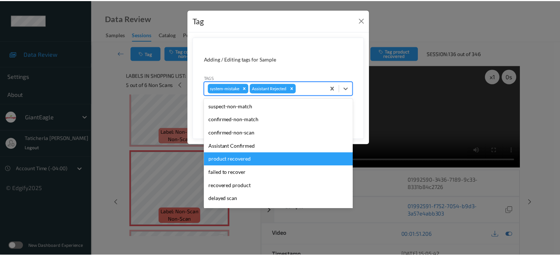
scroll to position [65, 0]
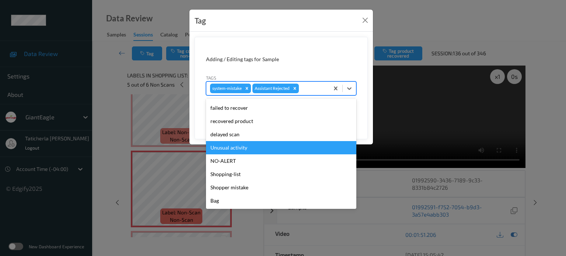
drag, startPoint x: 253, startPoint y: 150, endPoint x: 312, endPoint y: 135, distance: 61.0
click at [259, 148] on div "Unusual activity" at bounding box center [281, 147] width 150 height 13
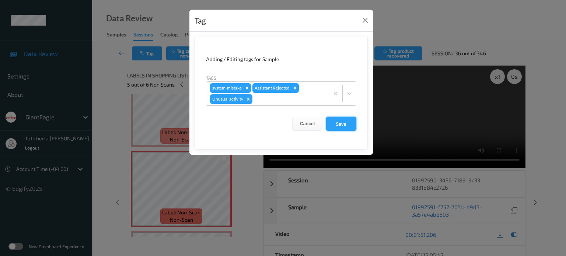
click at [353, 124] on button "Save" at bounding box center [341, 124] width 30 height 14
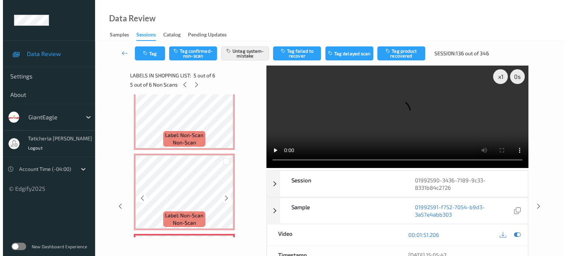
scroll to position [158, 0]
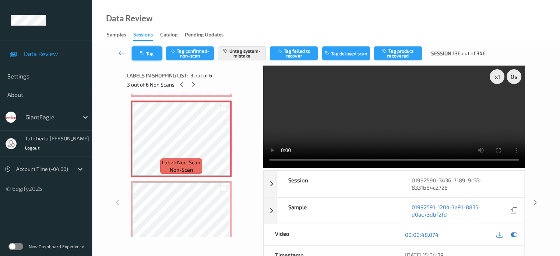
click at [157, 52] on button "Tag" at bounding box center [147, 53] width 30 height 14
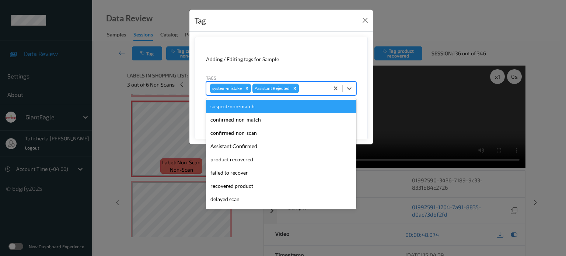
click at [325, 88] on div at bounding box center [312, 88] width 25 height 9
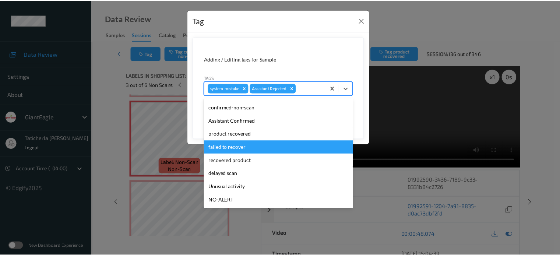
scroll to position [37, 0]
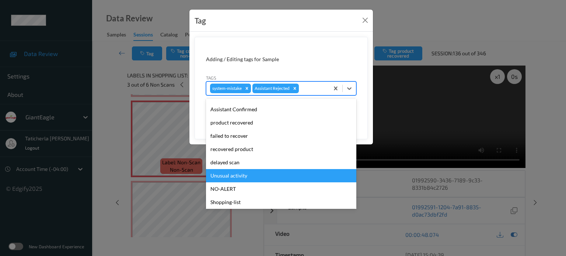
click at [292, 171] on div "Unusual activity" at bounding box center [281, 175] width 150 height 13
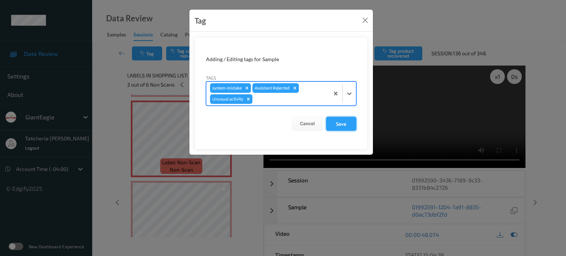
click at [349, 123] on button "Save" at bounding box center [341, 124] width 30 height 14
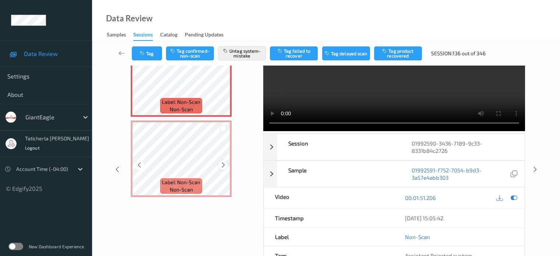
click at [226, 166] on icon at bounding box center [223, 165] width 6 height 7
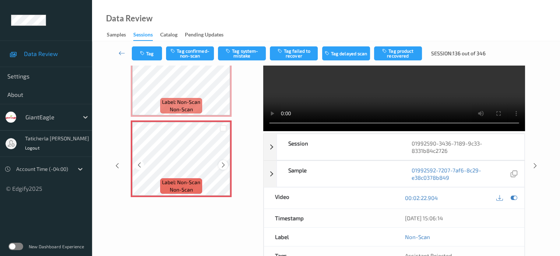
click at [222, 164] on icon at bounding box center [223, 165] width 6 height 7
click at [224, 164] on icon at bounding box center [223, 165] width 6 height 7
click at [225, 168] on div at bounding box center [223, 164] width 9 height 9
click at [226, 165] on icon at bounding box center [223, 165] width 6 height 7
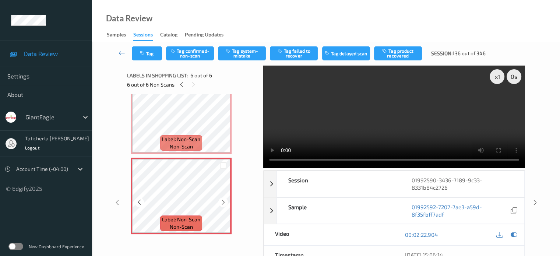
scroll to position [342, 0]
click at [224, 202] on icon at bounding box center [223, 202] width 6 height 7
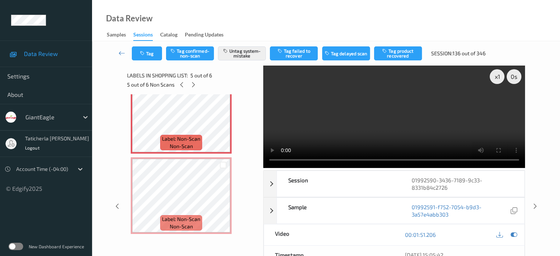
scroll to position [280, 0]
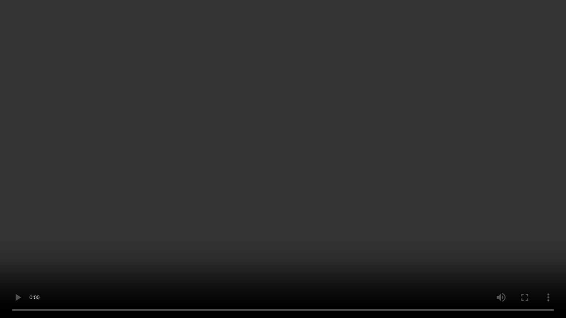
click at [320, 256] on video at bounding box center [283, 159] width 566 height 318
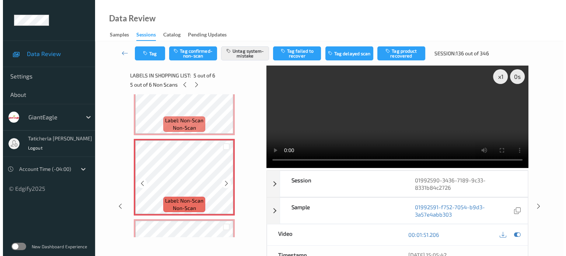
scroll to position [342, 0]
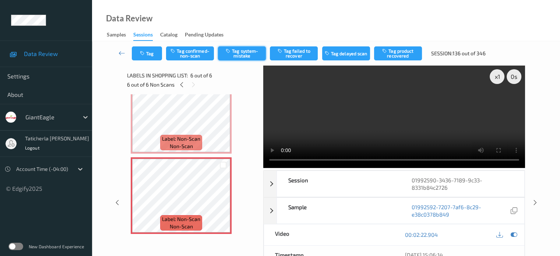
click at [233, 48] on button "Tag system-mistake" at bounding box center [242, 53] width 48 height 14
click at [152, 53] on button "Tag" at bounding box center [147, 53] width 30 height 14
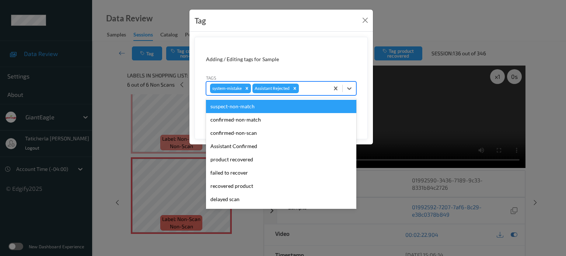
drag, startPoint x: 315, startPoint y: 87, endPoint x: 297, endPoint y: 103, distance: 24.5
click at [315, 87] on div at bounding box center [312, 88] width 25 height 9
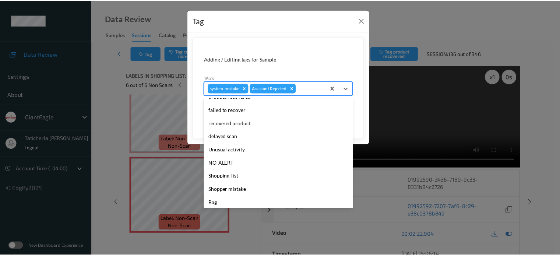
scroll to position [65, 0]
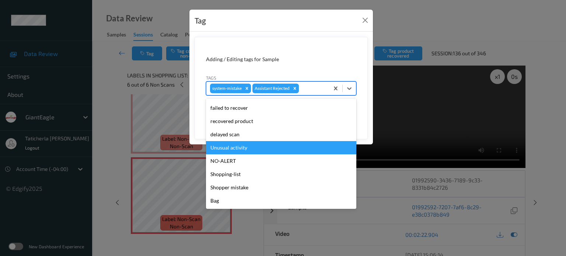
click at [245, 146] on div "Unusual activity" at bounding box center [281, 147] width 150 height 13
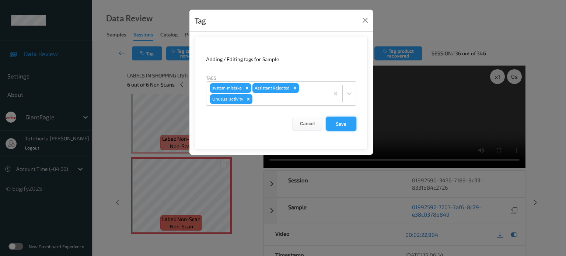
click at [355, 124] on button "Save" at bounding box center [341, 124] width 30 height 14
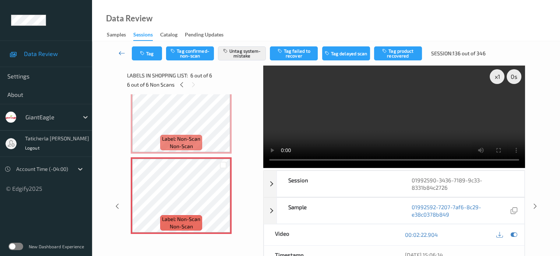
click at [123, 53] on icon at bounding box center [122, 52] width 7 height 7
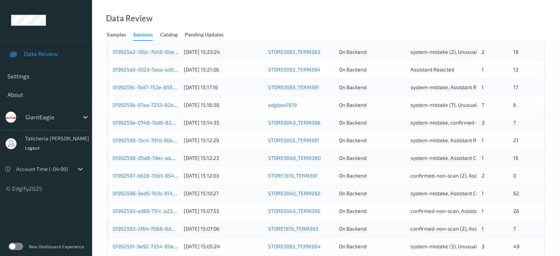
scroll to position [356, 0]
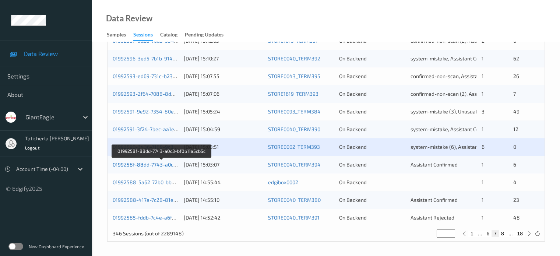
click at [151, 165] on link "0199258f-88dd-7743-a0c3-bf0b11a5cb5c" at bounding box center [162, 164] width 98 height 6
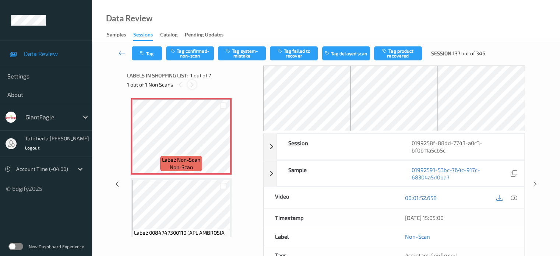
click at [192, 80] on div at bounding box center [192, 84] width 9 height 9
click at [195, 85] on icon at bounding box center [192, 84] width 6 height 7
click at [190, 85] on icon at bounding box center [192, 84] width 6 height 7
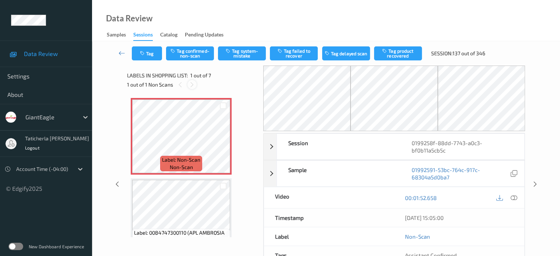
click at [190, 85] on icon at bounding box center [192, 84] width 6 height 7
click at [193, 82] on icon at bounding box center [192, 84] width 6 height 7
click at [192, 85] on icon at bounding box center [192, 84] width 6 height 7
click at [221, 139] on div at bounding box center [223, 142] width 9 height 9
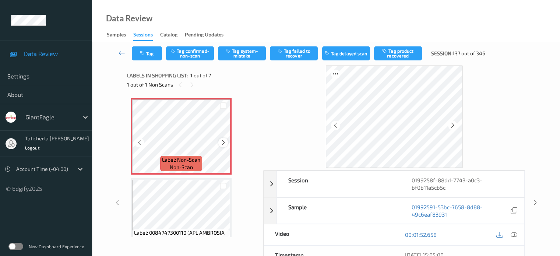
click at [223, 141] on icon at bounding box center [223, 142] width 6 height 7
click at [513, 234] on icon at bounding box center [514, 234] width 7 height 7
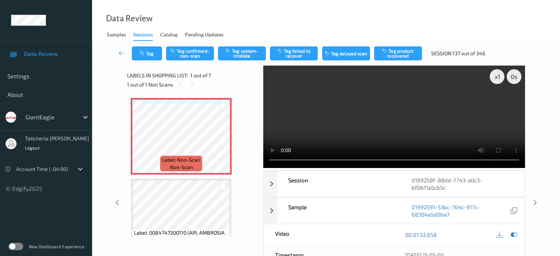
click at [273, 102] on video at bounding box center [394, 117] width 262 height 102
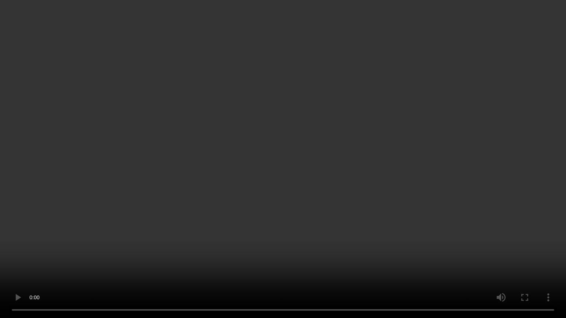
click at [0, 256] on video at bounding box center [283, 159] width 566 height 318
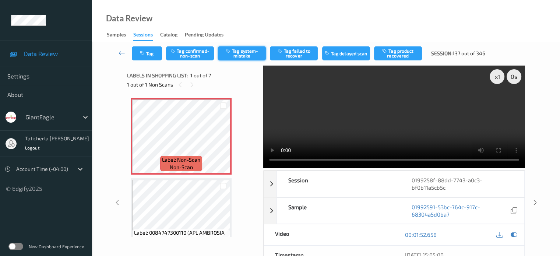
click at [244, 54] on button "Tag system-mistake" at bounding box center [242, 53] width 48 height 14
click at [150, 56] on button "Tag" at bounding box center [147, 53] width 30 height 14
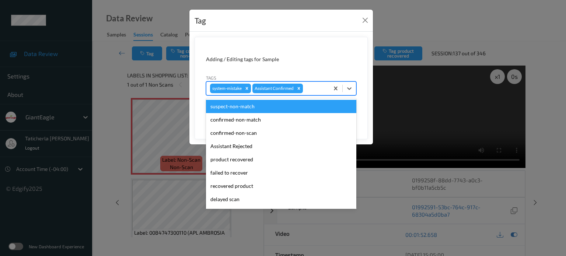
drag, startPoint x: 310, startPoint y: 88, endPoint x: 300, endPoint y: 107, distance: 20.9
click at [310, 88] on div at bounding box center [314, 88] width 21 height 9
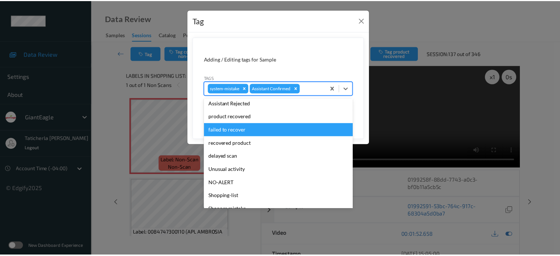
scroll to position [65, 0]
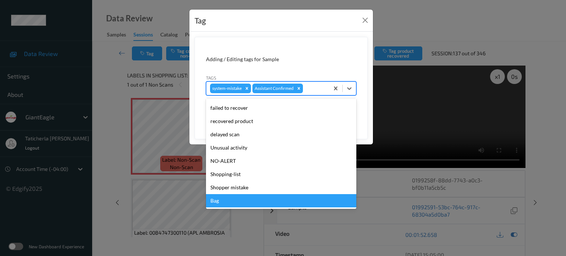
drag, startPoint x: 224, startPoint y: 201, endPoint x: 228, endPoint y: 199, distance: 5.1
click at [226, 200] on div "Bag" at bounding box center [281, 200] width 150 height 13
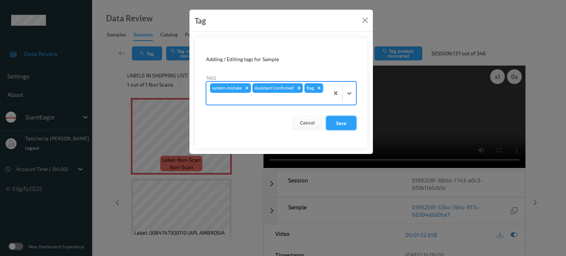
click at [339, 122] on button "Save" at bounding box center [341, 123] width 30 height 14
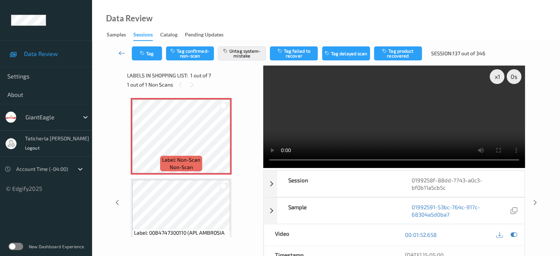
click at [123, 51] on icon at bounding box center [122, 52] width 7 height 7
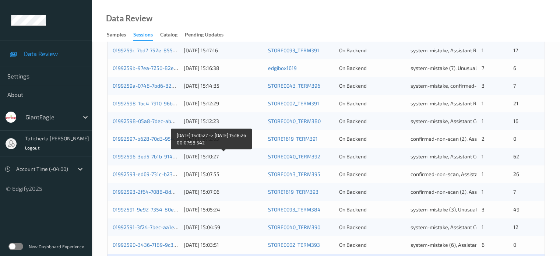
scroll to position [356, 0]
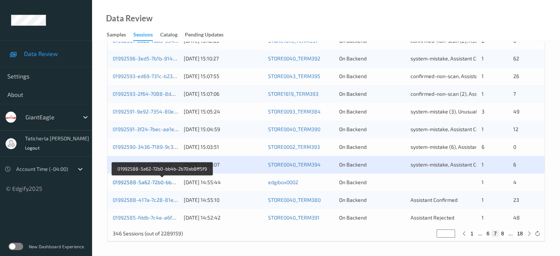
click at [153, 181] on link "01992588-5a62-72b0-bb4b-2b70ab8ff5f9" at bounding box center [162, 182] width 99 height 6
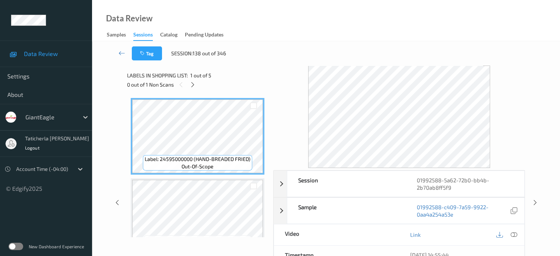
click at [189, 80] on div "0 out of 1 Non Scans" at bounding box center [197, 84] width 141 height 9
click at [189, 85] on div at bounding box center [192, 84] width 9 height 9
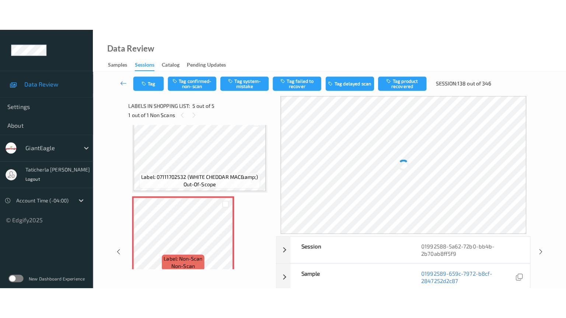
scroll to position [262, 0]
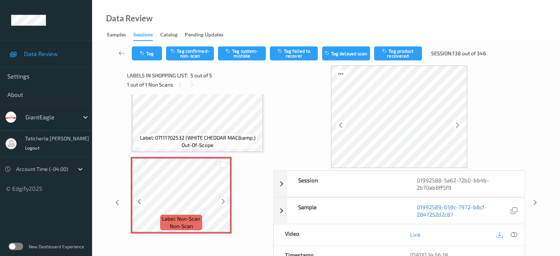
click at [221, 199] on icon at bounding box center [223, 201] width 6 height 7
click at [221, 197] on div at bounding box center [223, 201] width 9 height 9
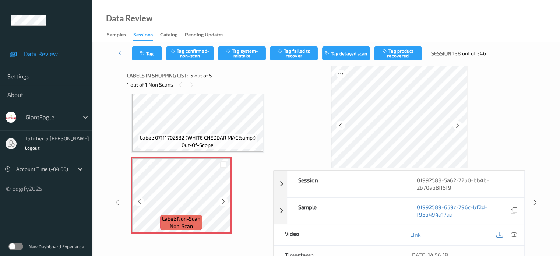
click at [221, 197] on div at bounding box center [223, 201] width 9 height 9
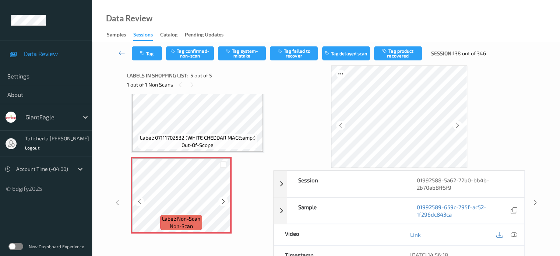
click at [221, 197] on div at bounding box center [223, 201] width 9 height 9
click at [514, 233] on icon at bounding box center [514, 234] width 7 height 7
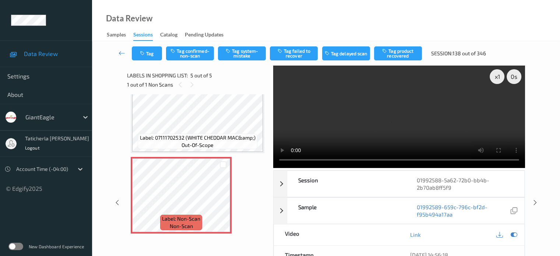
scroll to position [200, 0]
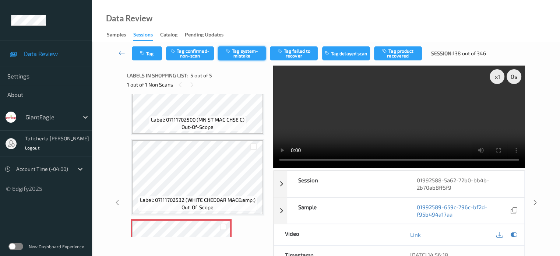
click at [241, 53] on button "Tag system-mistake" at bounding box center [242, 53] width 48 height 14
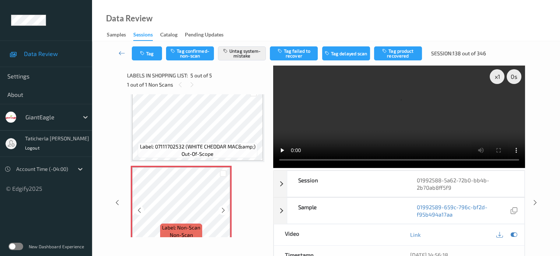
scroll to position [262, 0]
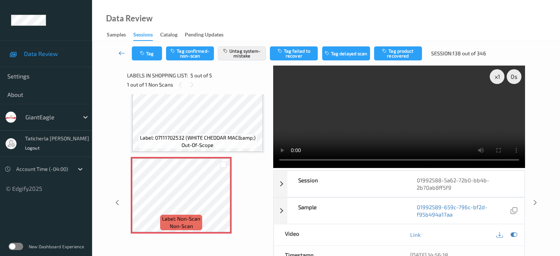
click at [118, 51] on link at bounding box center [122, 53] width 20 height 14
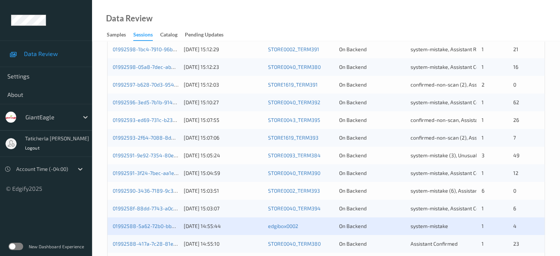
scroll to position [356, 0]
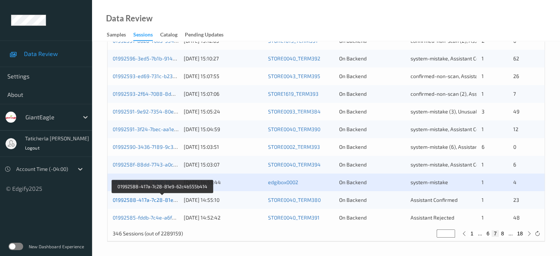
click at [163, 199] on link "01992588-417a-7c28-81e9-62c4b555b414" at bounding box center [163, 200] width 101 height 6
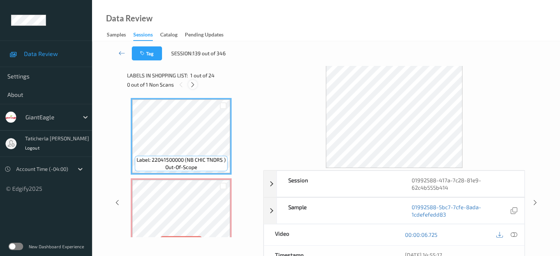
click at [192, 83] on icon at bounding box center [193, 84] width 6 height 7
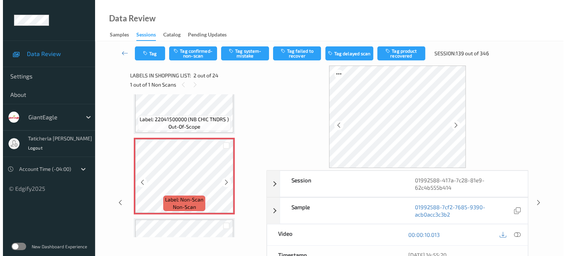
scroll to position [77, 0]
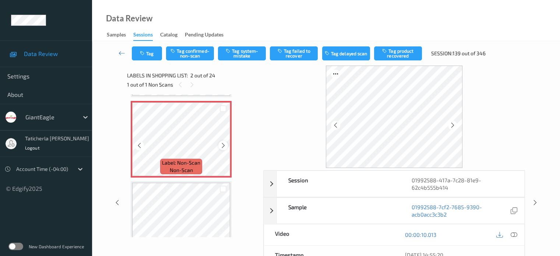
click at [221, 144] on icon at bounding box center [223, 145] width 6 height 7
click at [225, 142] on icon at bounding box center [223, 145] width 6 height 7
click at [513, 234] on icon at bounding box center [514, 234] width 7 height 7
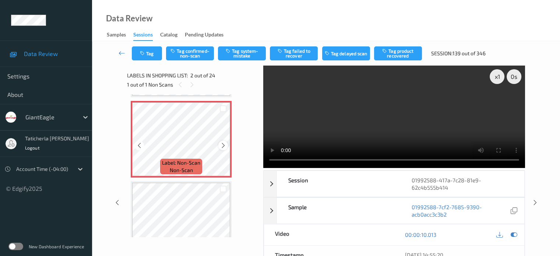
click at [222, 145] on icon at bounding box center [223, 145] width 6 height 7
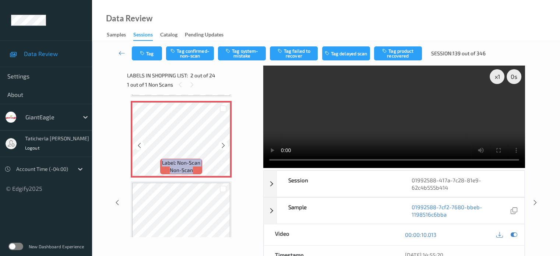
click at [222, 145] on icon at bounding box center [223, 145] width 6 height 7
click at [224, 147] on icon at bounding box center [223, 145] width 6 height 7
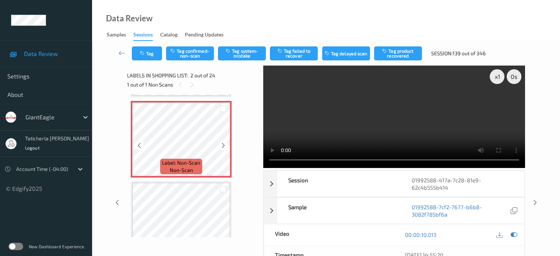
click at [224, 147] on icon at bounding box center [223, 145] width 6 height 7
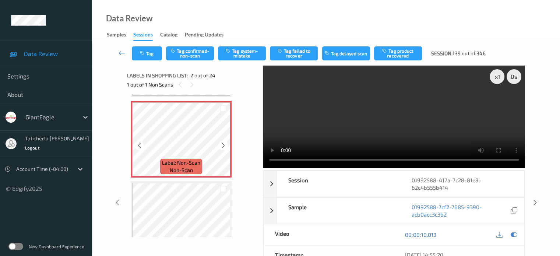
click at [224, 147] on icon at bounding box center [223, 145] width 6 height 7
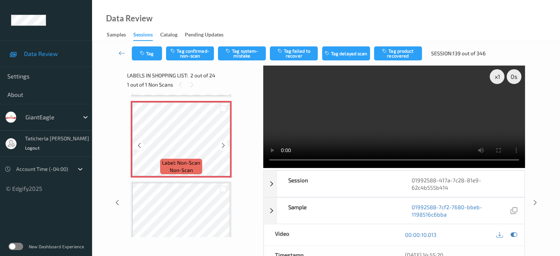
click at [224, 147] on icon at bounding box center [223, 145] width 6 height 7
click at [251, 52] on button "Tag system-mistake" at bounding box center [242, 53] width 48 height 14
click at [148, 53] on button "Tag" at bounding box center [147, 53] width 30 height 14
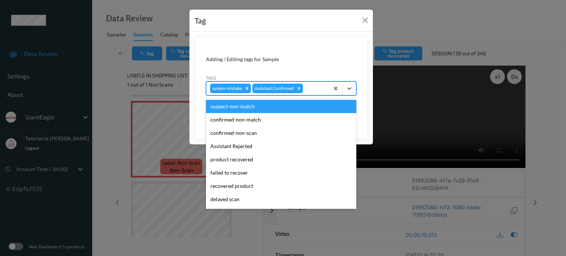
click at [326, 90] on div "system-mistake Assistant Confirmed" at bounding box center [267, 88] width 123 height 13
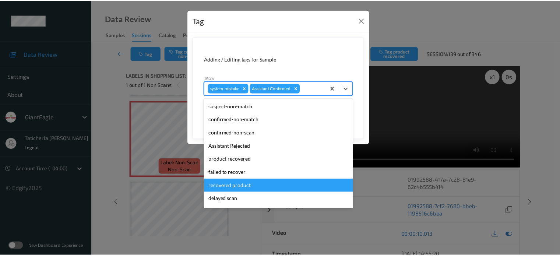
scroll to position [65, 0]
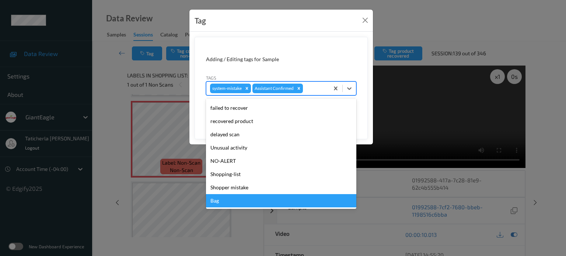
click at [239, 199] on div "Bag" at bounding box center [281, 200] width 150 height 13
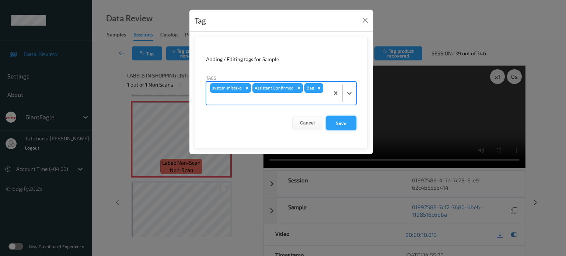
click at [345, 125] on button "Save" at bounding box center [341, 123] width 30 height 14
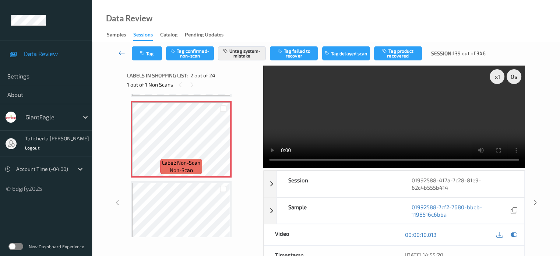
click at [121, 51] on icon at bounding box center [122, 52] width 7 height 7
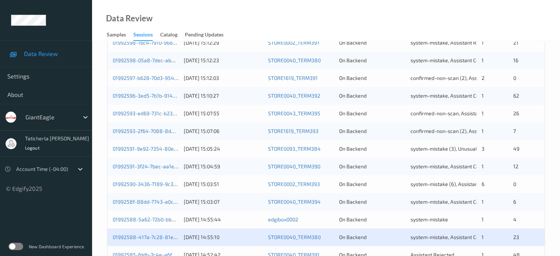
scroll to position [356, 0]
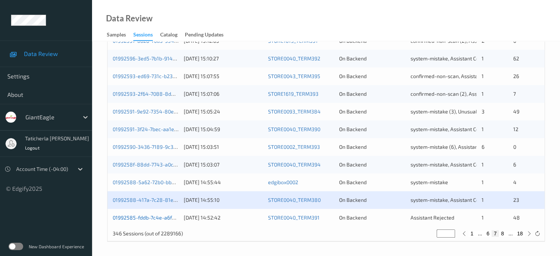
click at [147, 219] on link "01992585-fddb-7c4e-a6f6-15e1729a9980" at bounding box center [162, 217] width 98 height 6
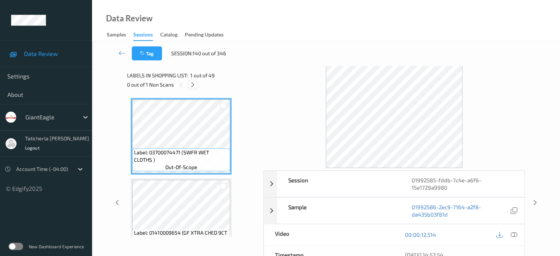
click at [190, 81] on icon at bounding box center [193, 84] width 6 height 7
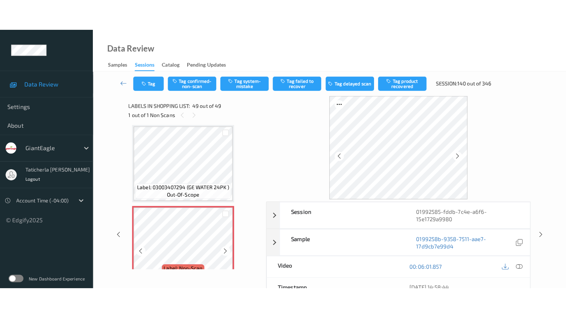
scroll to position [3797, 0]
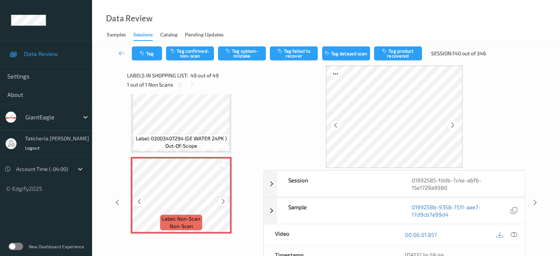
click at [220, 203] on icon at bounding box center [223, 201] width 6 height 7
click at [220, 204] on icon at bounding box center [223, 201] width 6 height 7
click at [224, 202] on icon at bounding box center [223, 201] width 6 height 7
click at [224, 200] on icon at bounding box center [223, 201] width 6 height 7
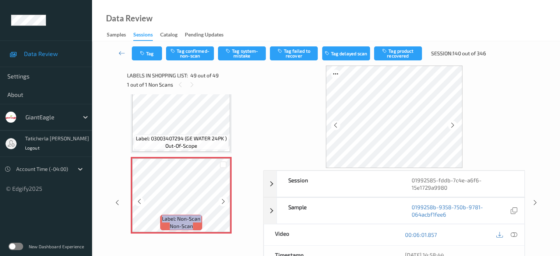
click at [224, 200] on icon at bounding box center [223, 201] width 6 height 7
click at [511, 234] on icon at bounding box center [514, 234] width 7 height 7
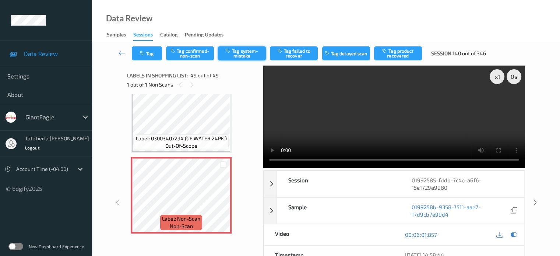
click at [246, 52] on button "Tag system-mistake" at bounding box center [242, 53] width 48 height 14
click at [155, 53] on button "Tag" at bounding box center [147, 53] width 30 height 14
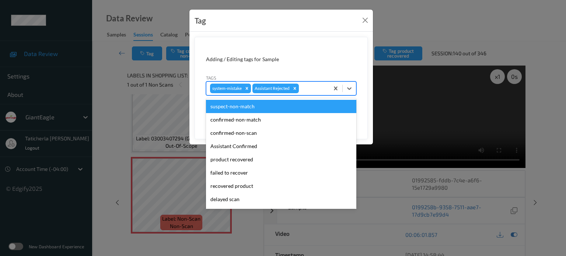
click at [308, 88] on div at bounding box center [312, 88] width 25 height 9
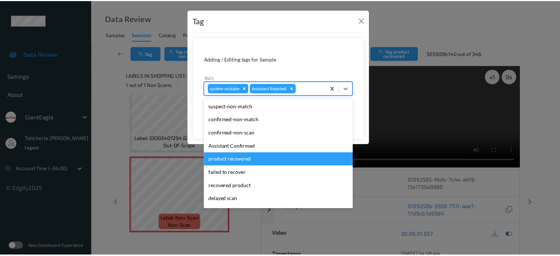
scroll to position [65, 0]
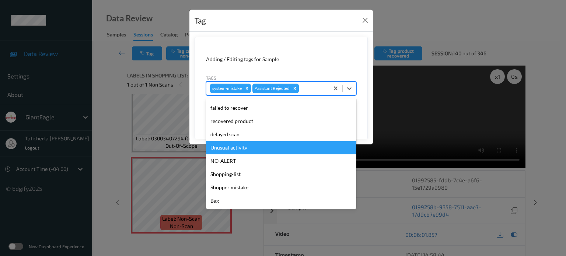
click at [255, 151] on div "Unusual activity" at bounding box center [281, 147] width 150 height 13
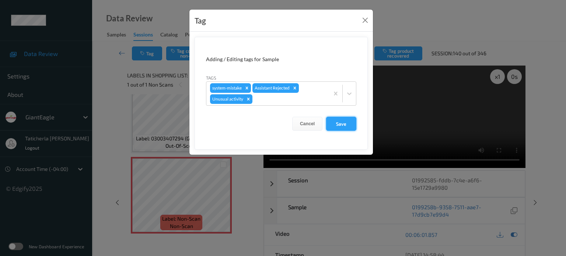
click at [351, 121] on button "Save" at bounding box center [341, 124] width 30 height 14
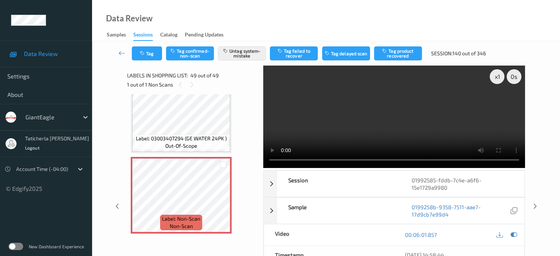
scroll to position [3735, 0]
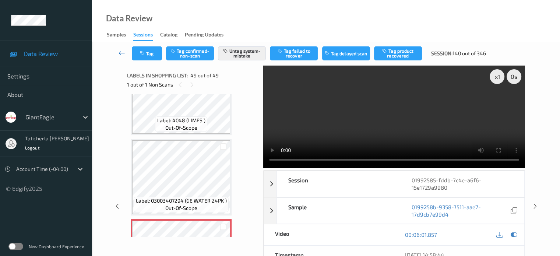
click at [120, 52] on icon at bounding box center [122, 52] width 7 height 7
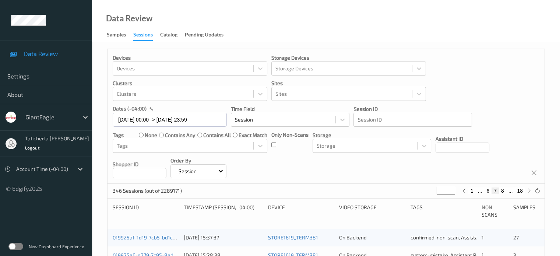
click at [472, 189] on button "1" at bounding box center [472, 191] width 7 height 7
type input "*"
click at [486, 190] on button "2" at bounding box center [488, 191] width 7 height 7
type input "*"
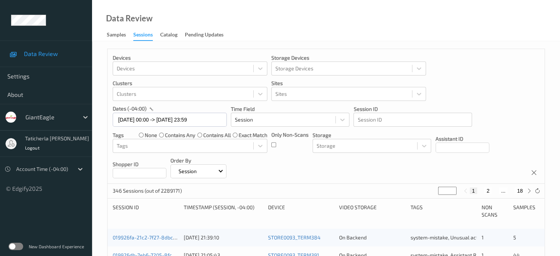
type input "*"
click at [495, 191] on button "3" at bounding box center [495, 191] width 7 height 7
type input "*"
click at [499, 190] on button "4" at bounding box center [499, 191] width 7 height 7
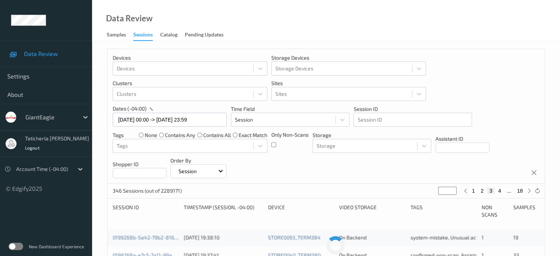
type input "*"
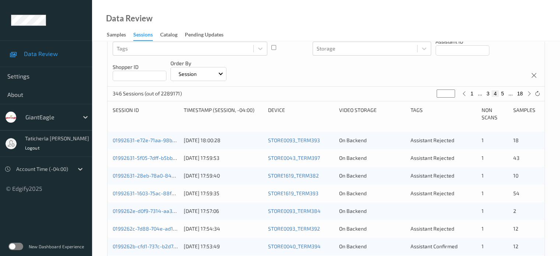
scroll to position [111, 0]
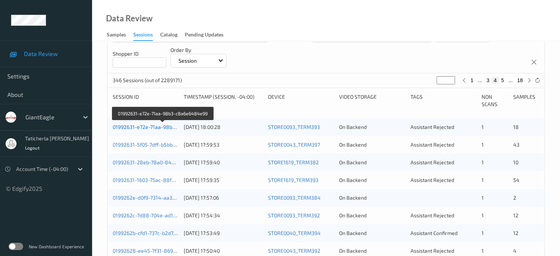
click at [152, 126] on link "01992631-e72e-71aa-98b3-c8a6e6484e99" at bounding box center [163, 127] width 101 height 6
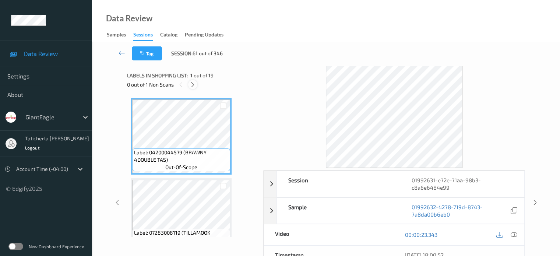
click at [195, 83] on icon at bounding box center [193, 84] width 6 height 7
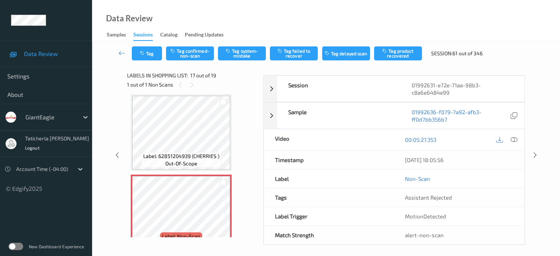
scroll to position [1282, 0]
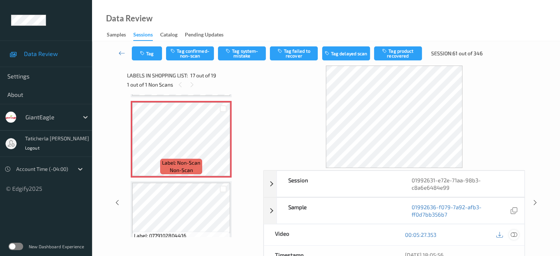
click at [514, 233] on icon at bounding box center [514, 234] width 7 height 7
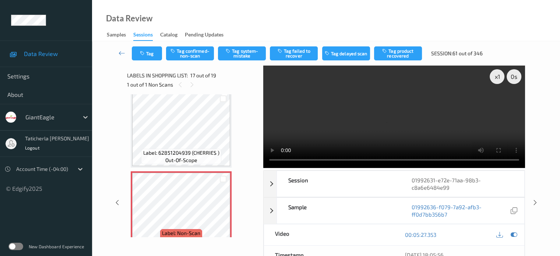
scroll to position [1209, 0]
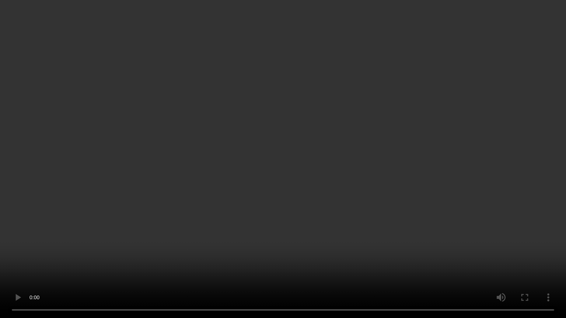
click at [497, 195] on video at bounding box center [283, 159] width 566 height 318
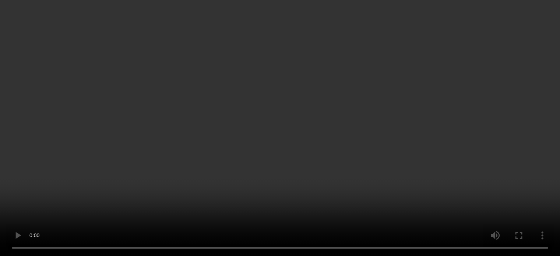
scroll to position [1276, 0]
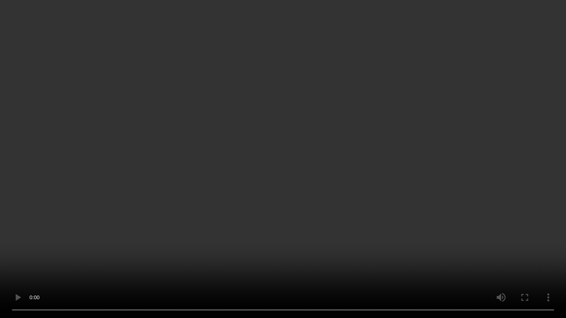
click at [464, 256] on video at bounding box center [283, 159] width 566 height 318
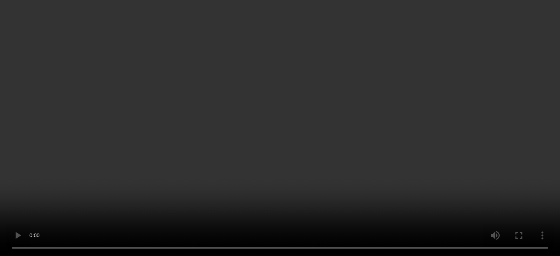
scroll to position [1240, 0]
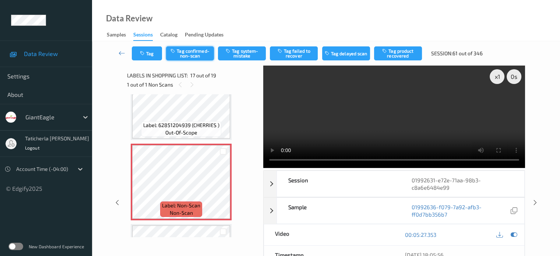
click at [199, 57] on button "Tag confirmed-non-scan" at bounding box center [190, 53] width 48 height 14
click at [406, 51] on button "Tag product recovered" at bounding box center [398, 53] width 48 height 14
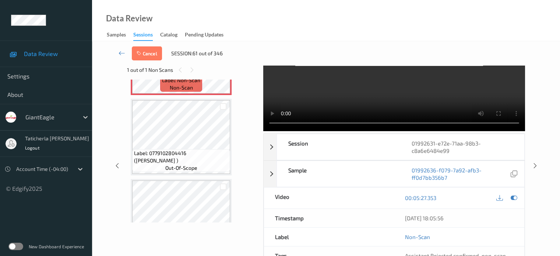
scroll to position [1387, 0]
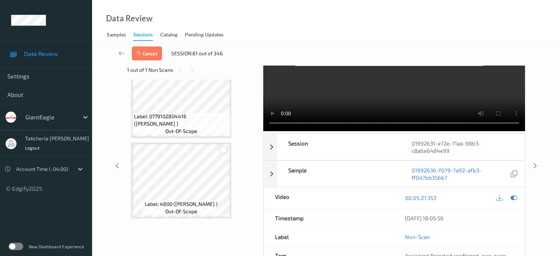
click at [224, 150] on div at bounding box center [223, 150] width 7 height 7
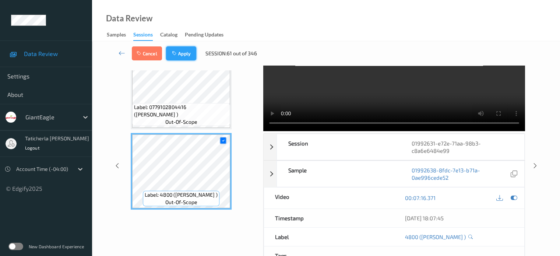
click at [189, 50] on button "Apply" at bounding box center [181, 53] width 30 height 14
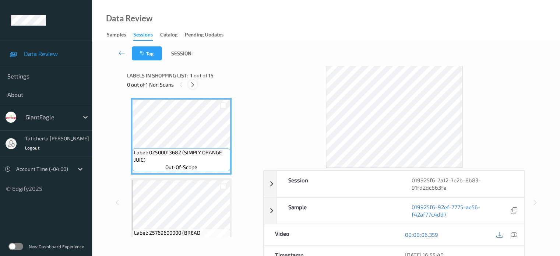
click at [194, 80] on div at bounding box center [192, 84] width 9 height 9
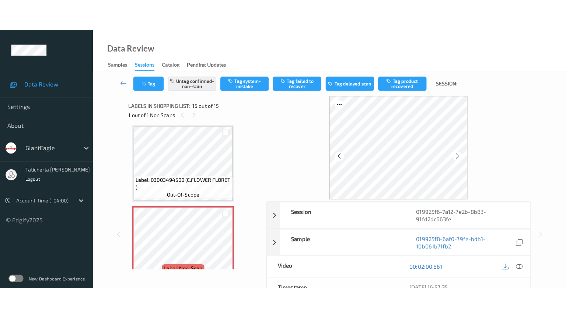
scroll to position [1066, 0]
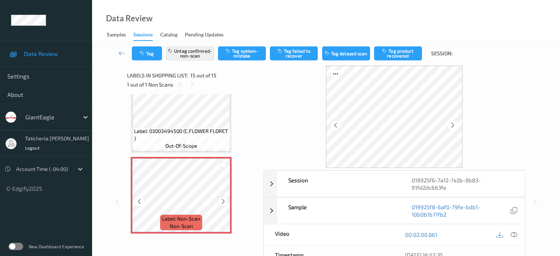
click at [219, 203] on div at bounding box center [223, 201] width 9 height 9
click at [220, 202] on div at bounding box center [223, 201] width 9 height 9
click at [221, 202] on icon at bounding box center [223, 201] width 6 height 7
click at [513, 233] on icon at bounding box center [514, 234] width 7 height 7
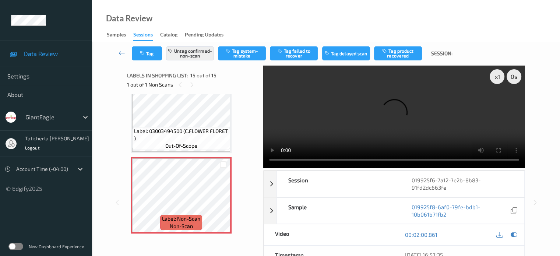
click at [498, 105] on video at bounding box center [394, 117] width 262 height 102
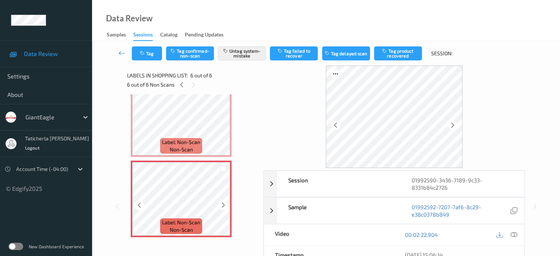
scroll to position [342, 0]
